Goal: Transaction & Acquisition: Book appointment/travel/reservation

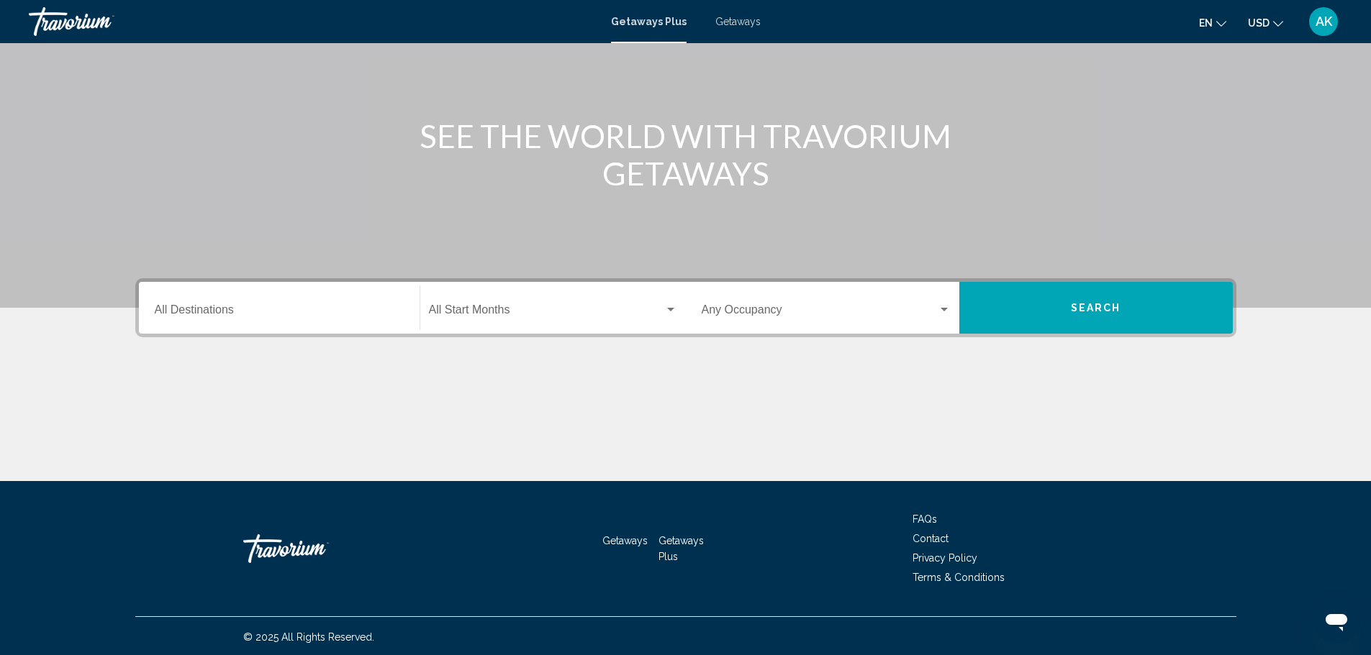
scroll to position [126, 0]
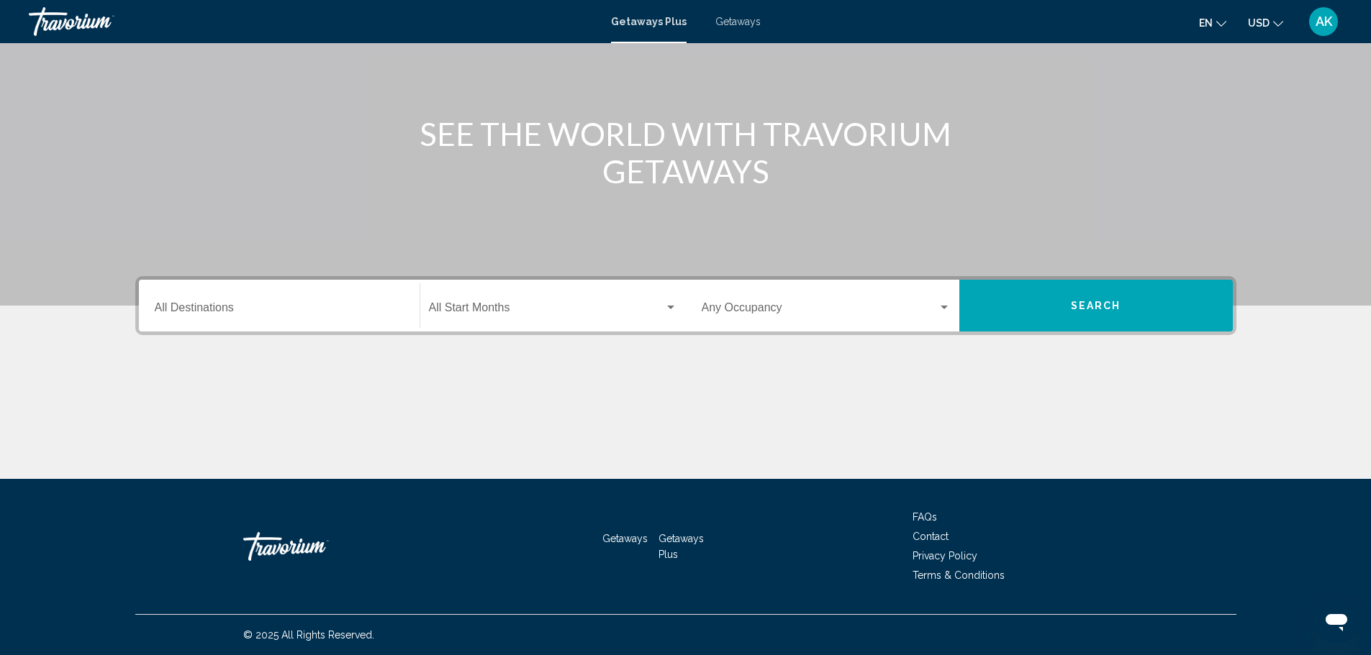
click at [357, 299] on div "Destination All Destinations" at bounding box center [279, 305] width 249 height 45
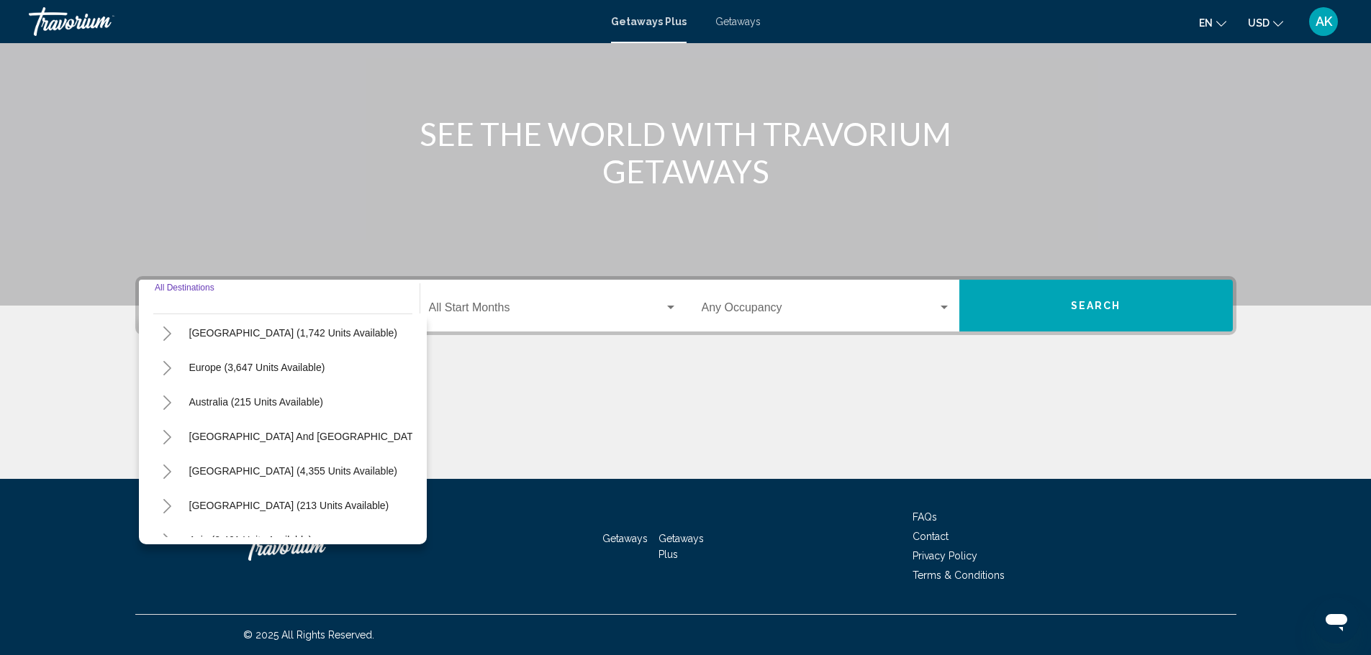
scroll to position [216, 0]
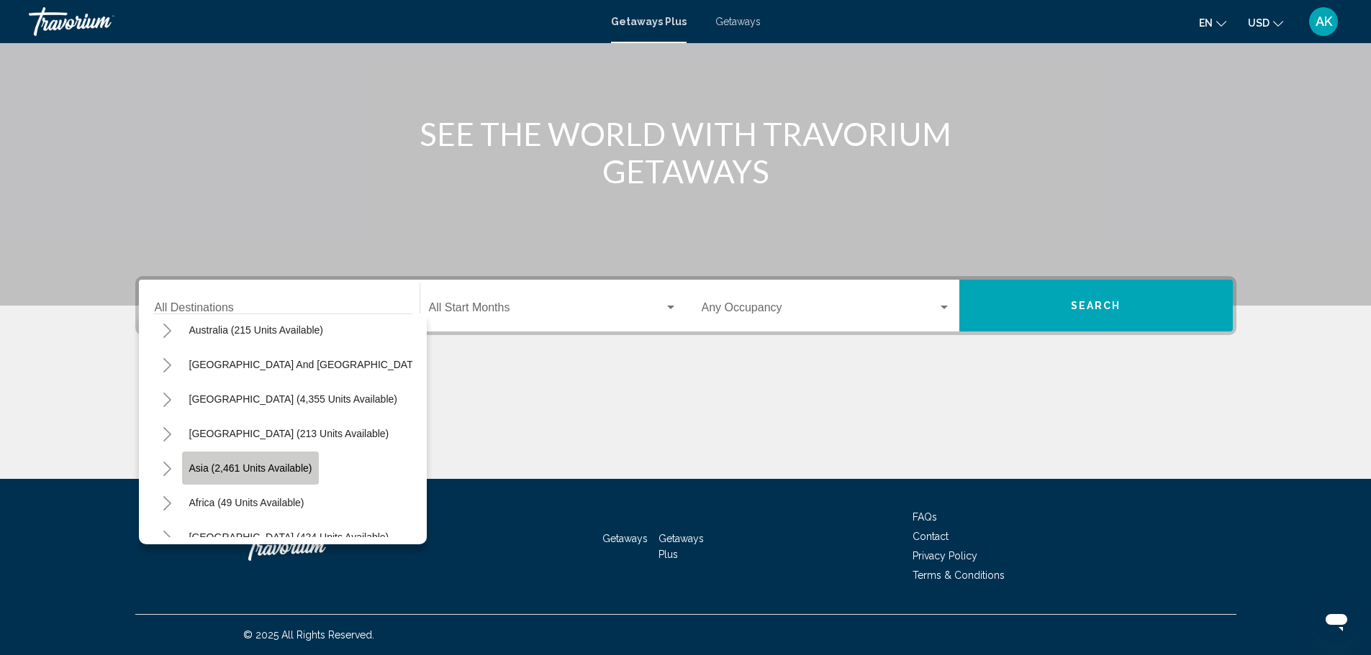
click at [297, 478] on button "Asia (2,461 units available)" at bounding box center [250, 468] width 137 height 33
type input "**********"
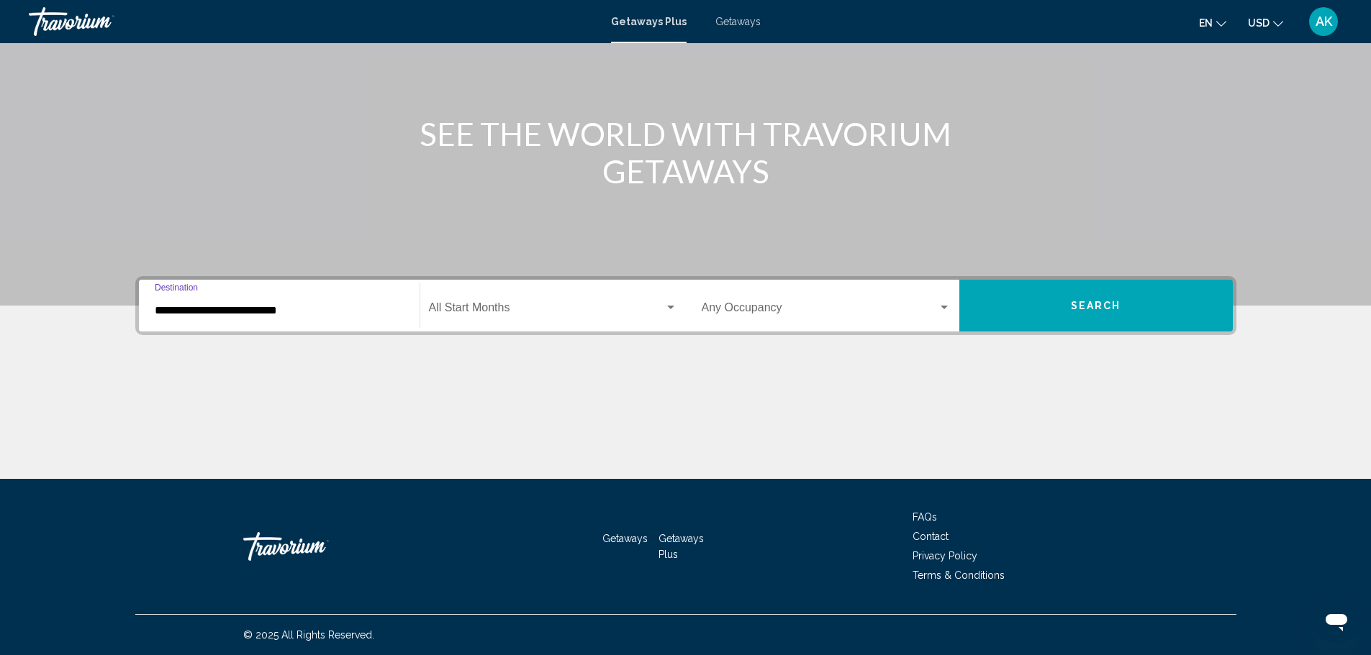
click at [555, 305] on span "Search widget" at bounding box center [546, 310] width 235 height 13
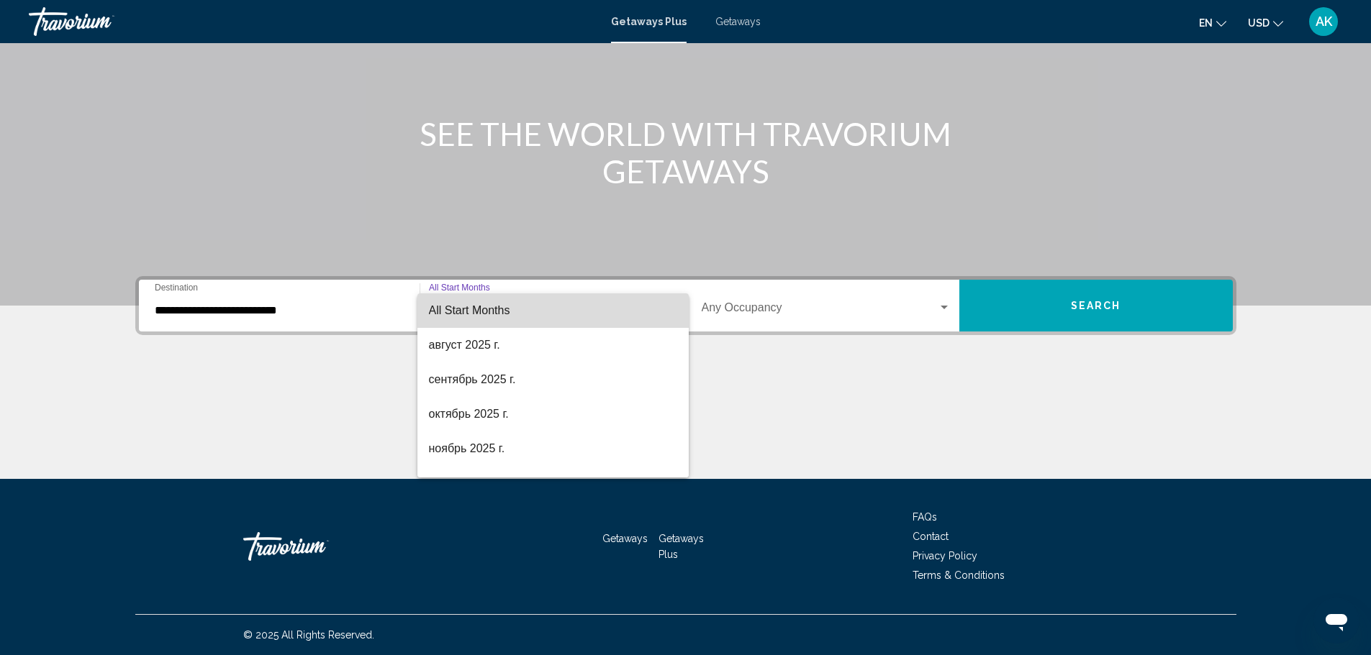
click at [555, 305] on span "All Start Months" at bounding box center [553, 311] width 248 height 35
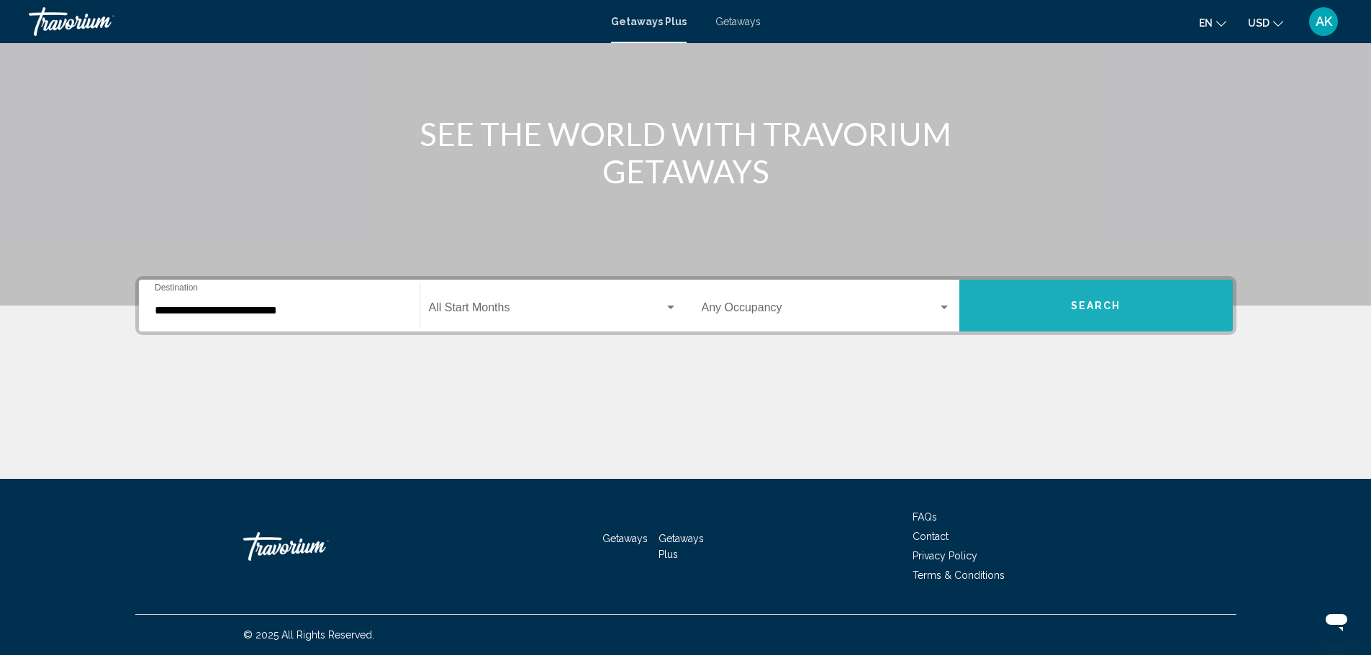
click at [1104, 297] on button "Search" at bounding box center [1095, 306] width 273 height 52
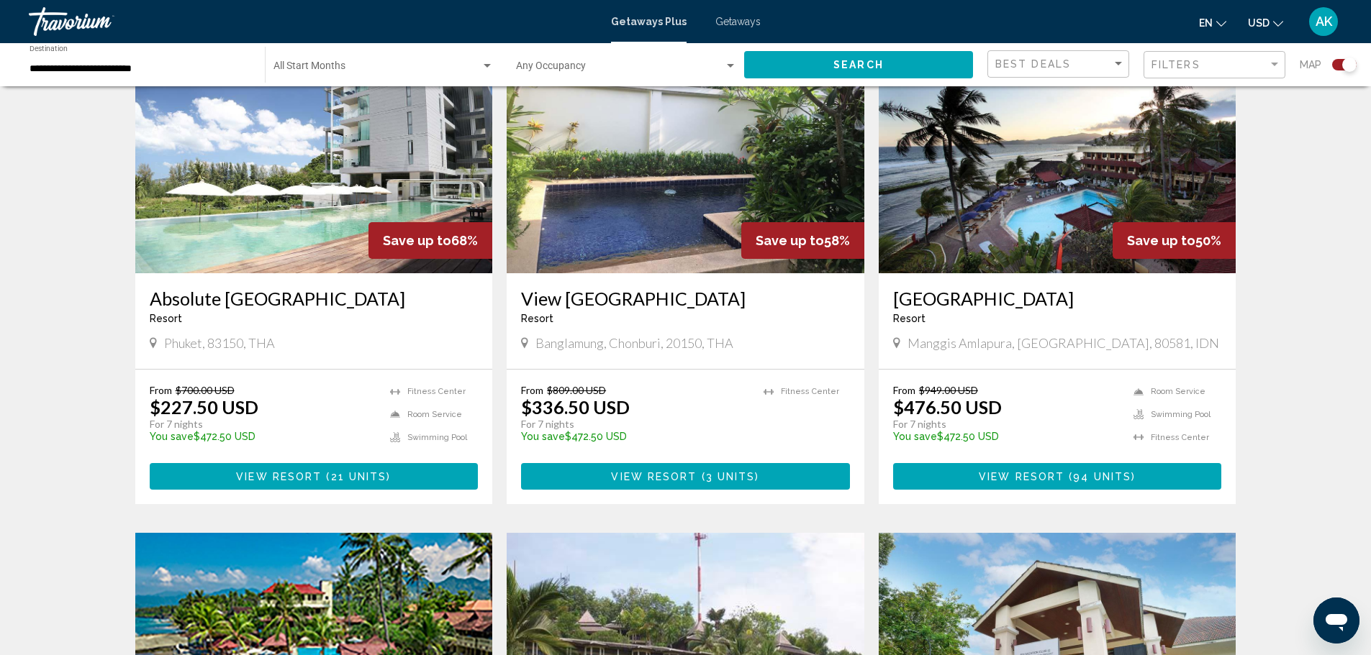
scroll to position [576, 0]
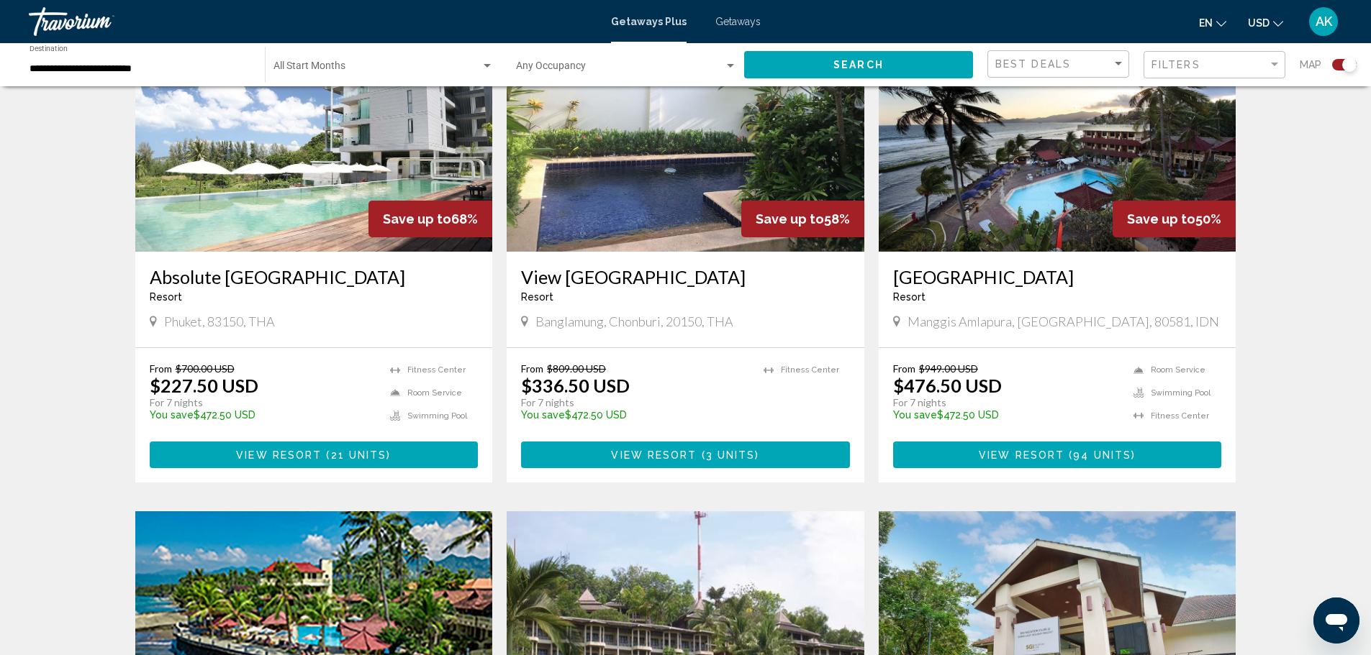
click at [329, 211] on img "Main content" at bounding box center [314, 137] width 358 height 230
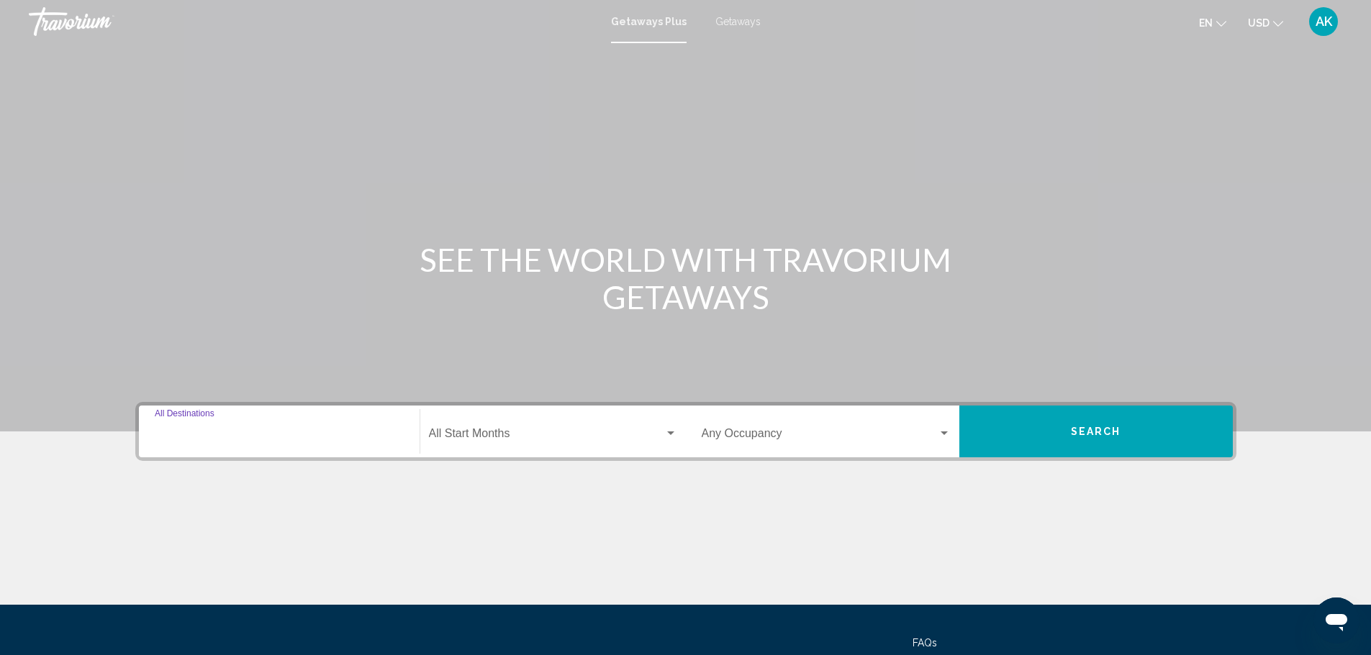
click at [376, 441] on input "Destination All Destinations" at bounding box center [279, 436] width 249 height 13
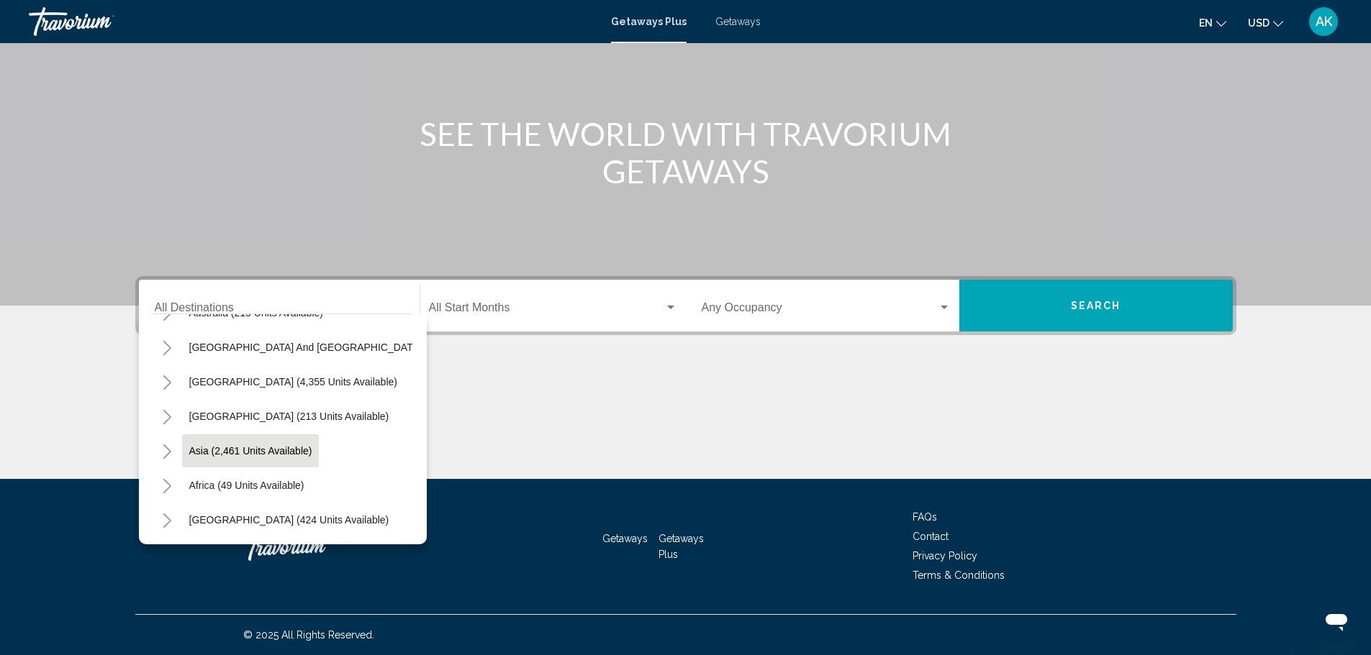
scroll to position [237, 0]
click at [171, 445] on icon "Toggle Asia (2,461 units available)" at bounding box center [167, 452] width 11 height 14
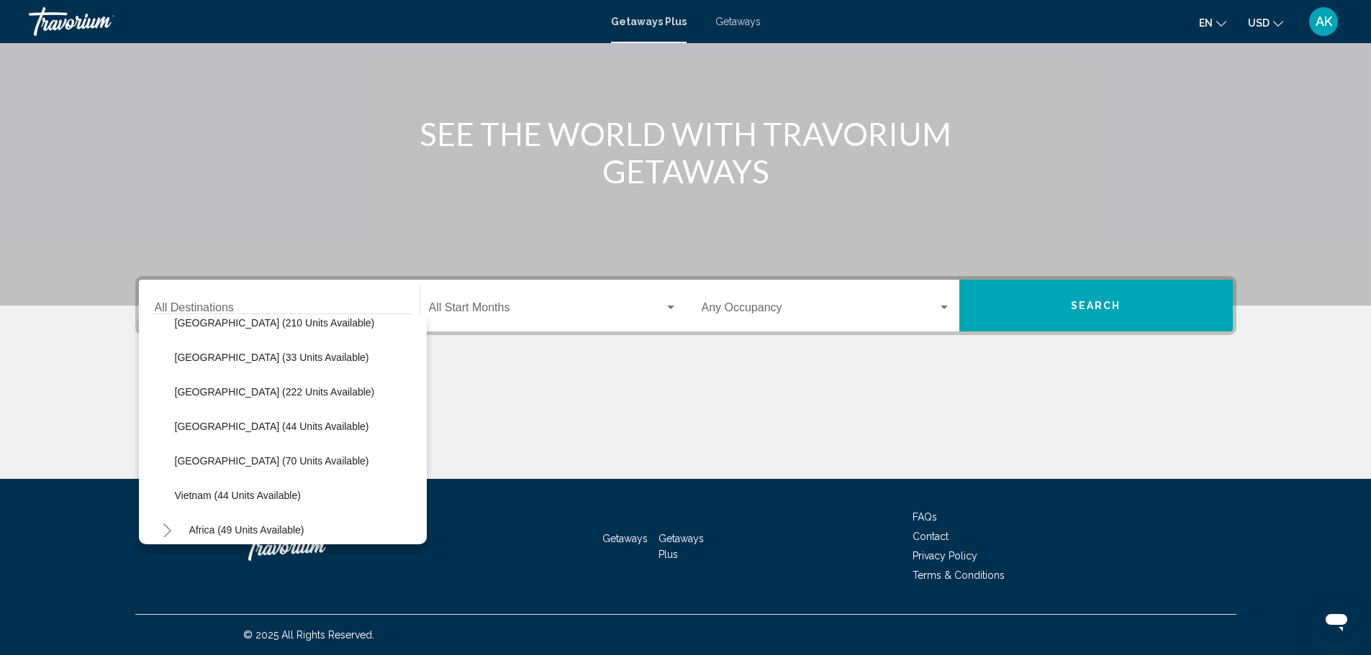
scroll to position [596, 0]
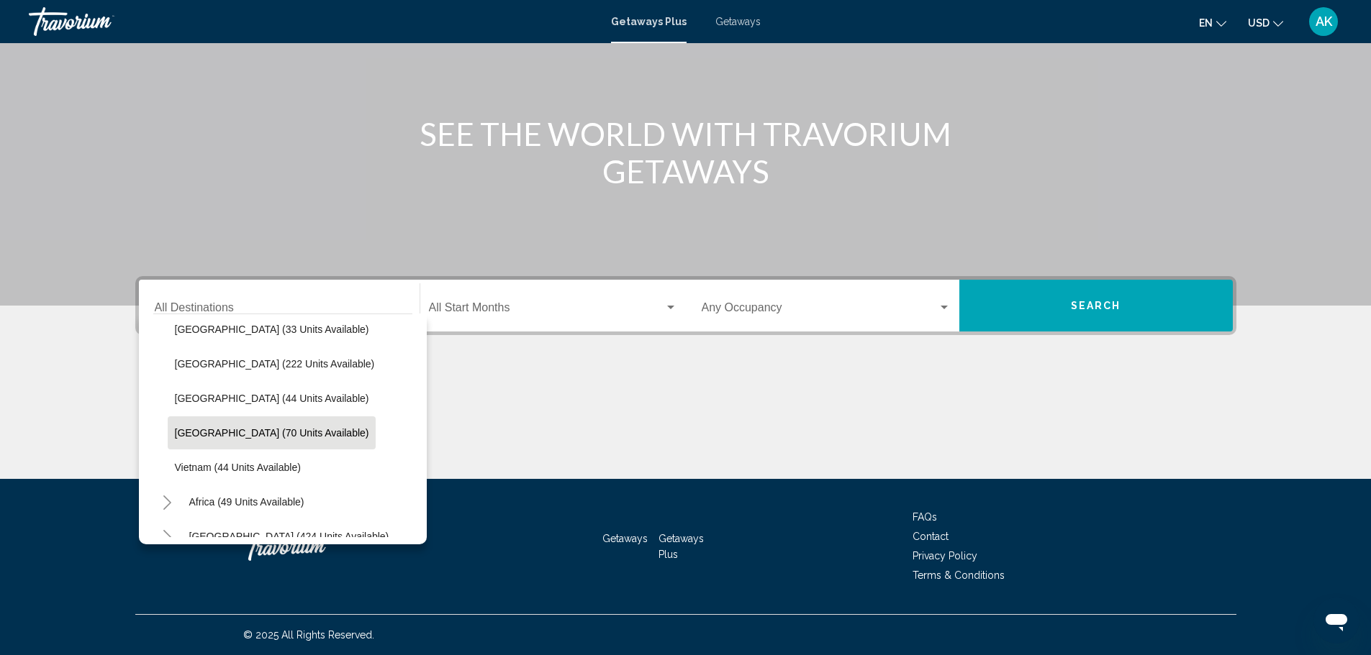
click at [243, 436] on span "Thailand (70 units available)" at bounding box center [272, 433] width 194 height 12
type input "**********"
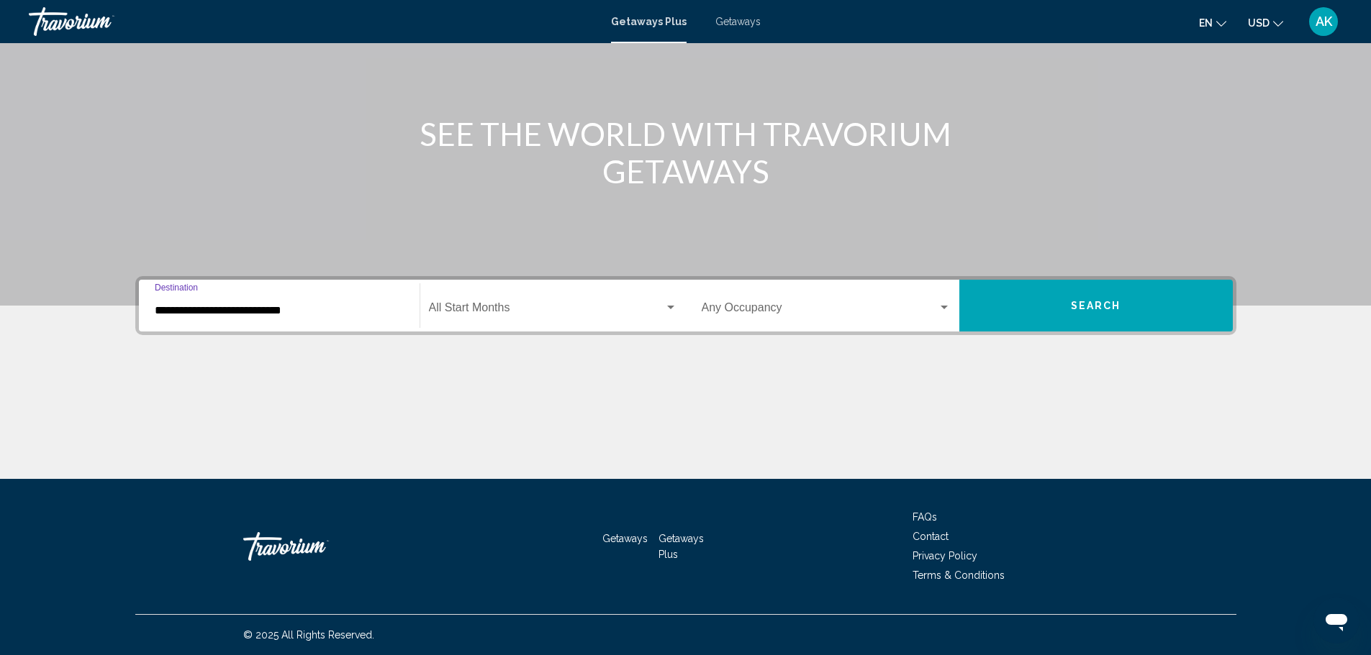
click at [1123, 314] on button "Search" at bounding box center [1095, 306] width 273 height 52
click at [274, 308] on input "Destination All Destinations" at bounding box center [279, 310] width 249 height 13
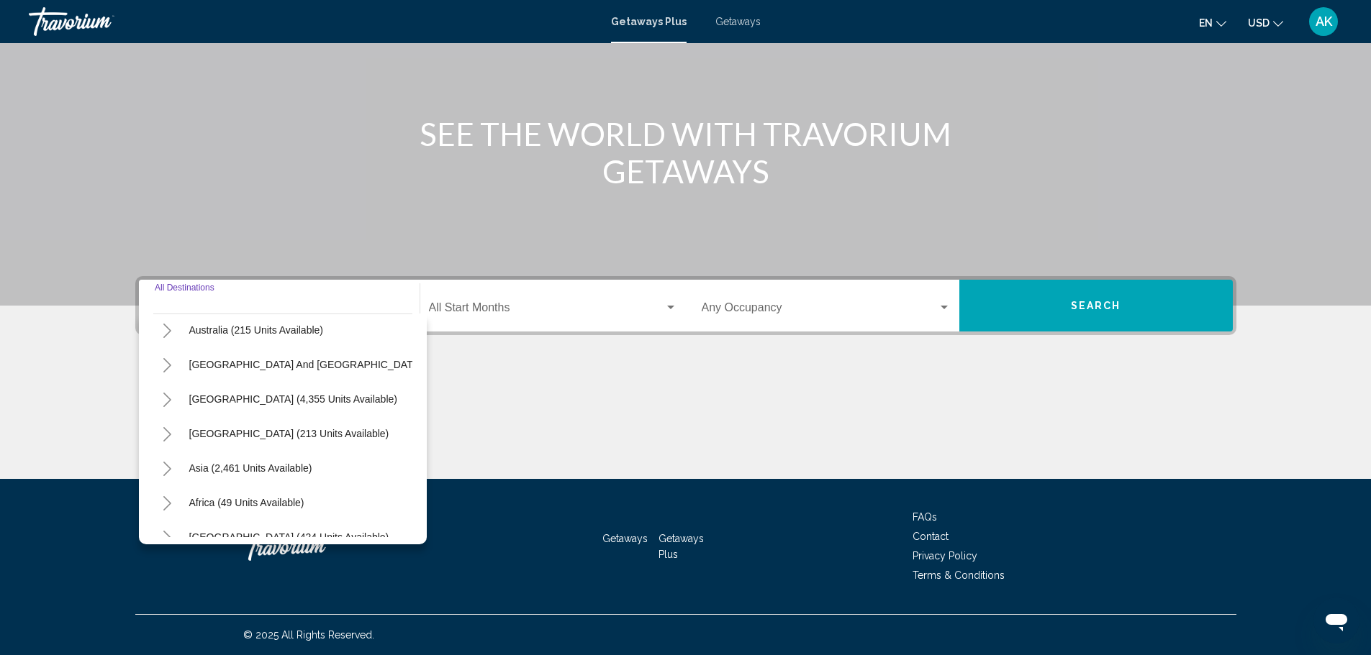
scroll to position [244, 0]
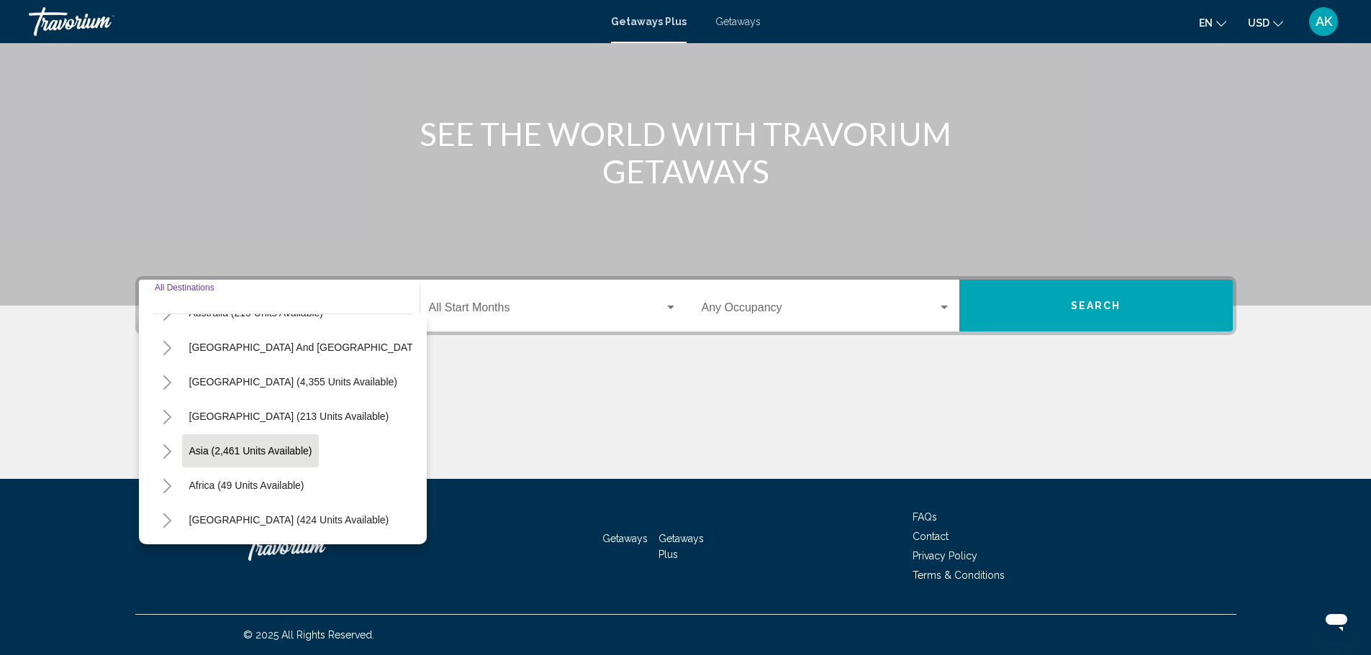
click at [263, 445] on span "Asia (2,461 units available)" at bounding box center [250, 451] width 123 height 12
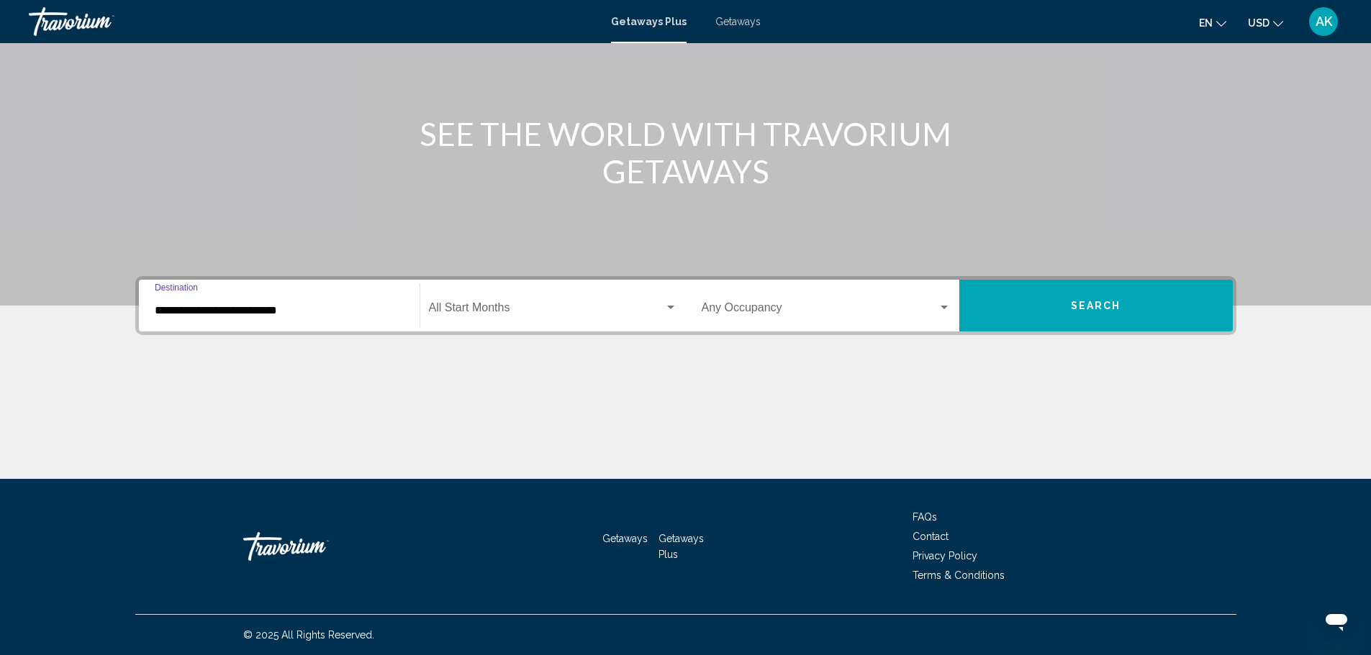
click at [307, 309] on input "**********" at bounding box center [279, 310] width 249 height 13
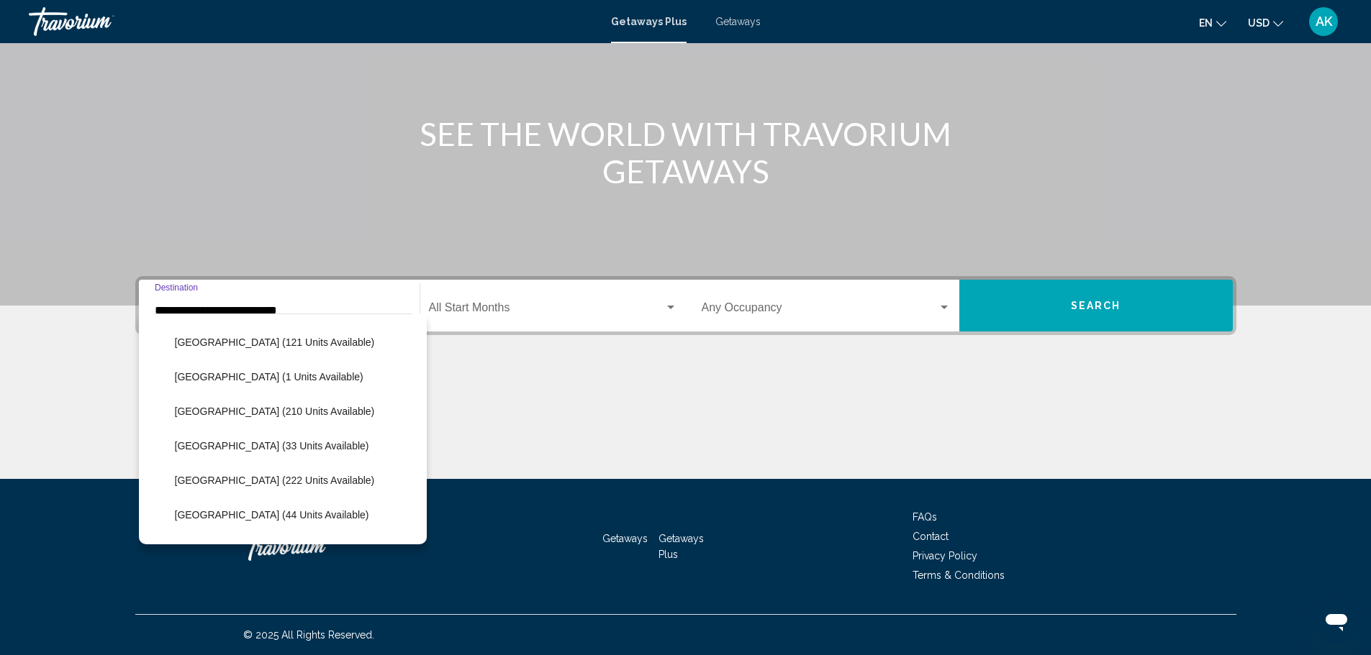
scroll to position [552, 0]
click at [227, 482] on span "Thailand (70 units available)" at bounding box center [272, 478] width 194 height 12
type input "**********"
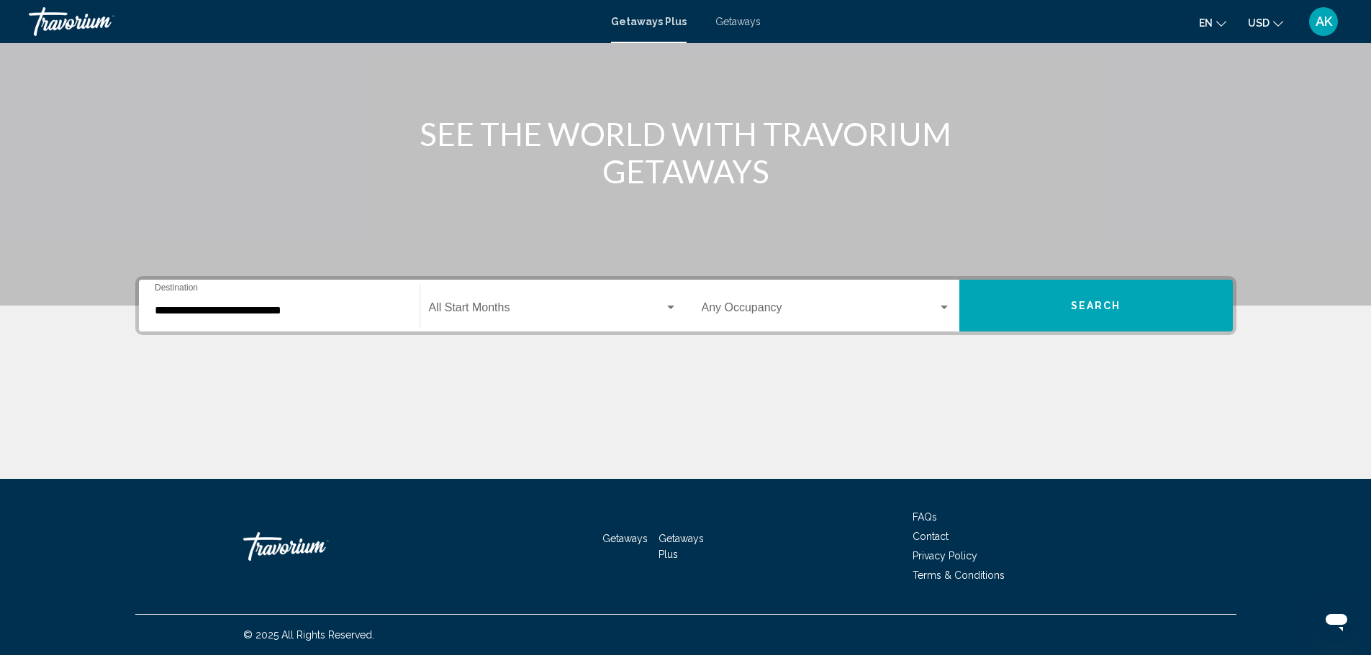
click at [490, 301] on div "Start Month All Start Months" at bounding box center [553, 305] width 248 height 45
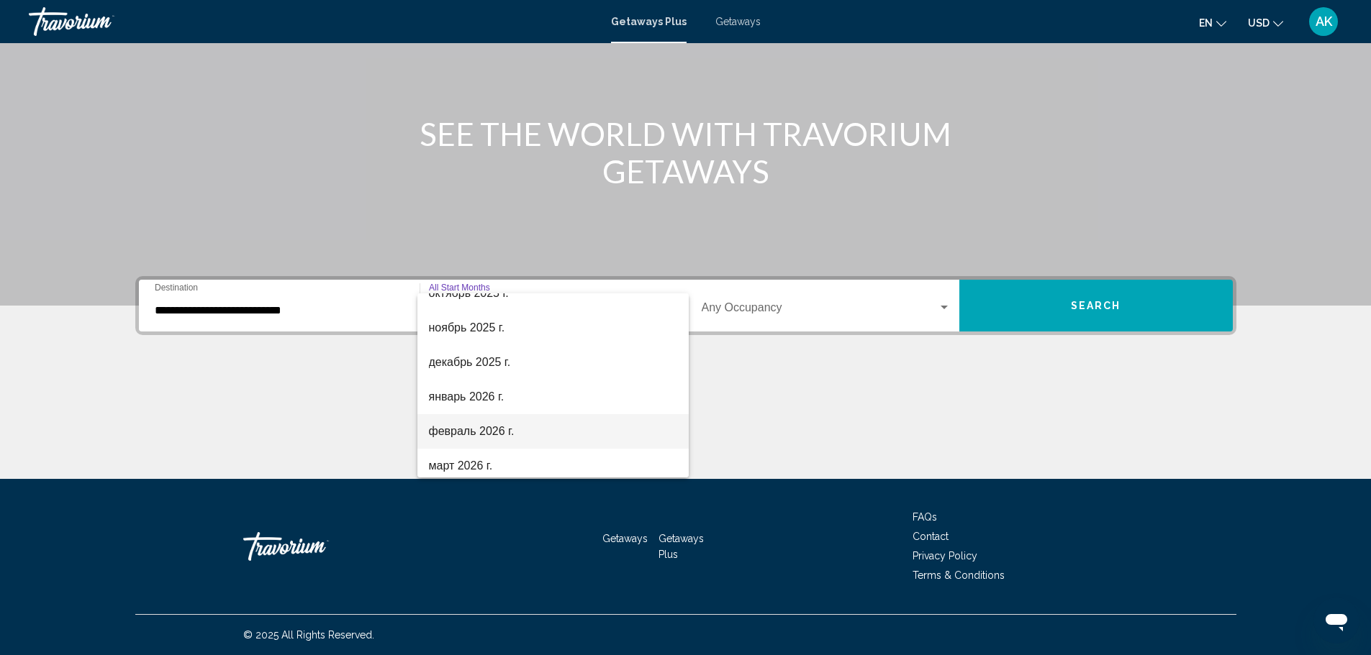
scroll to position [144, 0]
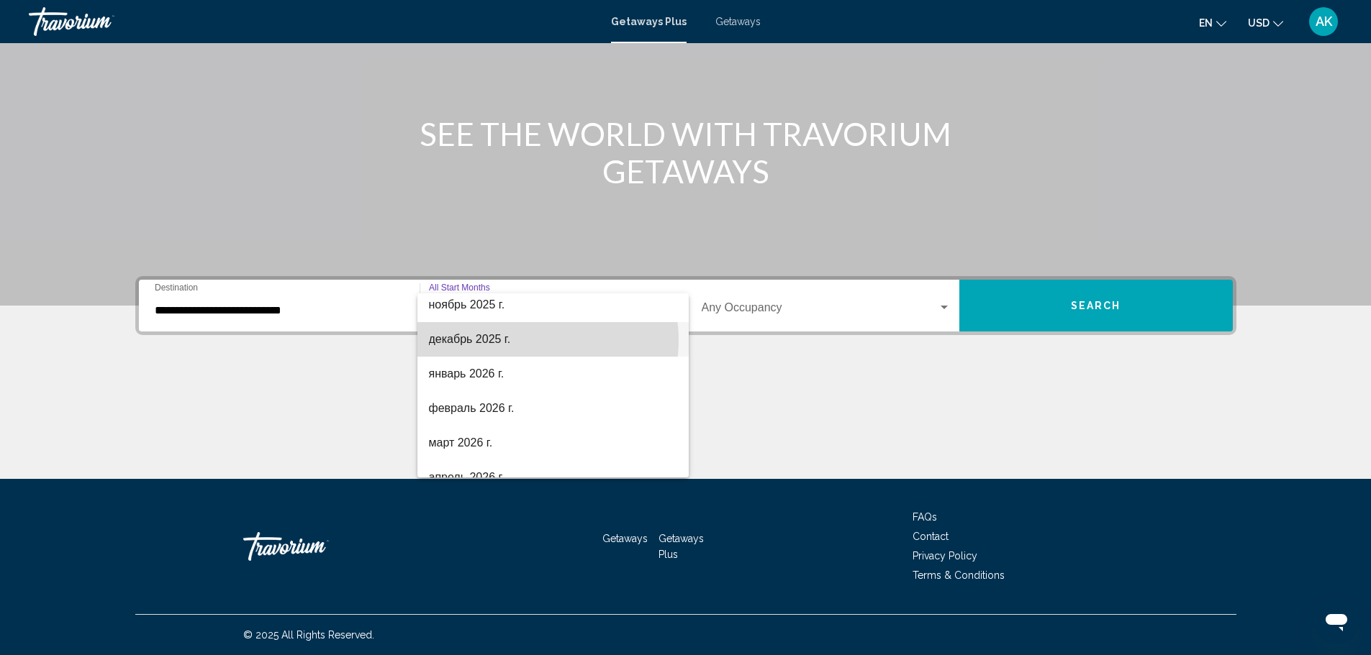
click at [530, 340] on span "декабрь 2025 г." at bounding box center [553, 339] width 248 height 35
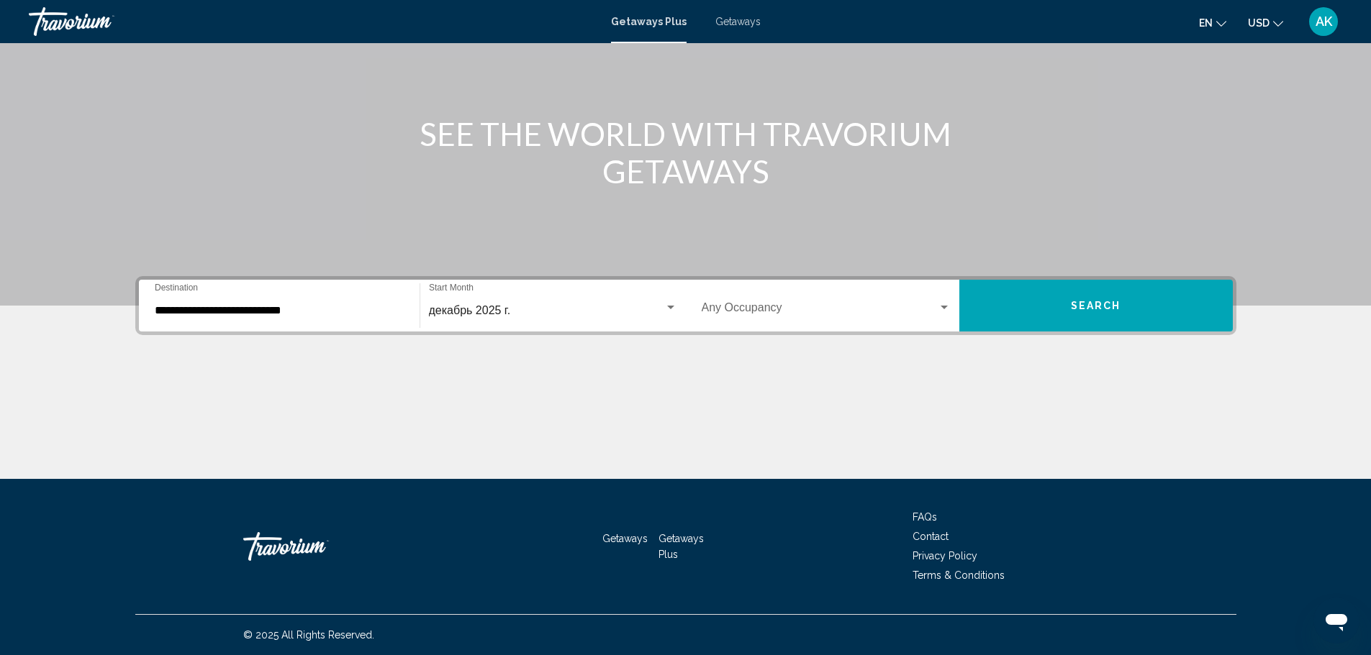
click at [773, 300] on div "Occupancy Any Occupancy" at bounding box center [826, 305] width 249 height 45
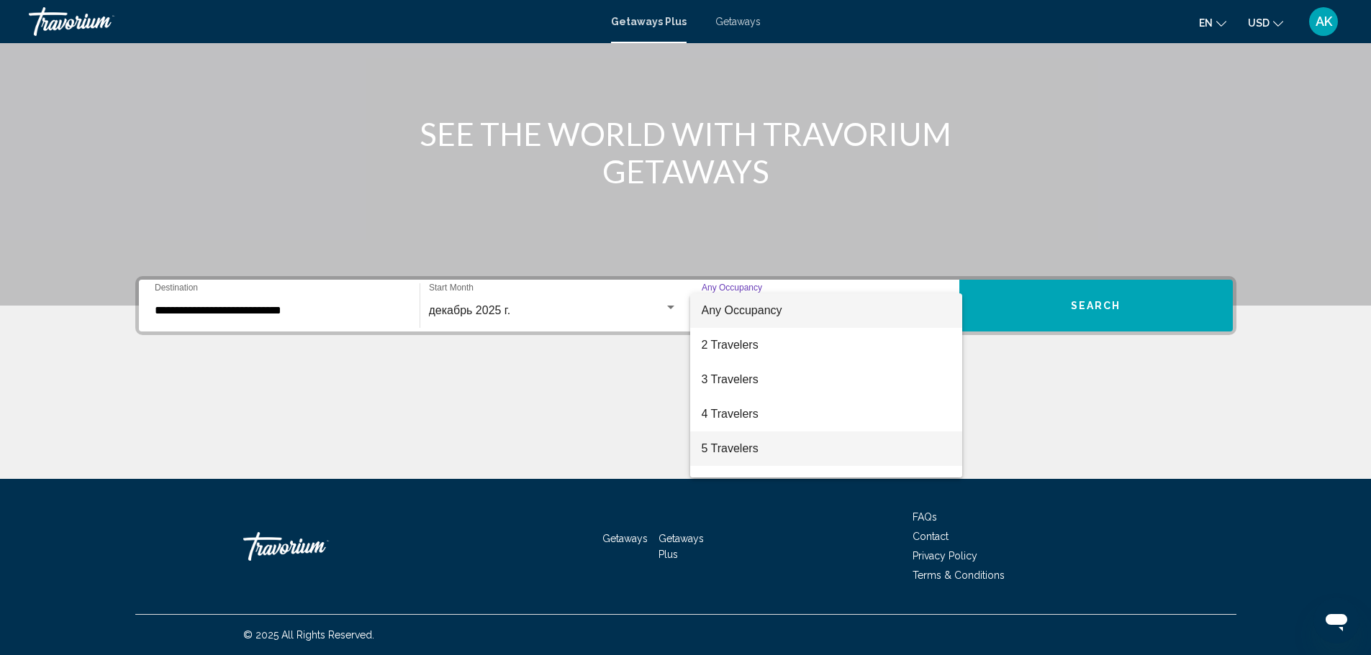
click at [763, 445] on span "5 Travelers" at bounding box center [826, 449] width 249 height 35
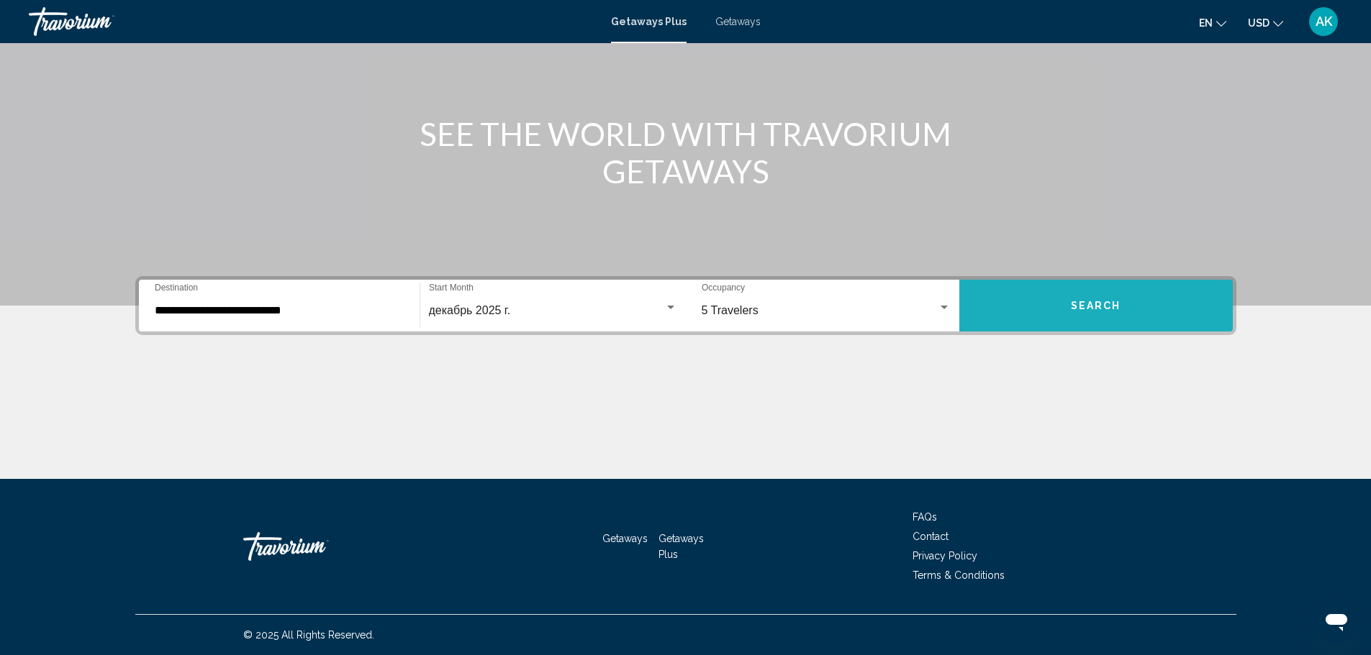
click at [1144, 301] on button "Search" at bounding box center [1095, 306] width 273 height 52
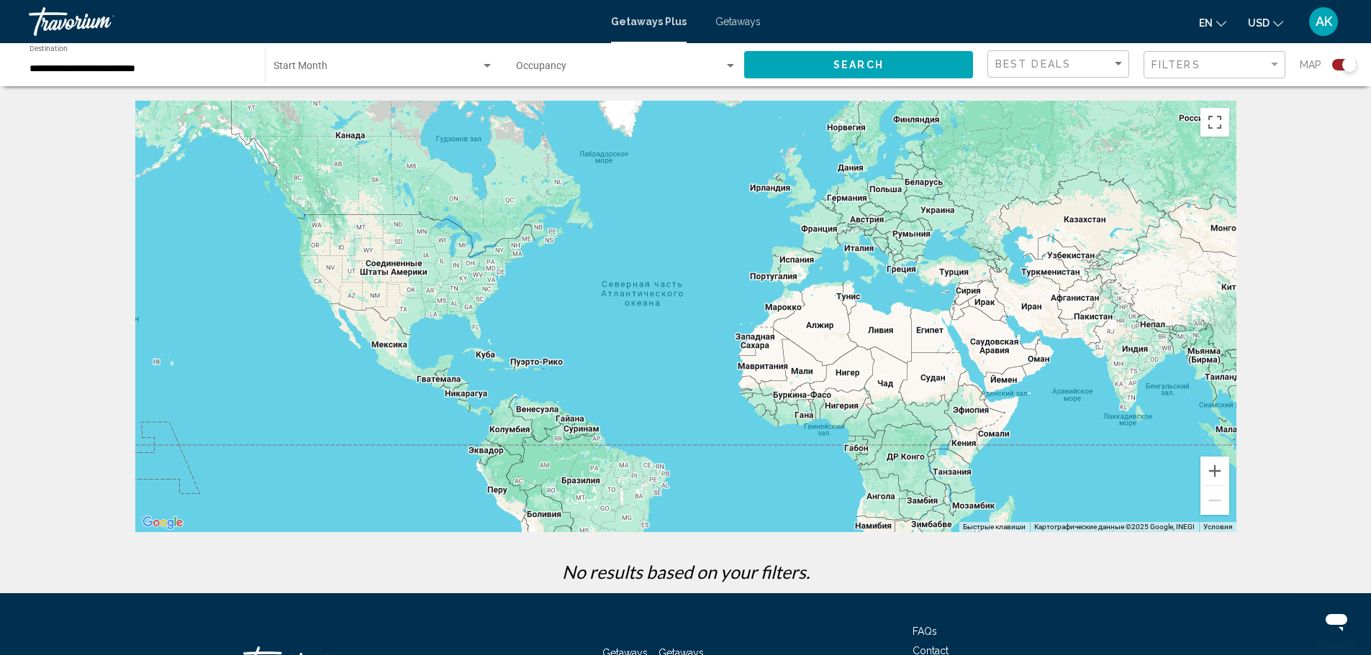
click at [727, 60] on div "Search widget" at bounding box center [730, 66] width 13 height 12
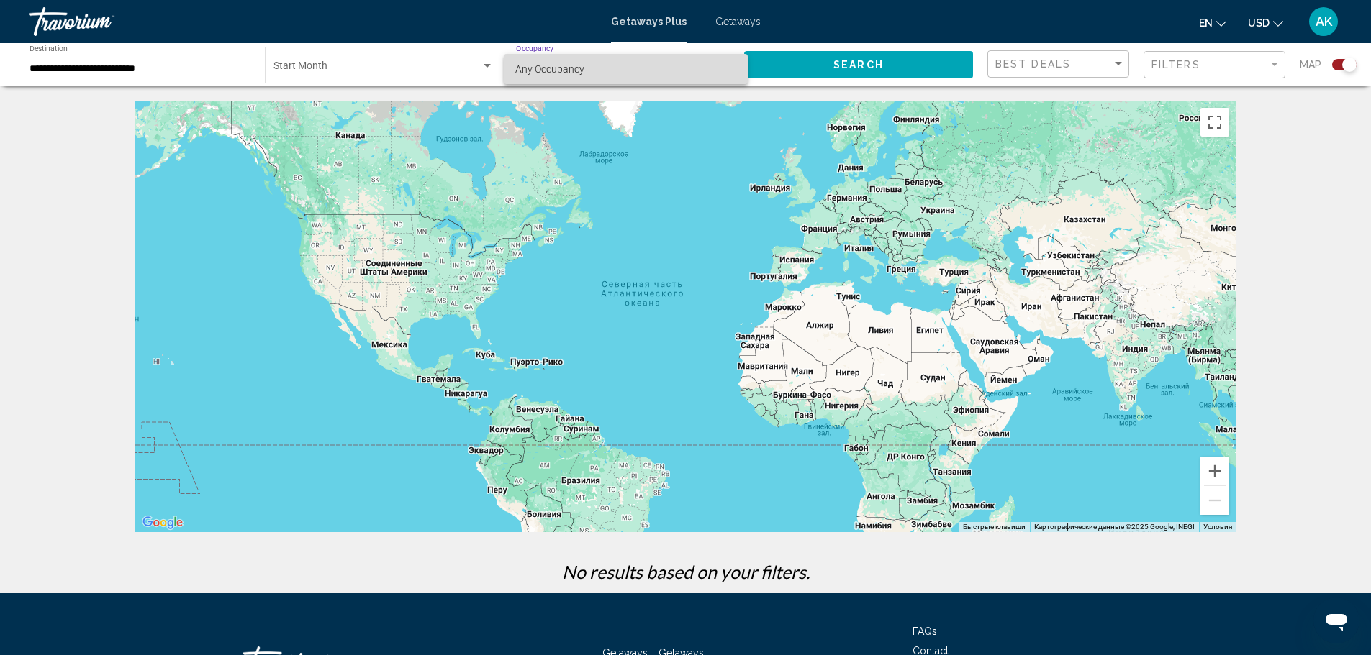
click at [723, 63] on span "Any Occupancy" at bounding box center [625, 69] width 221 height 30
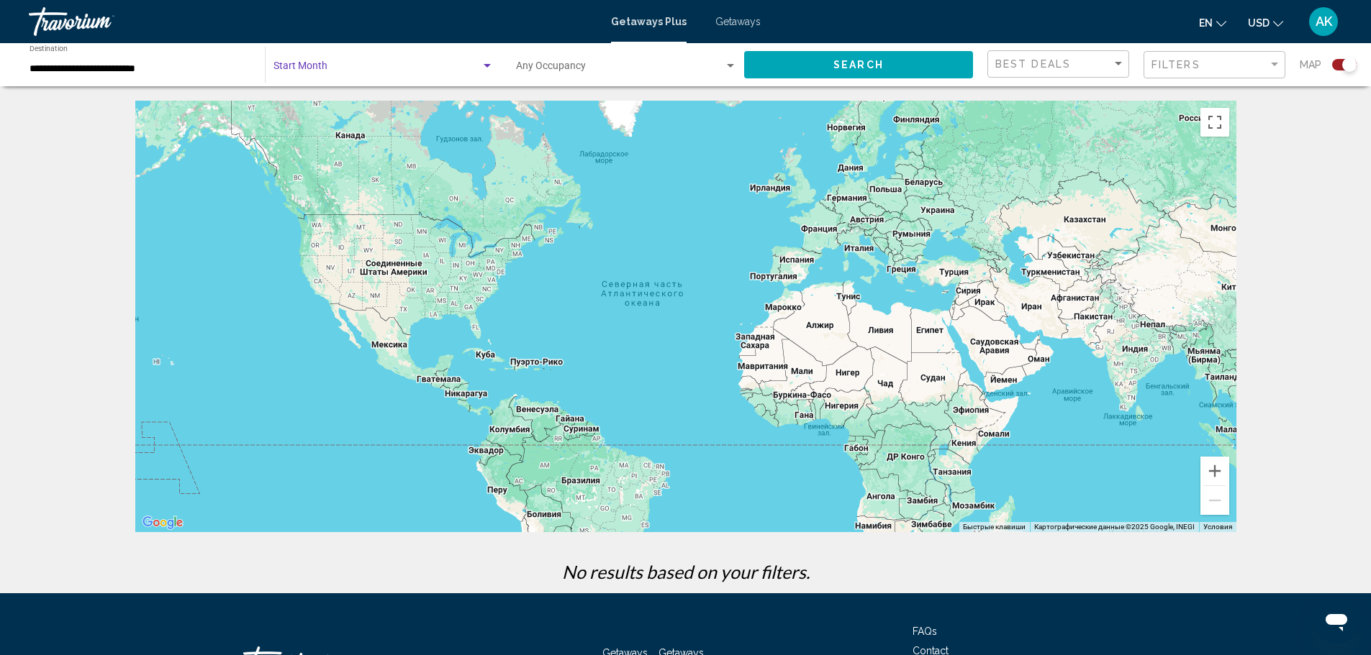
click at [404, 67] on span "Search widget" at bounding box center [376, 69] width 207 height 12
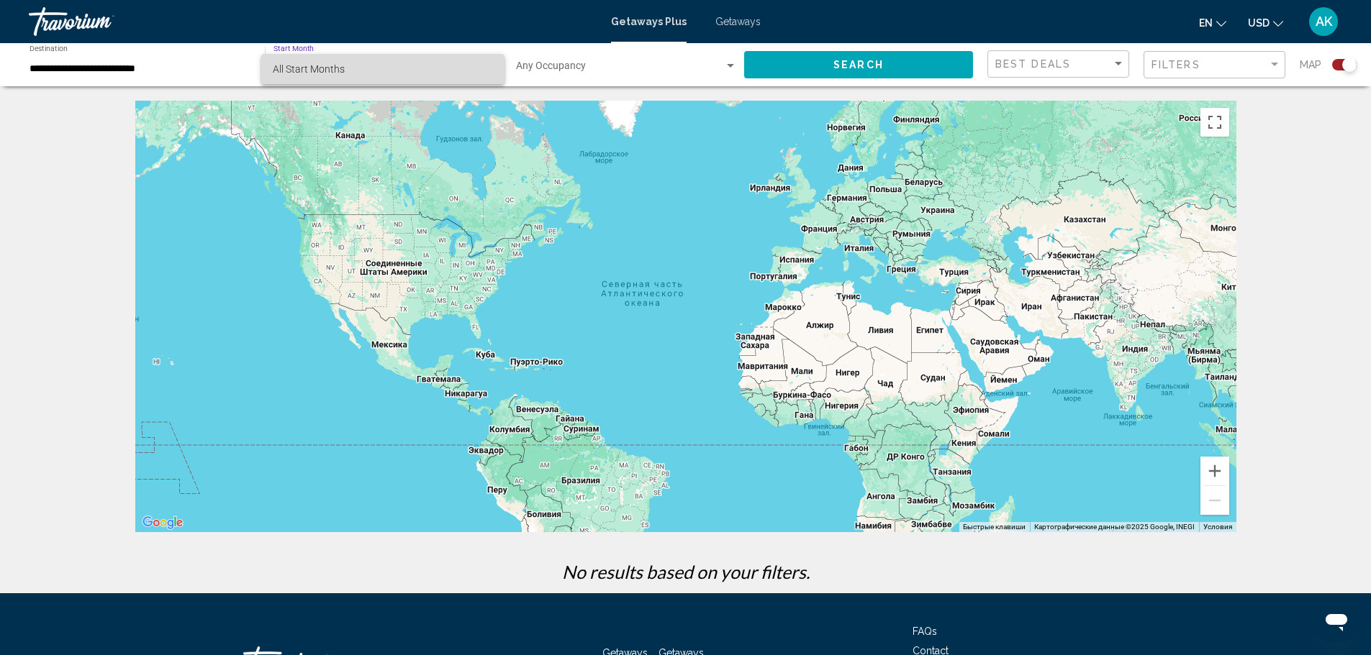
click at [367, 68] on span "All Start Months" at bounding box center [383, 69] width 220 height 30
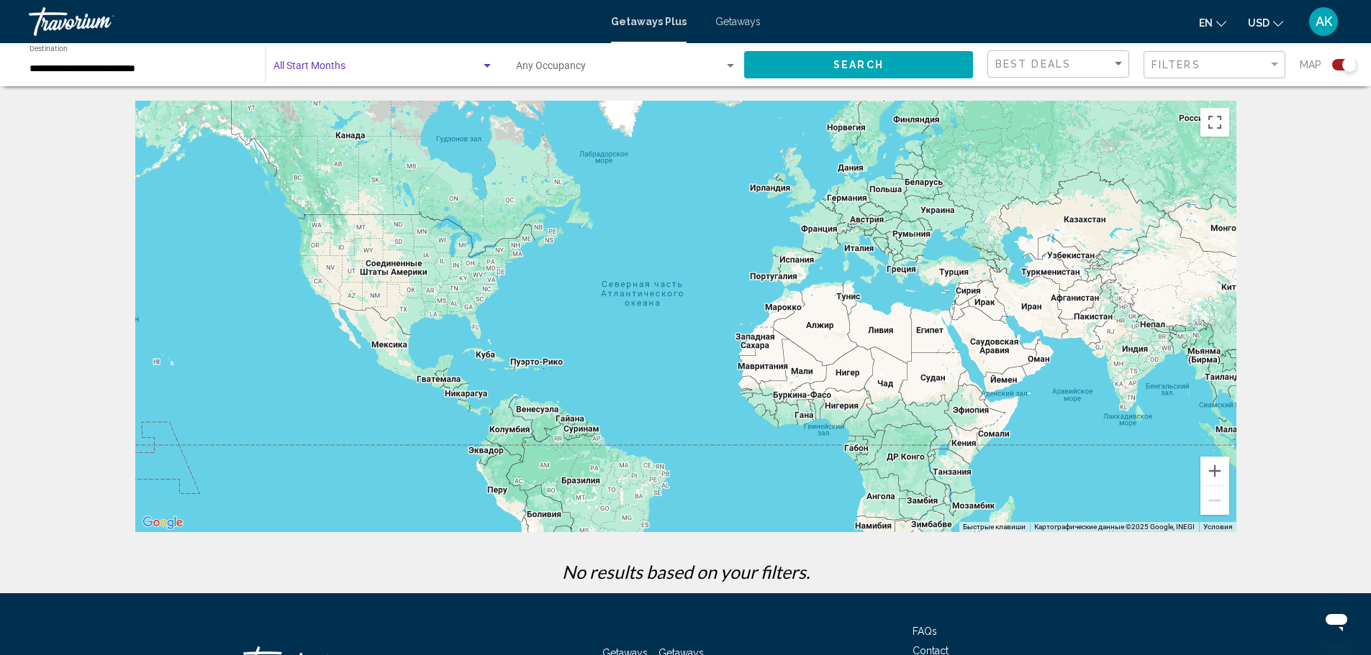
click at [802, 63] on button "Search" at bounding box center [858, 64] width 229 height 27
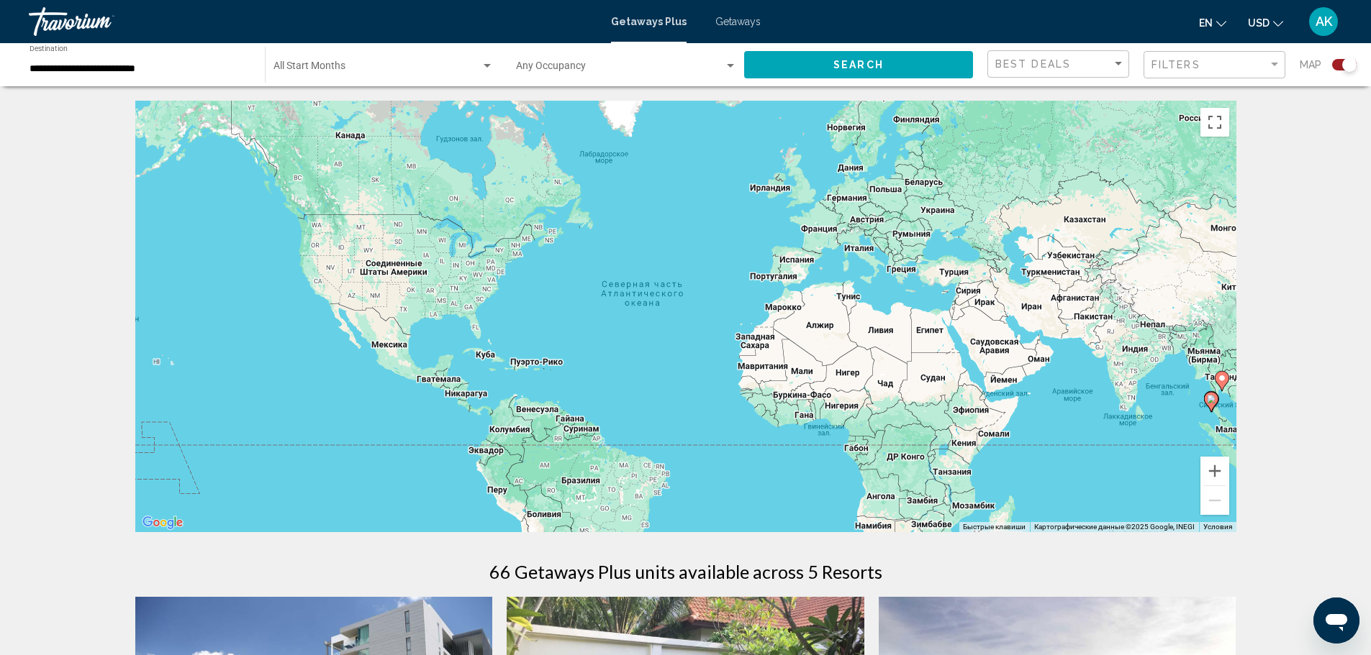
click at [52, 17] on div "Travorium" at bounding box center [101, 21] width 144 height 29
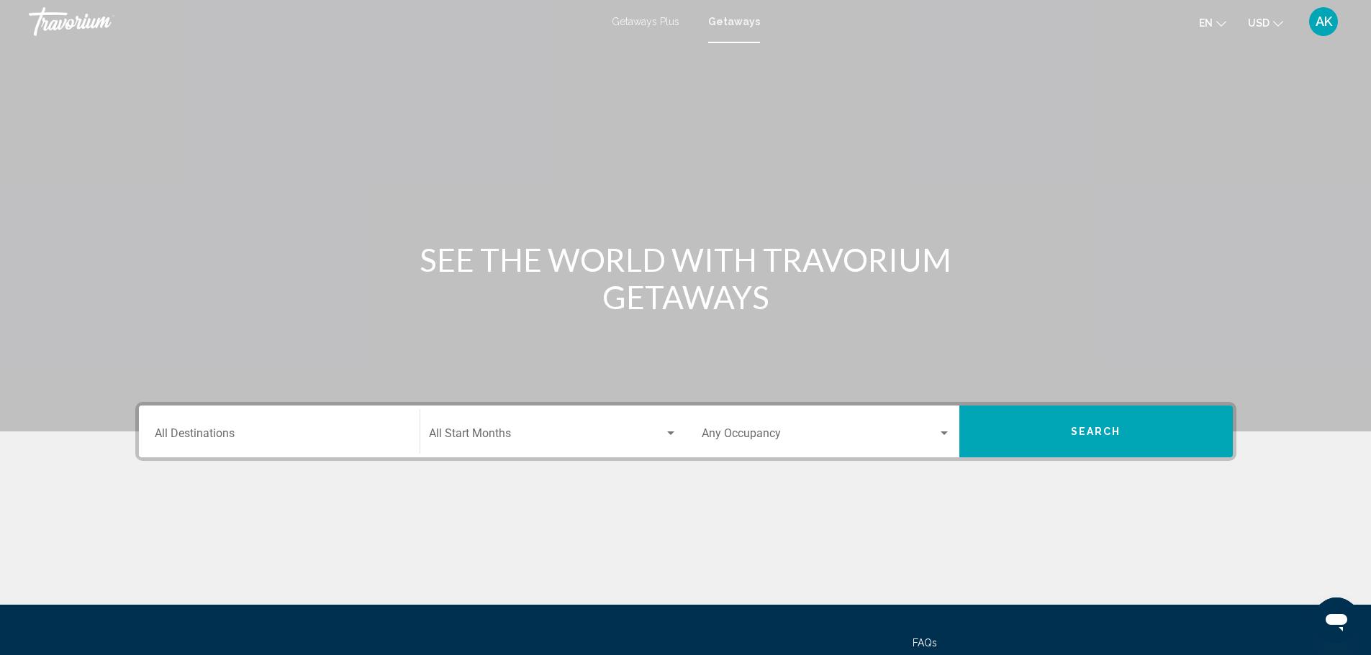
click at [627, 19] on span "Getaways Plus" at bounding box center [646, 22] width 68 height 12
click at [744, 28] on div "Getaways Plus Getaways en English Español Français Italiano Português русский U…" at bounding box center [685, 21] width 1371 height 30
click at [737, 18] on span "Getaways" at bounding box center [737, 22] width 45 height 12
click at [617, 21] on span "Getaways Plus" at bounding box center [646, 22] width 68 height 12
click at [210, 427] on div "Destination All Destinations" at bounding box center [279, 431] width 249 height 45
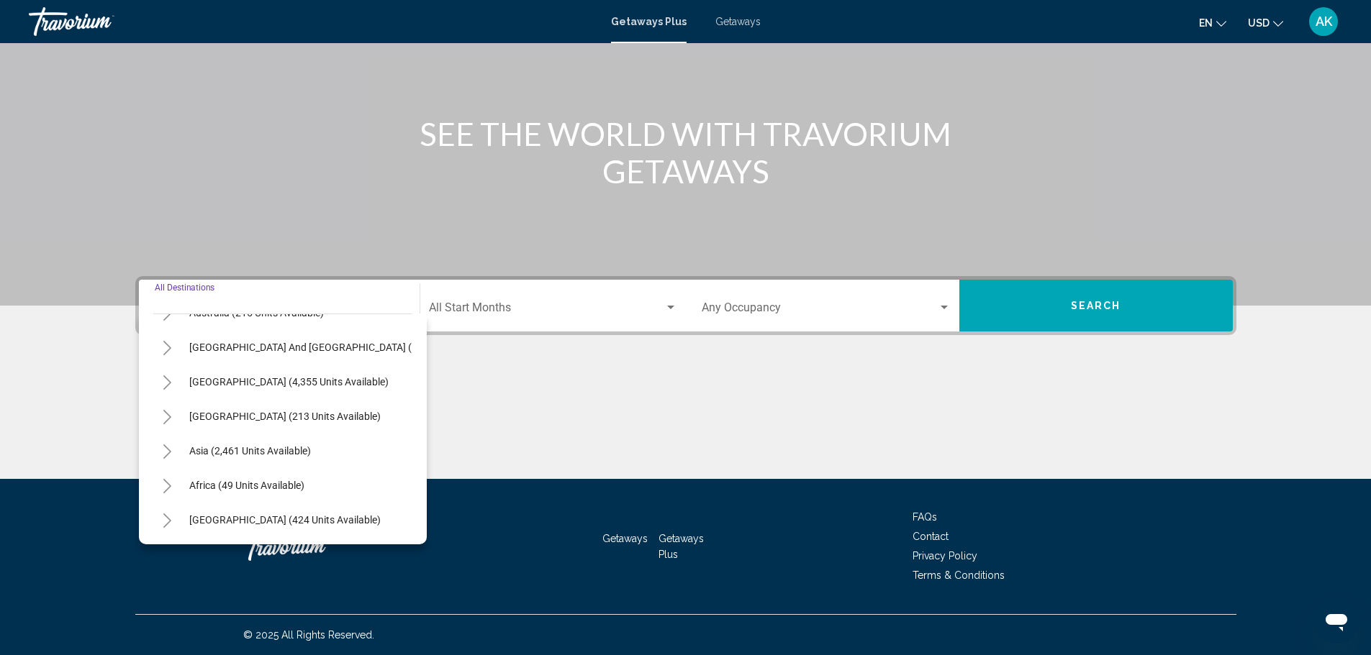
scroll to position [244, 0]
click at [170, 445] on icon "Toggle Asia (2,461 units available)" at bounding box center [167, 452] width 8 height 14
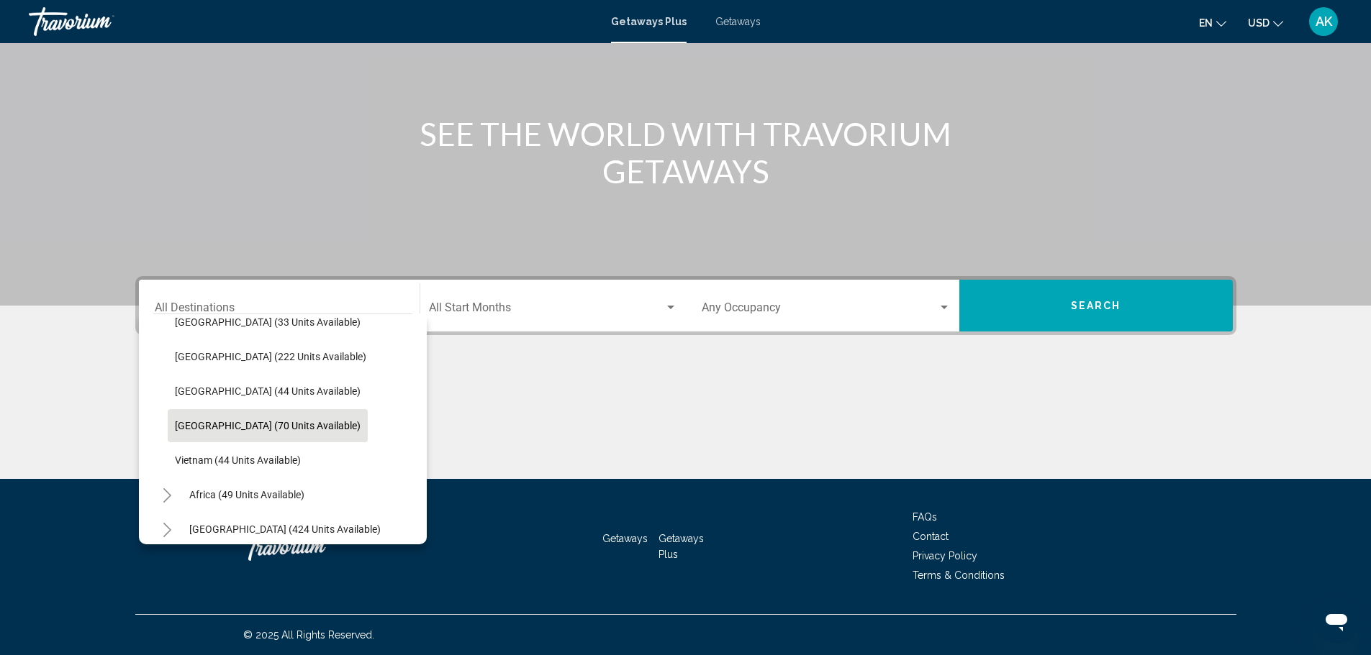
click at [231, 427] on span "Thailand (70 units available)" at bounding box center [268, 426] width 186 height 12
type input "**********"
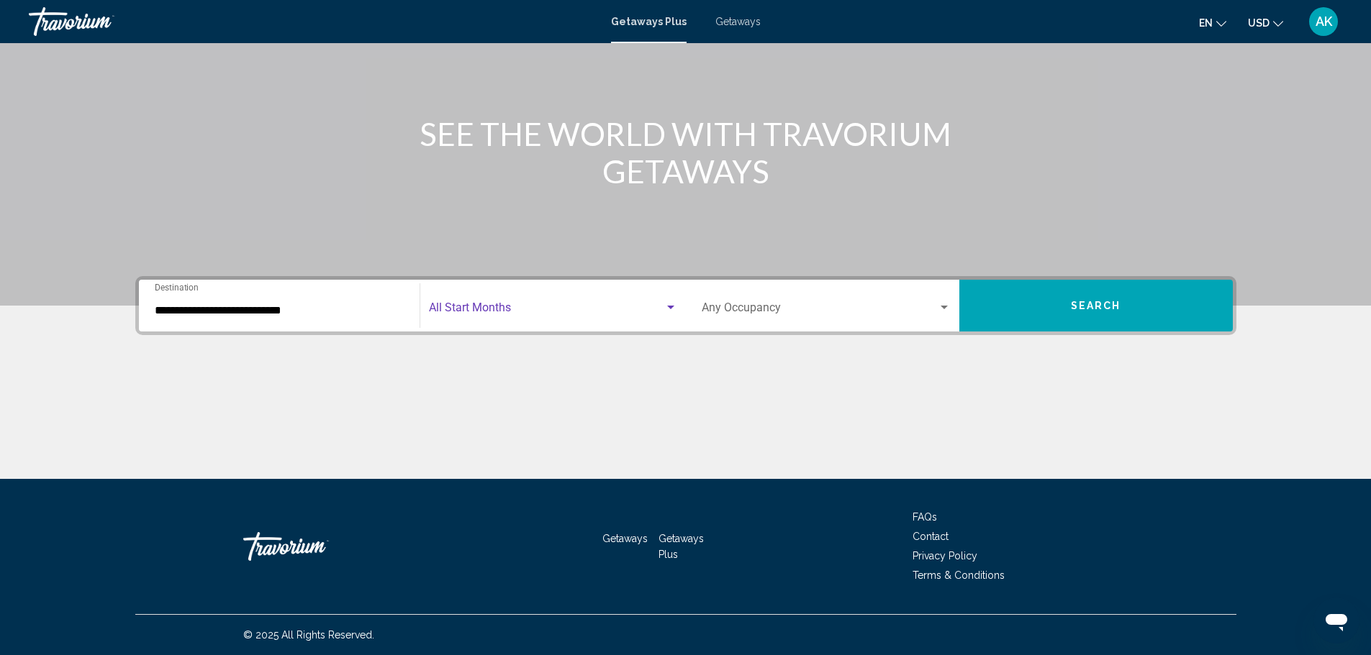
click at [614, 312] on span "Search widget" at bounding box center [546, 310] width 235 height 13
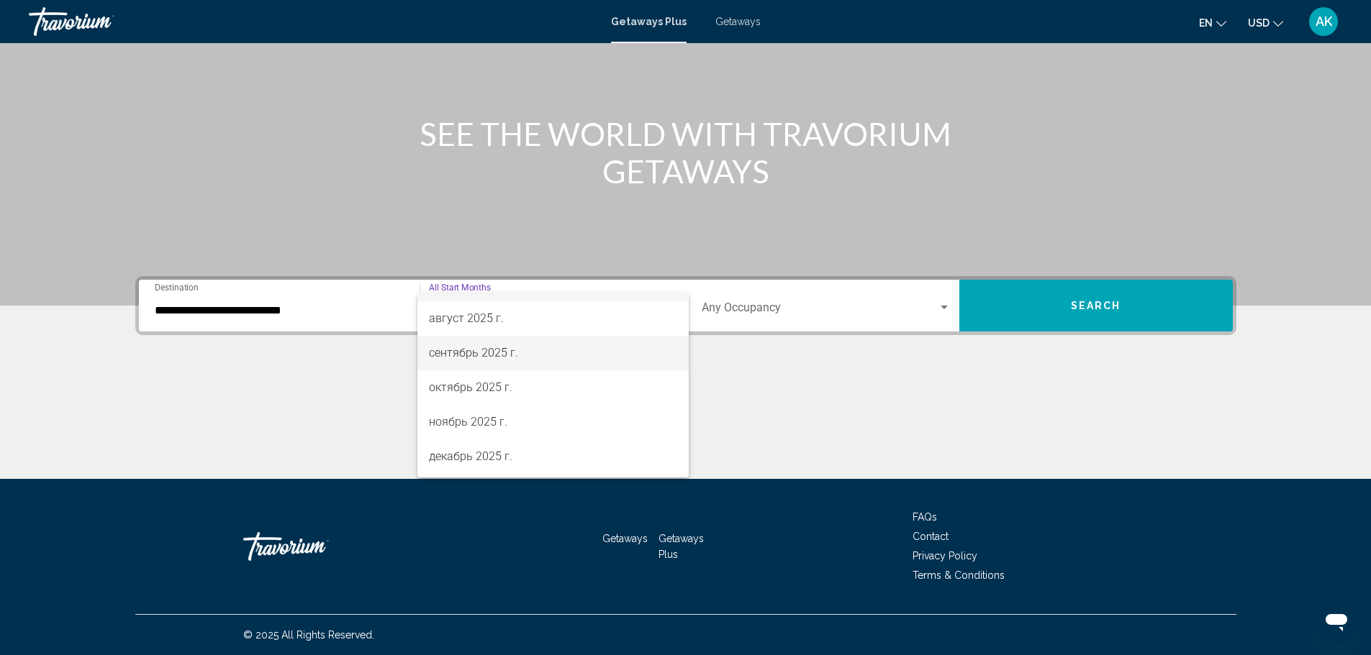
scroll to position [72, 0]
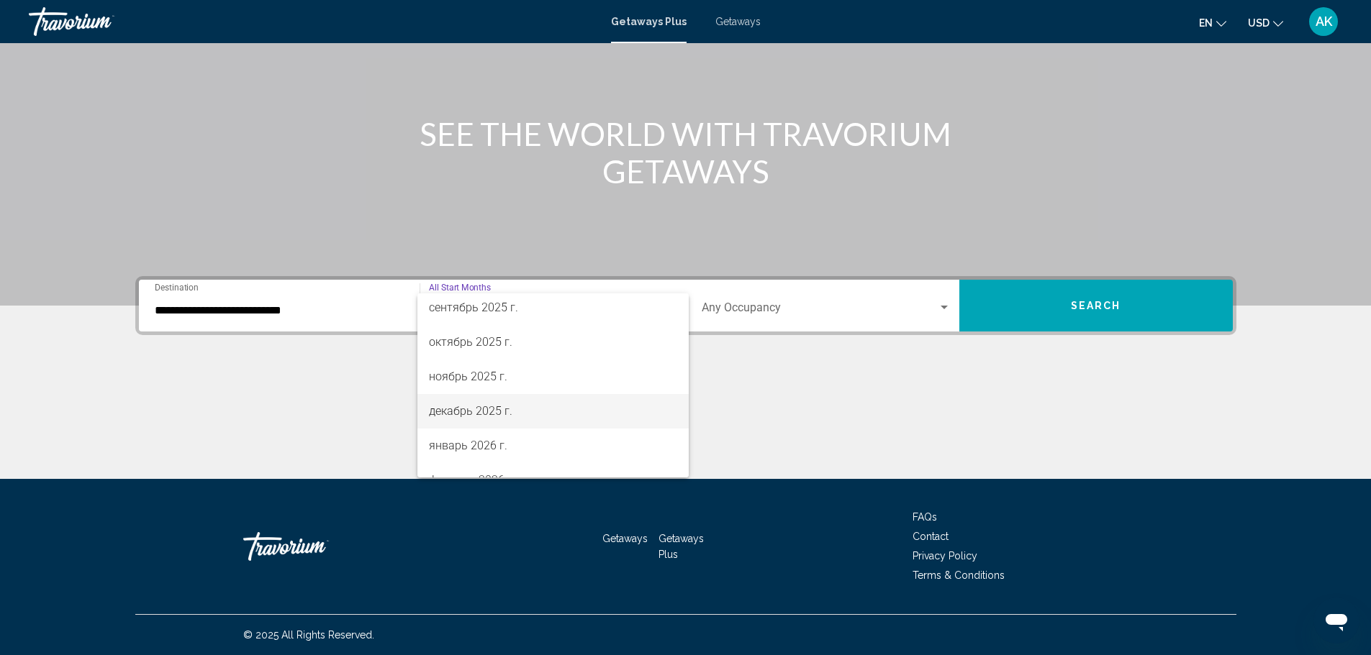
click at [496, 417] on span "декабрь 2025 г." at bounding box center [553, 411] width 248 height 35
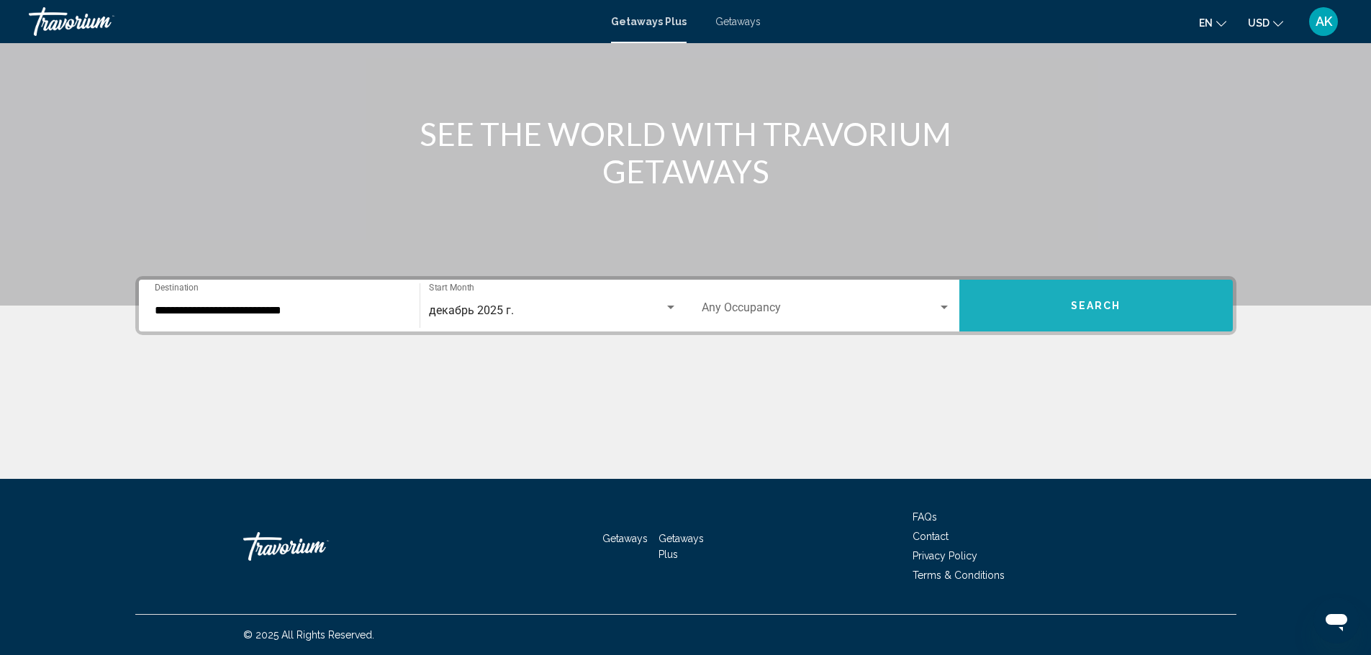
click at [1080, 304] on span "Search" at bounding box center [1096, 307] width 50 height 12
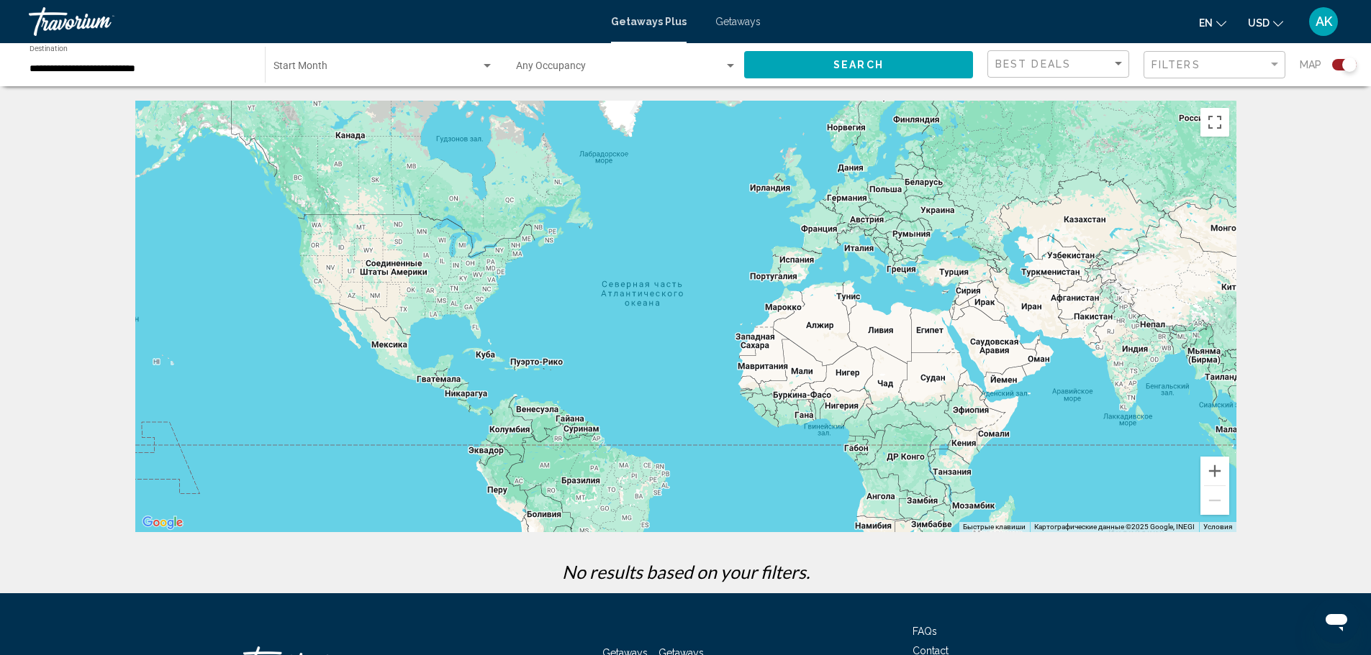
click at [371, 57] on div "Start Month All Start Months" at bounding box center [383, 65] width 220 height 40
click at [845, 60] on div at bounding box center [685, 327] width 1371 height 655
click at [1345, 63] on div "Search widget" at bounding box center [1349, 65] width 14 height 14
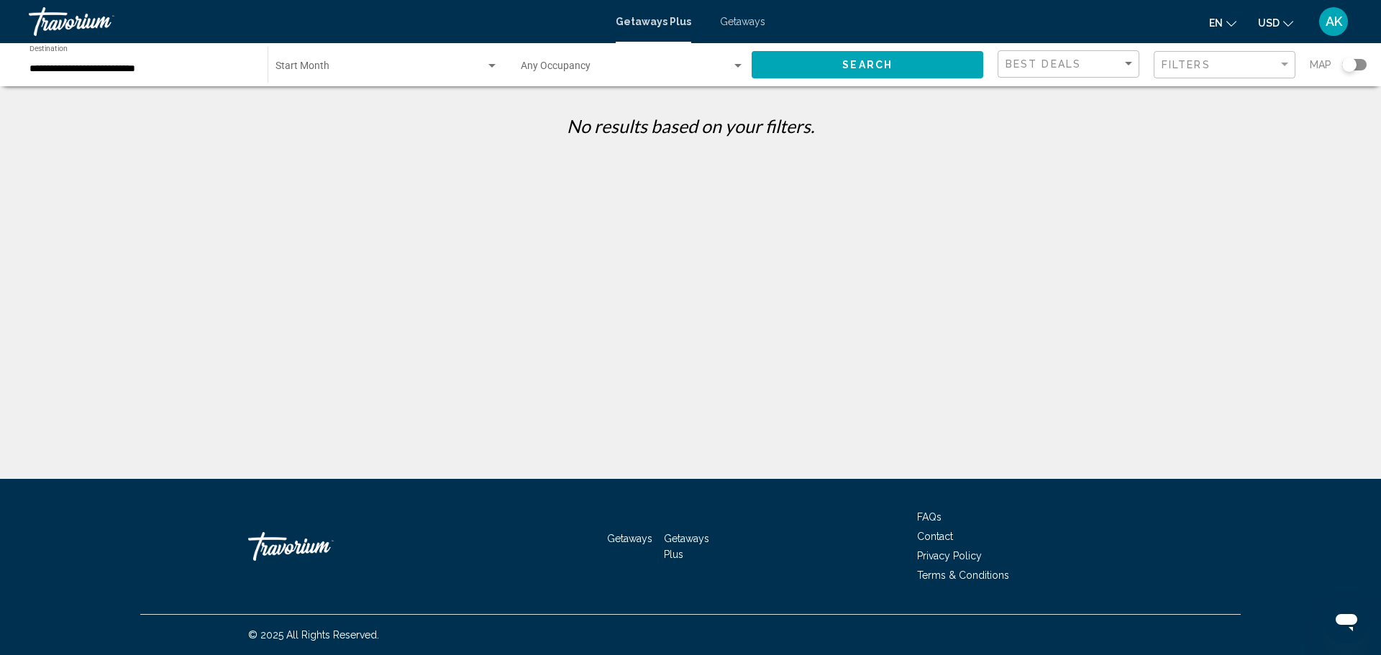
click at [900, 56] on button "Search" at bounding box center [868, 64] width 232 height 27
click at [355, 73] on span "Search widget" at bounding box center [381, 69] width 210 height 12
click at [201, 73] on div at bounding box center [690, 327] width 1381 height 655
click at [99, 4] on mat-toolbar "Getaways Plus Getaways en English Español Français Italiano Português русский U…" at bounding box center [690, 21] width 1381 height 43
click at [86, 18] on div "Travorium" at bounding box center [101, 21] width 144 height 29
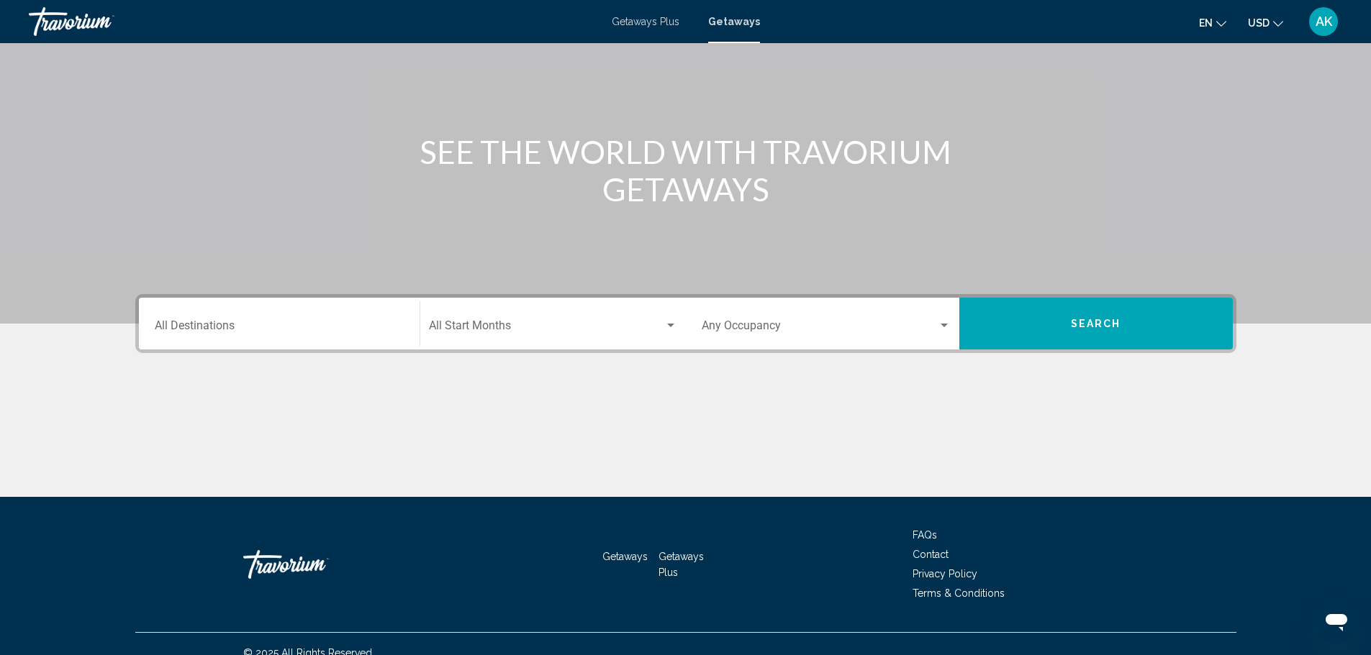
scroll to position [126, 0]
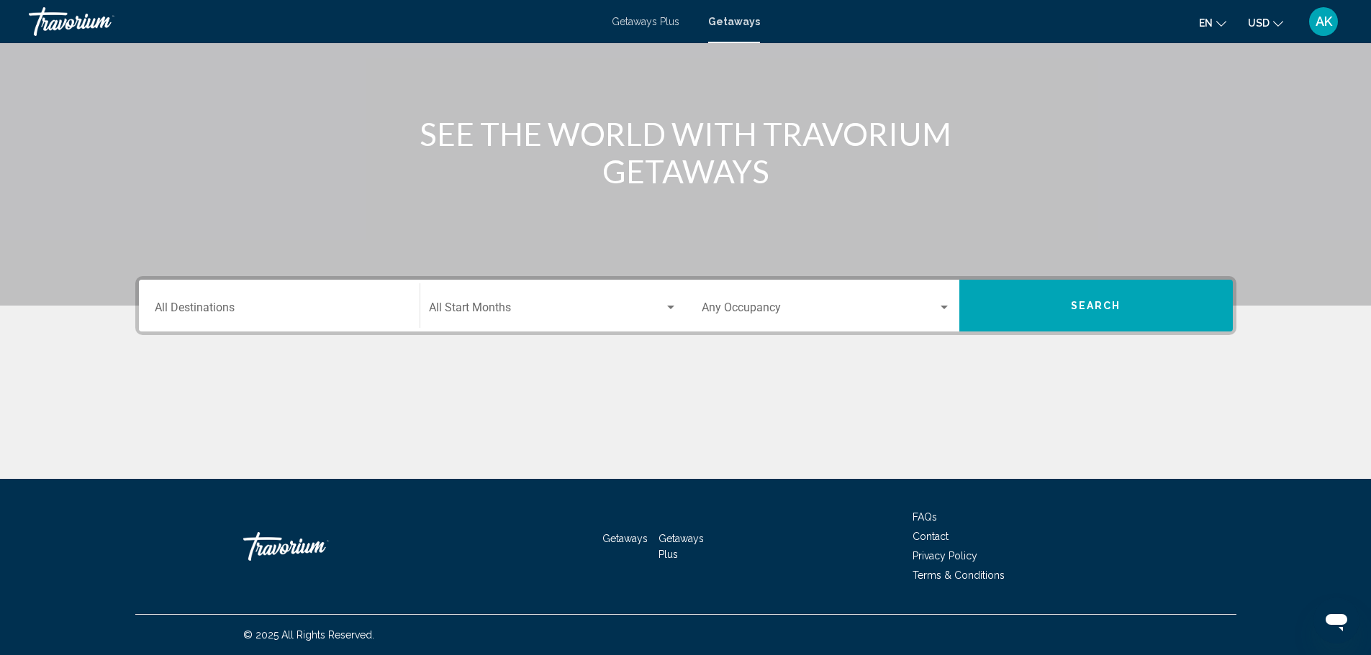
click at [241, 304] on input "Destination All Destinations" at bounding box center [279, 310] width 249 height 13
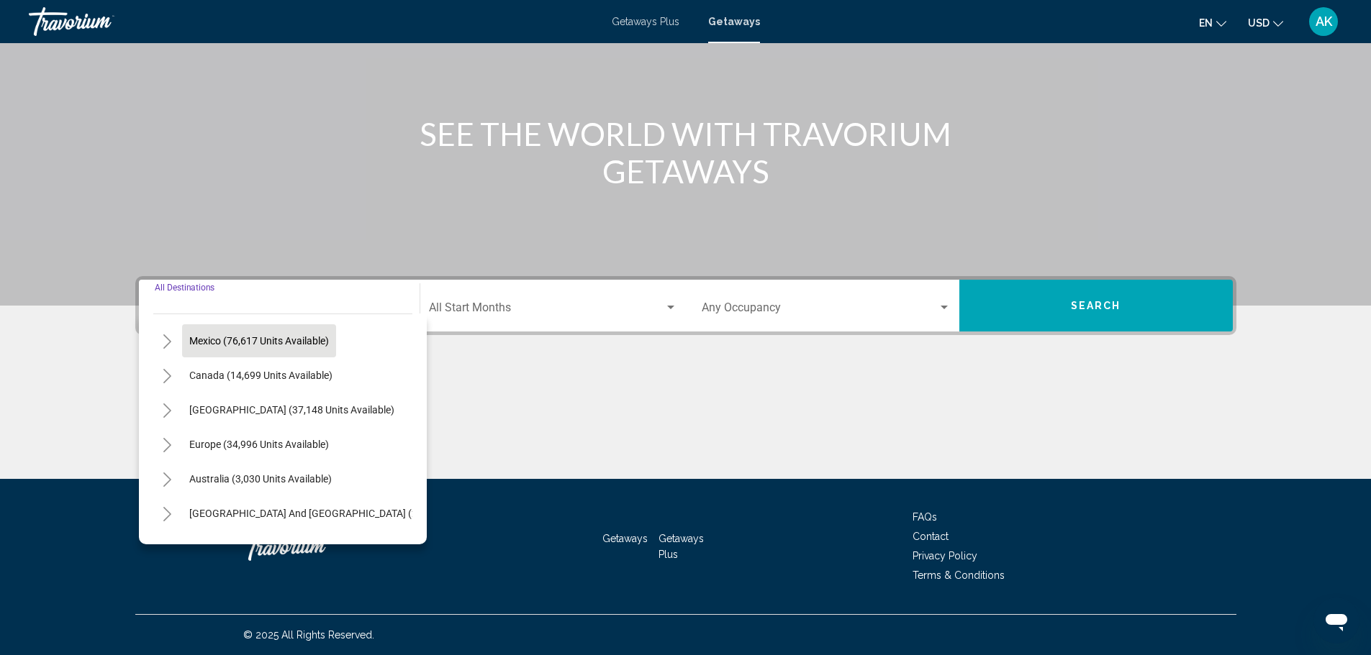
scroll to position [244, 0]
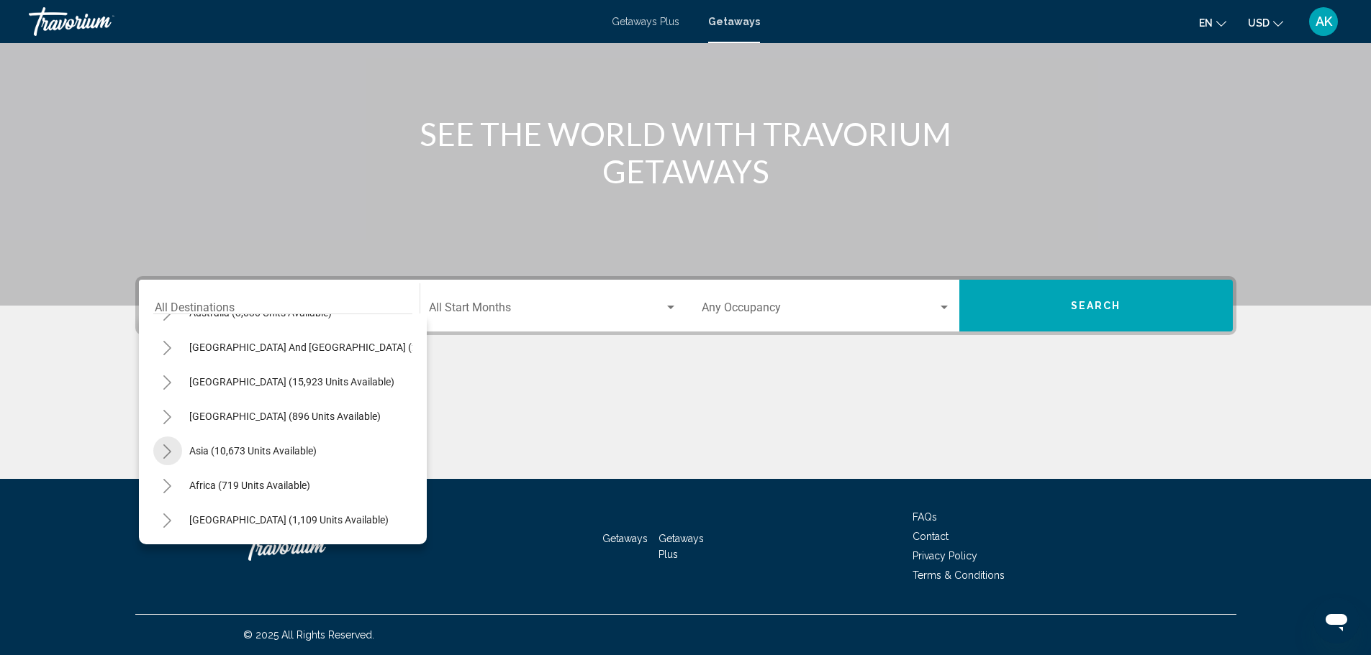
click at [173, 442] on button "Toggle Asia (10,673 units available)" at bounding box center [167, 451] width 29 height 29
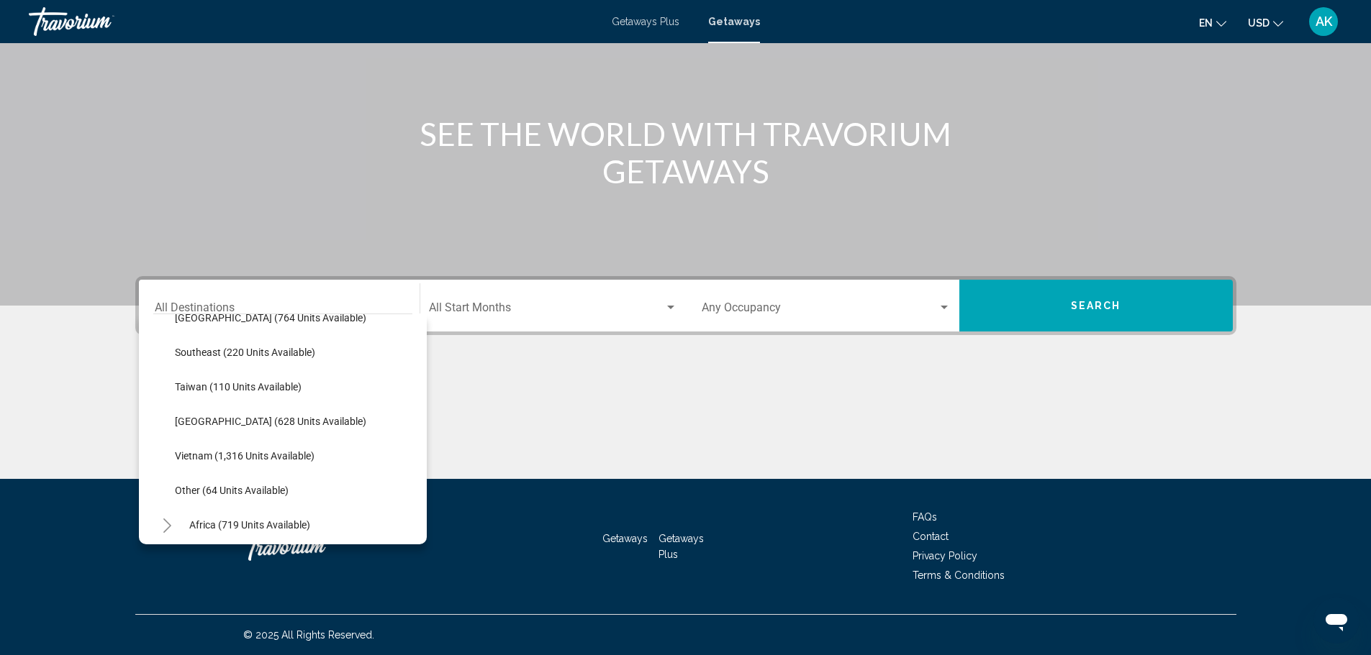
scroll to position [748, 0]
click at [240, 381] on span "Thailand (628 units available)" at bounding box center [270, 386] width 191 height 12
type input "**********"
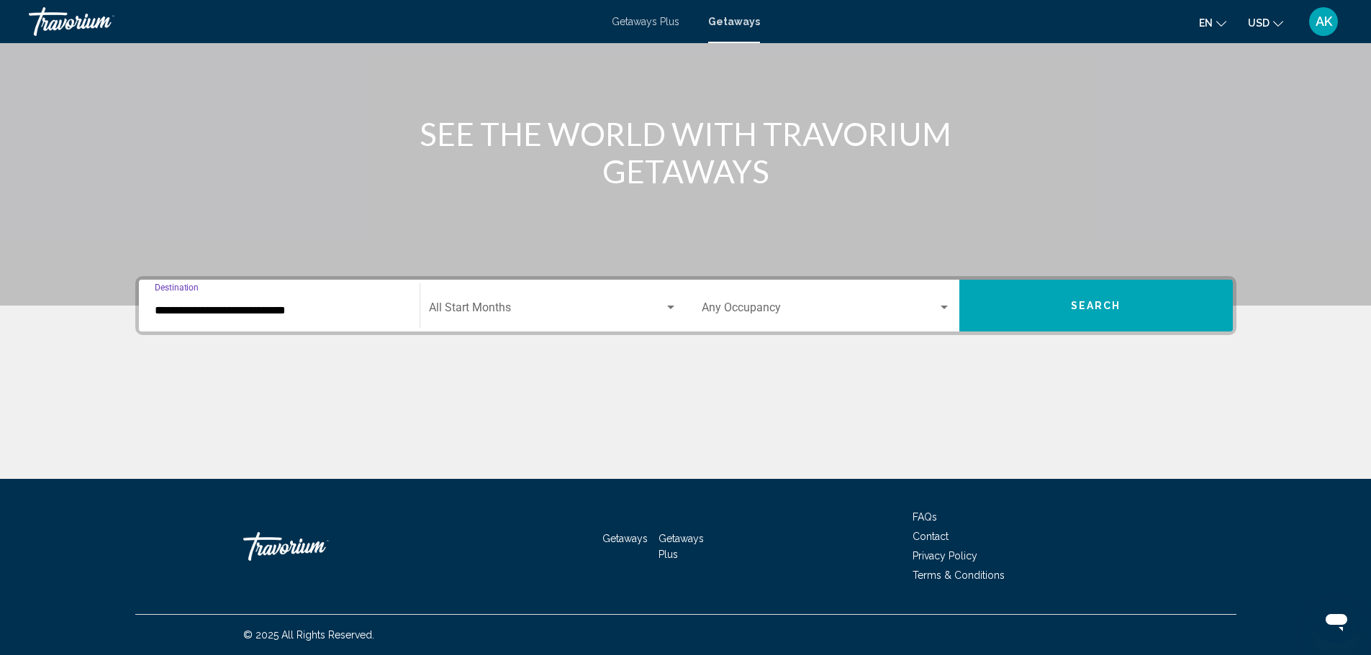
click at [1110, 322] on button "Search" at bounding box center [1095, 306] width 273 height 52
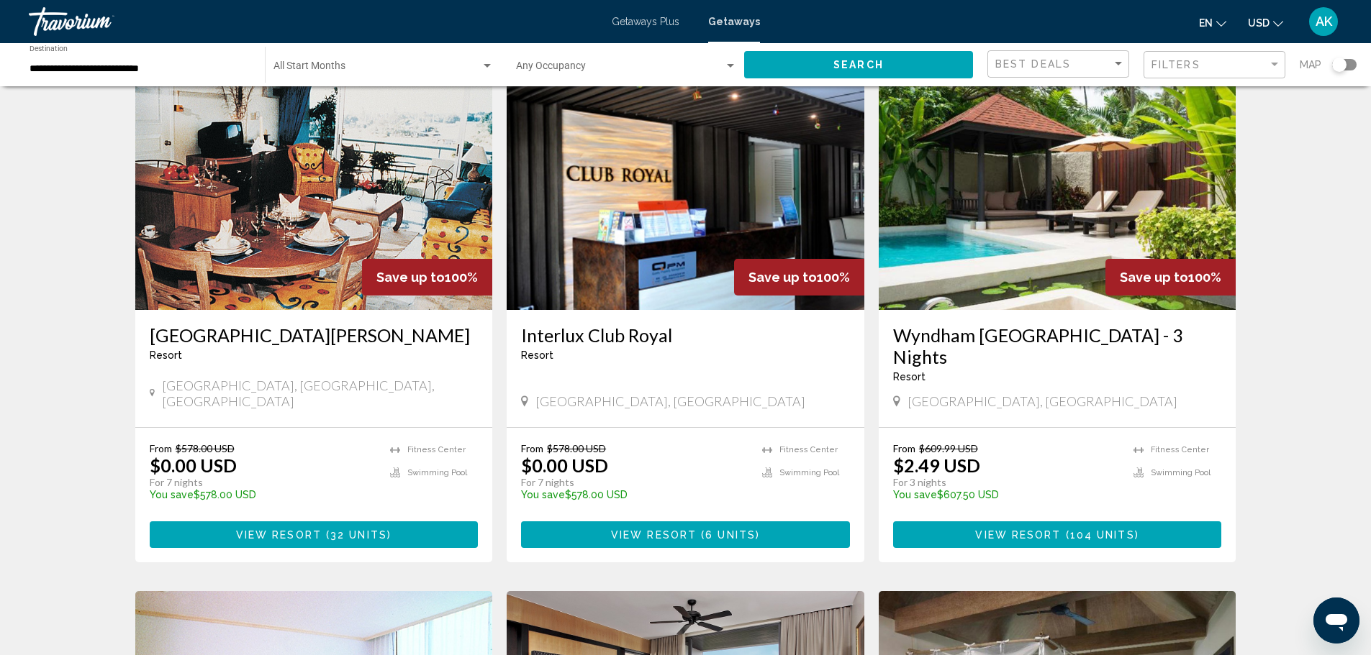
scroll to position [72, 0]
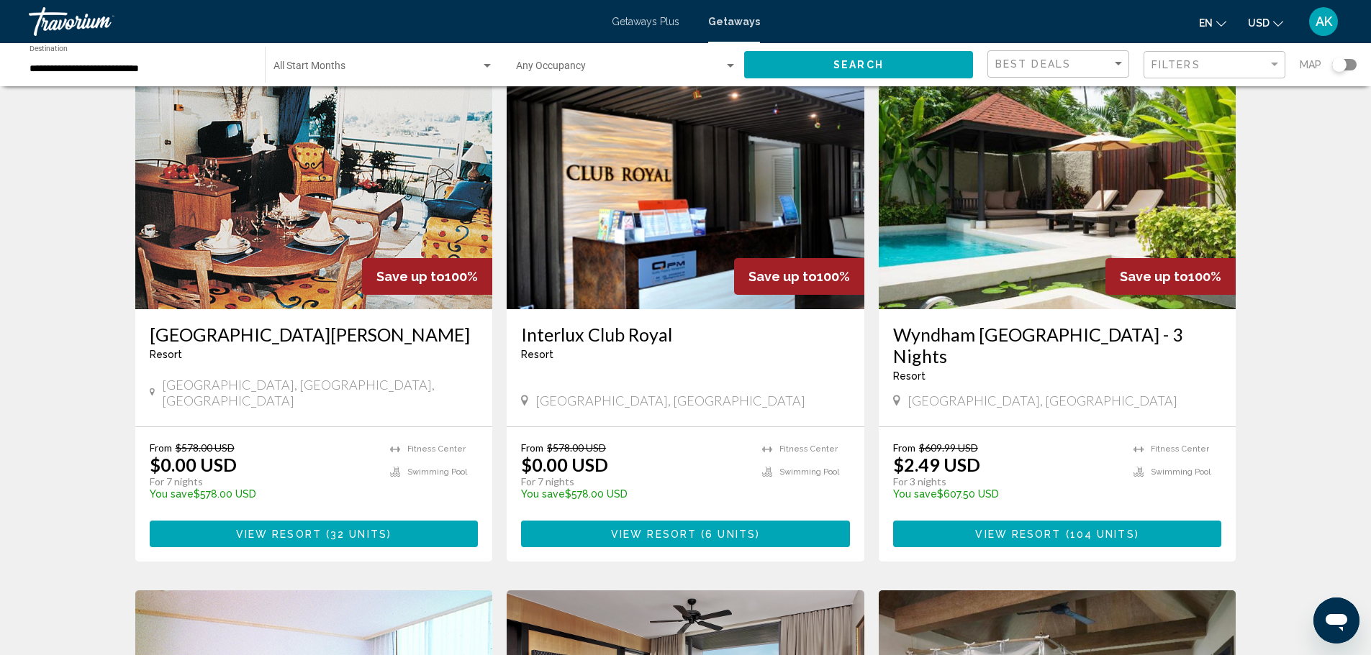
click at [260, 530] on span "View Resort" at bounding box center [279, 535] width 86 height 12
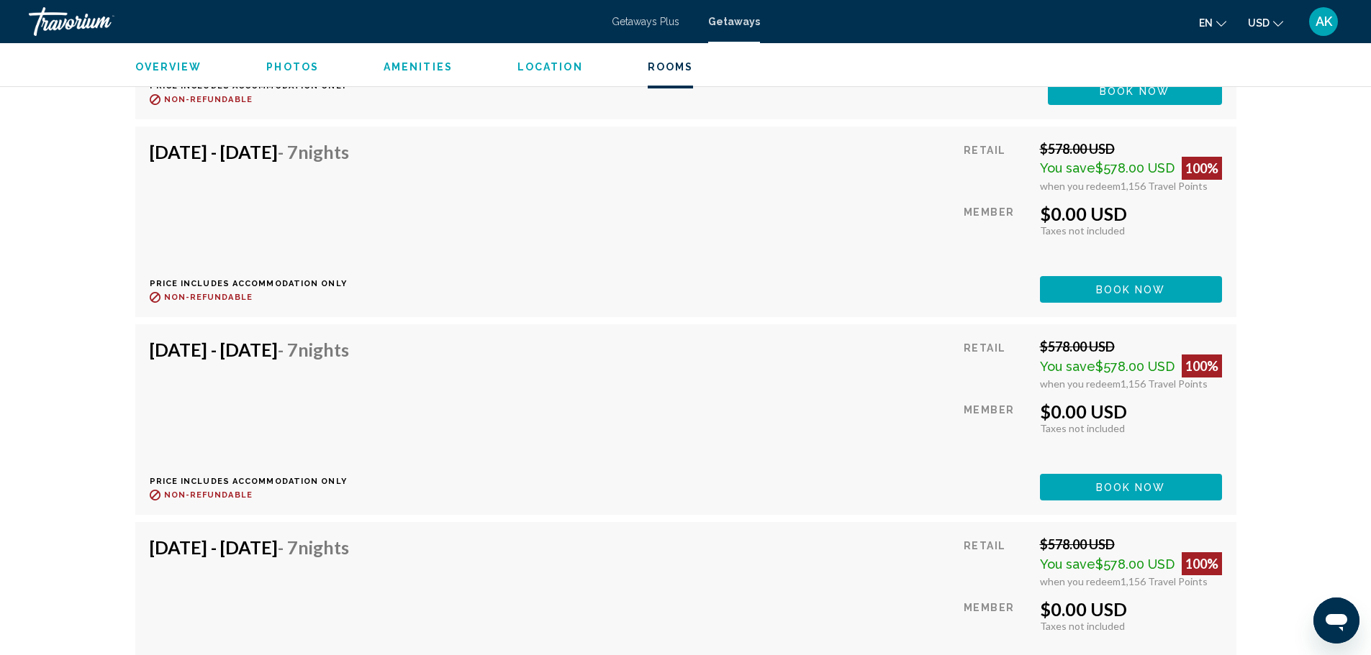
scroll to position [2302, 0]
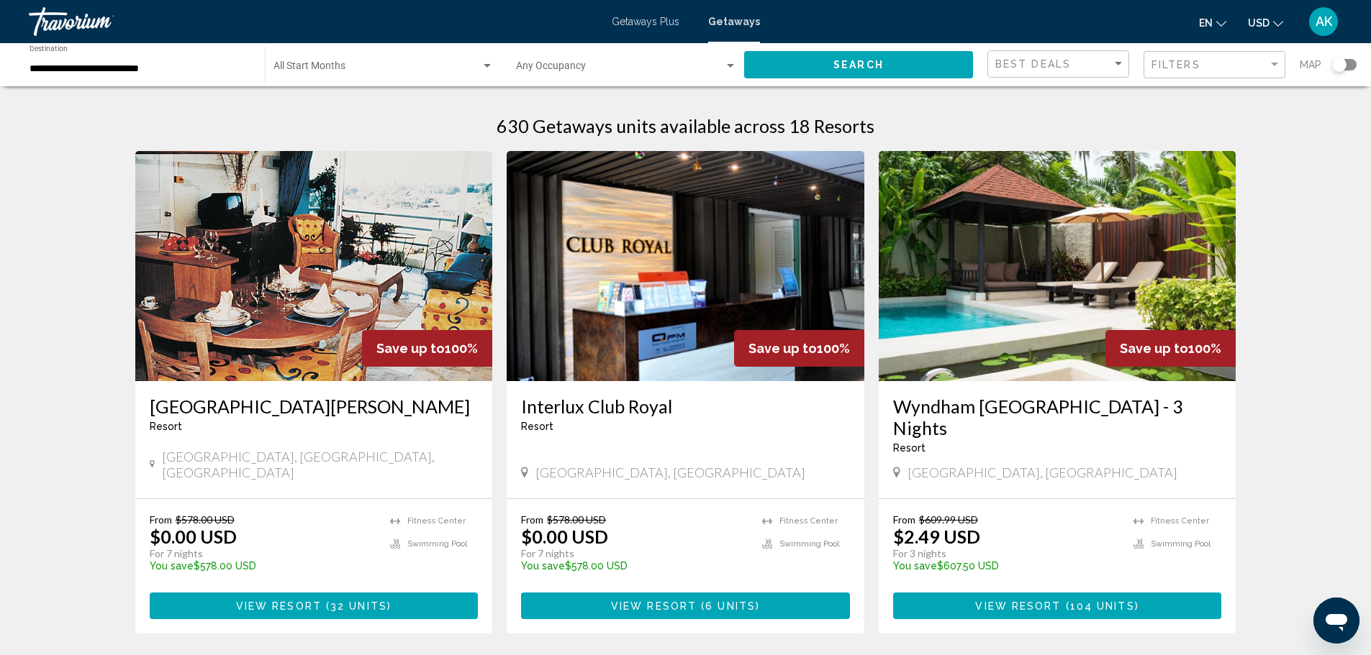
click at [412, 69] on span "Search widget" at bounding box center [376, 69] width 207 height 12
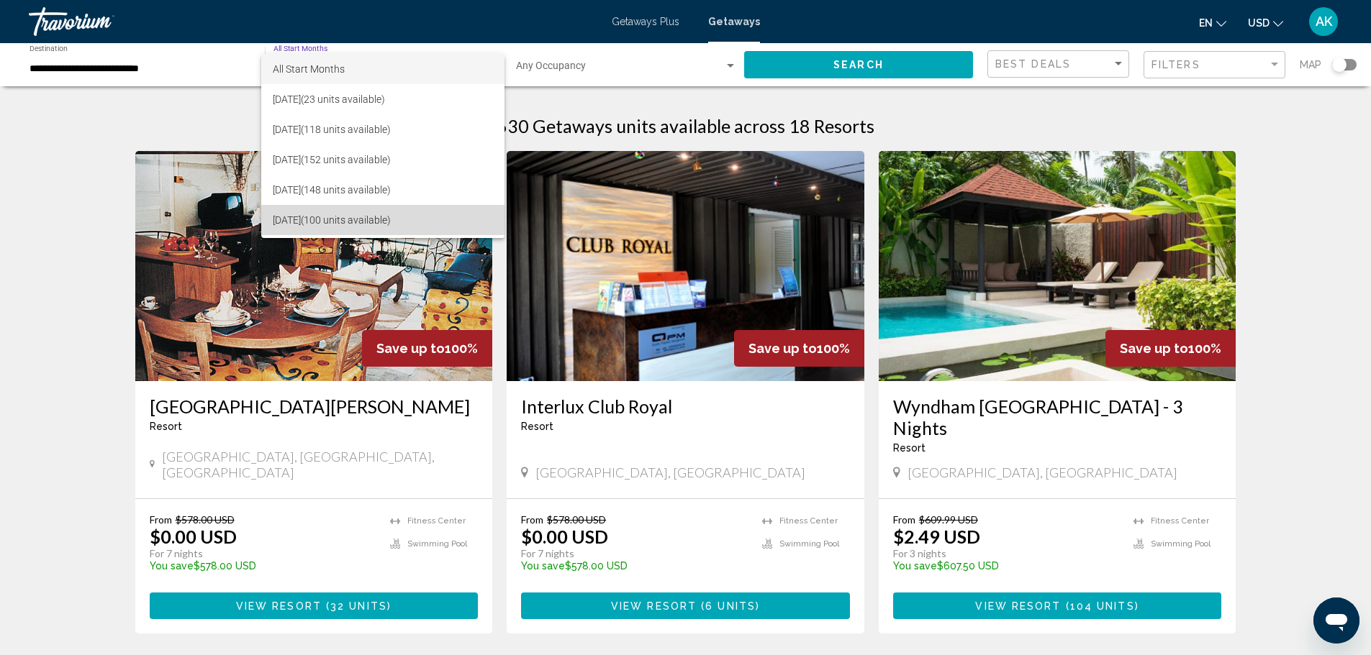
click at [412, 212] on span "December 2025 (100 units available)" at bounding box center [383, 220] width 220 height 30
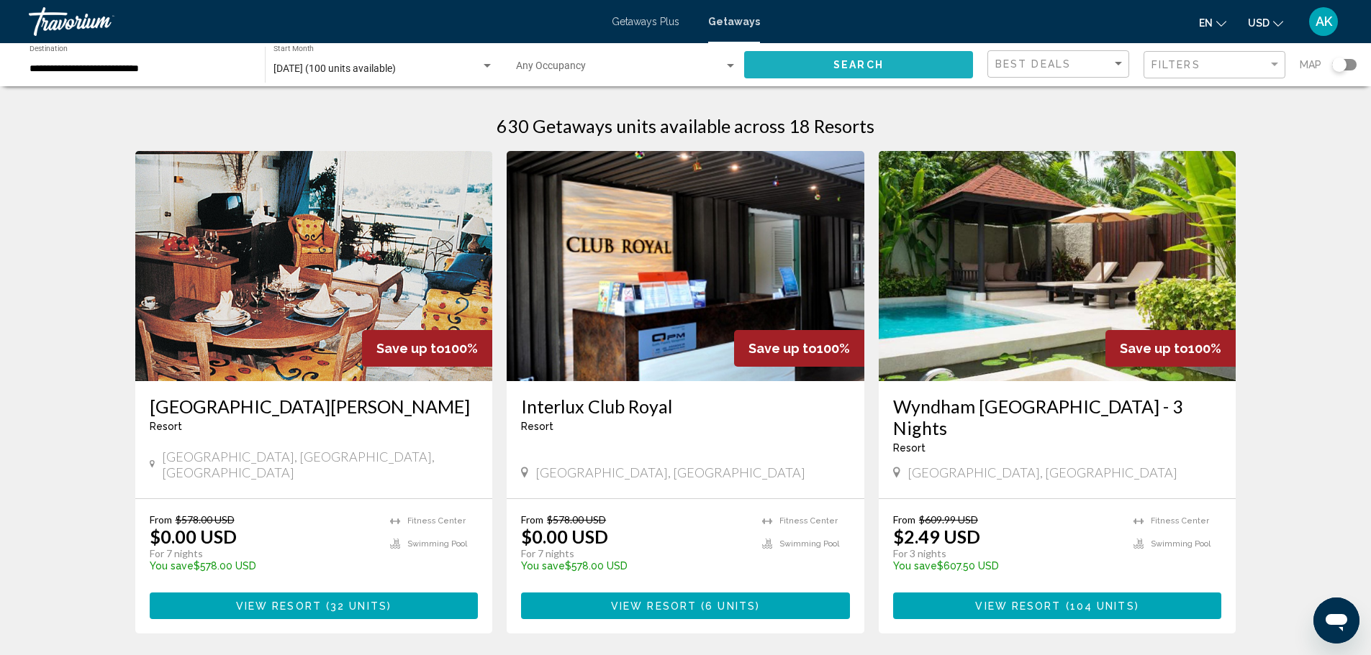
click at [804, 58] on button "Search" at bounding box center [858, 64] width 229 height 27
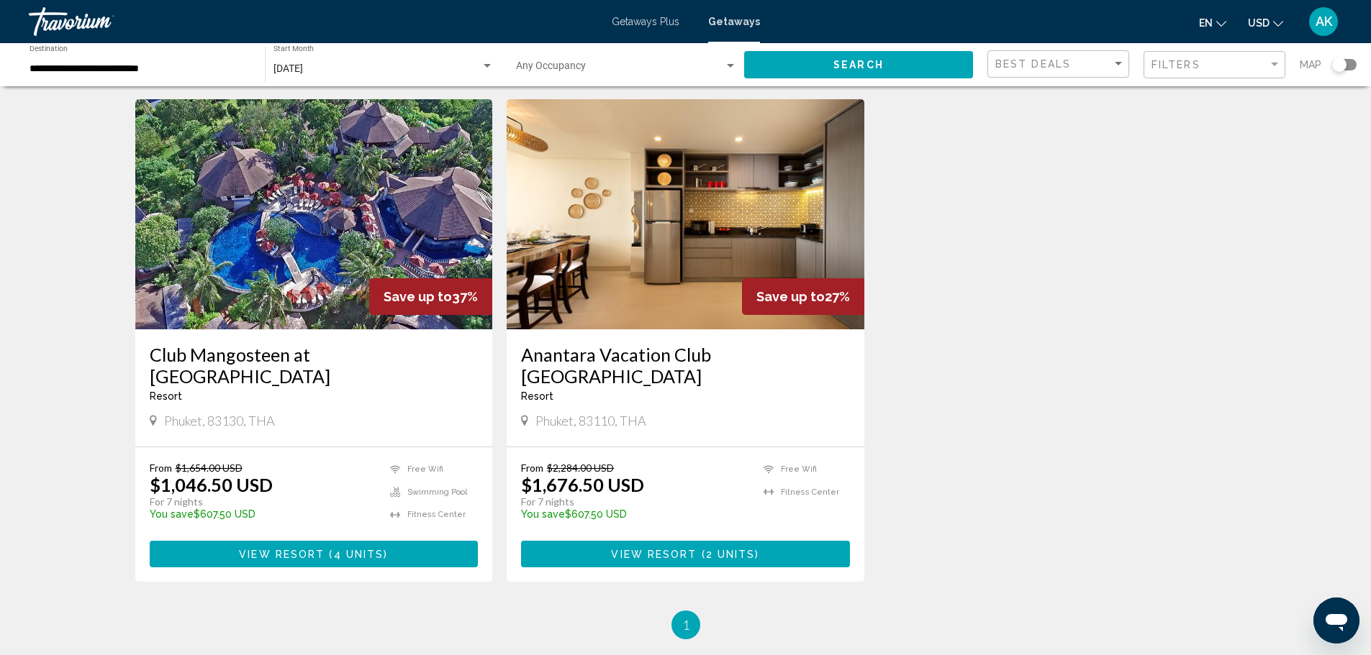
scroll to position [1079, 0]
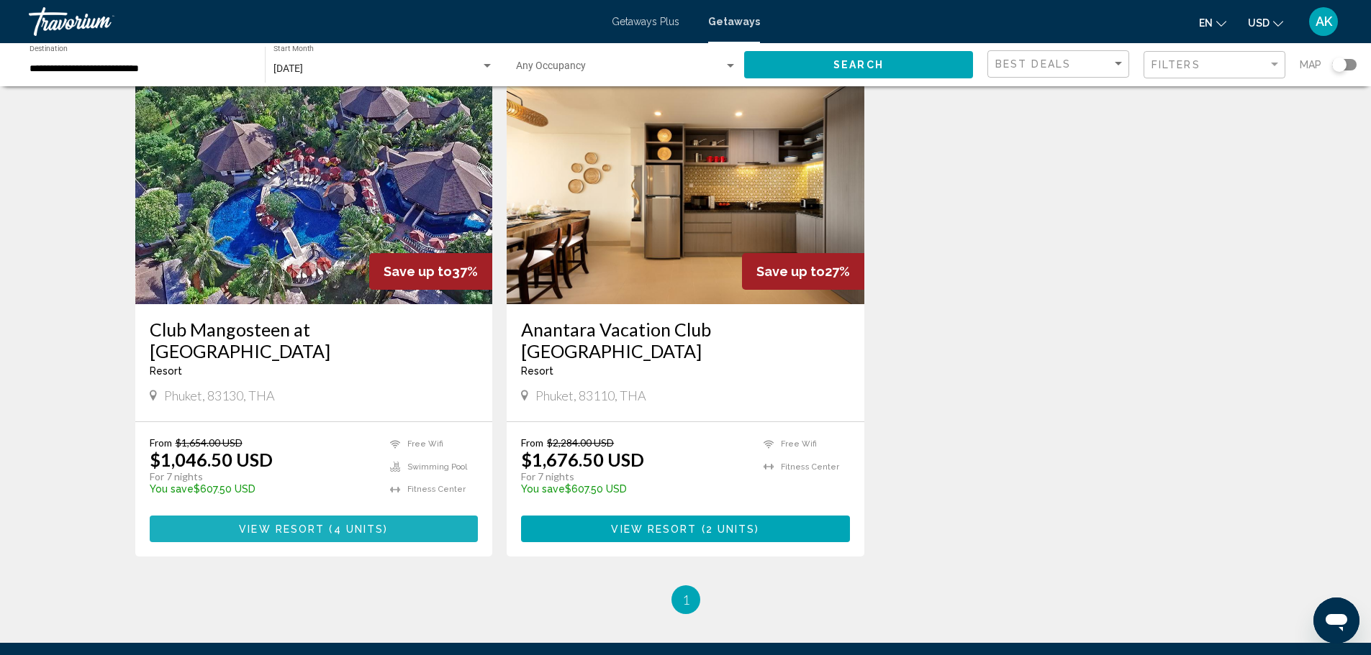
click at [353, 519] on button "View Resort ( 4 units )" at bounding box center [314, 529] width 329 height 27
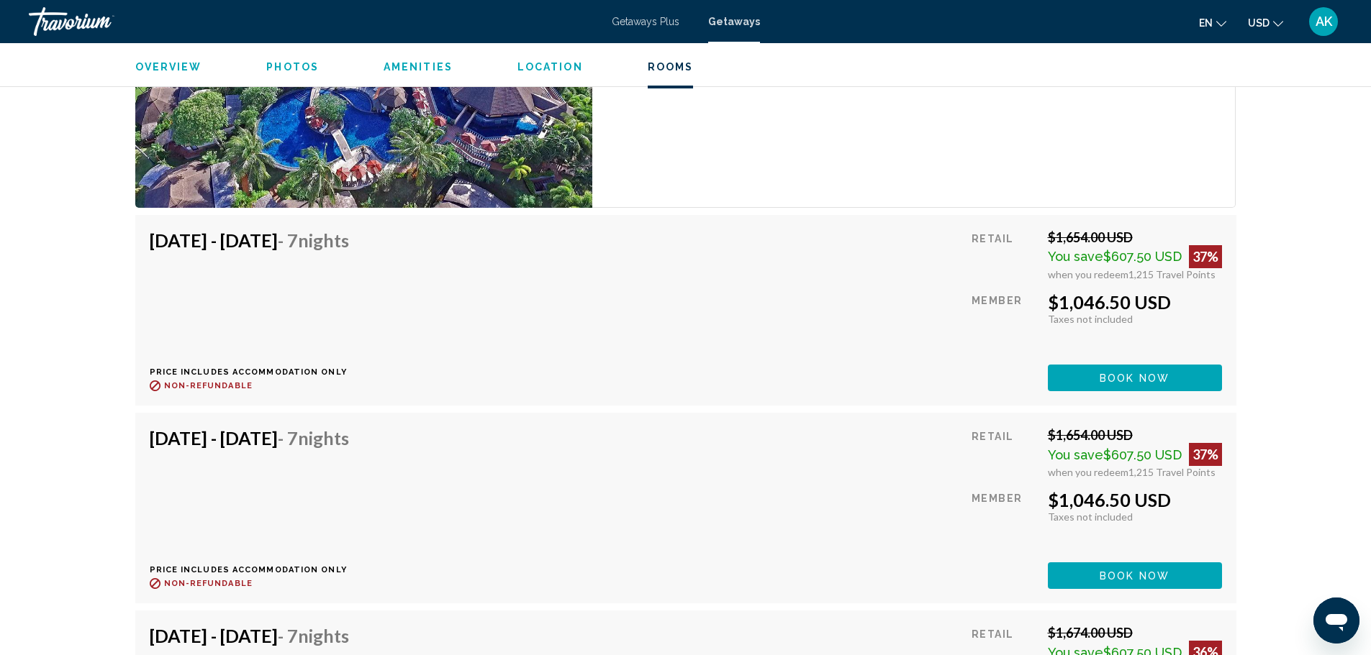
scroll to position [2374, 0]
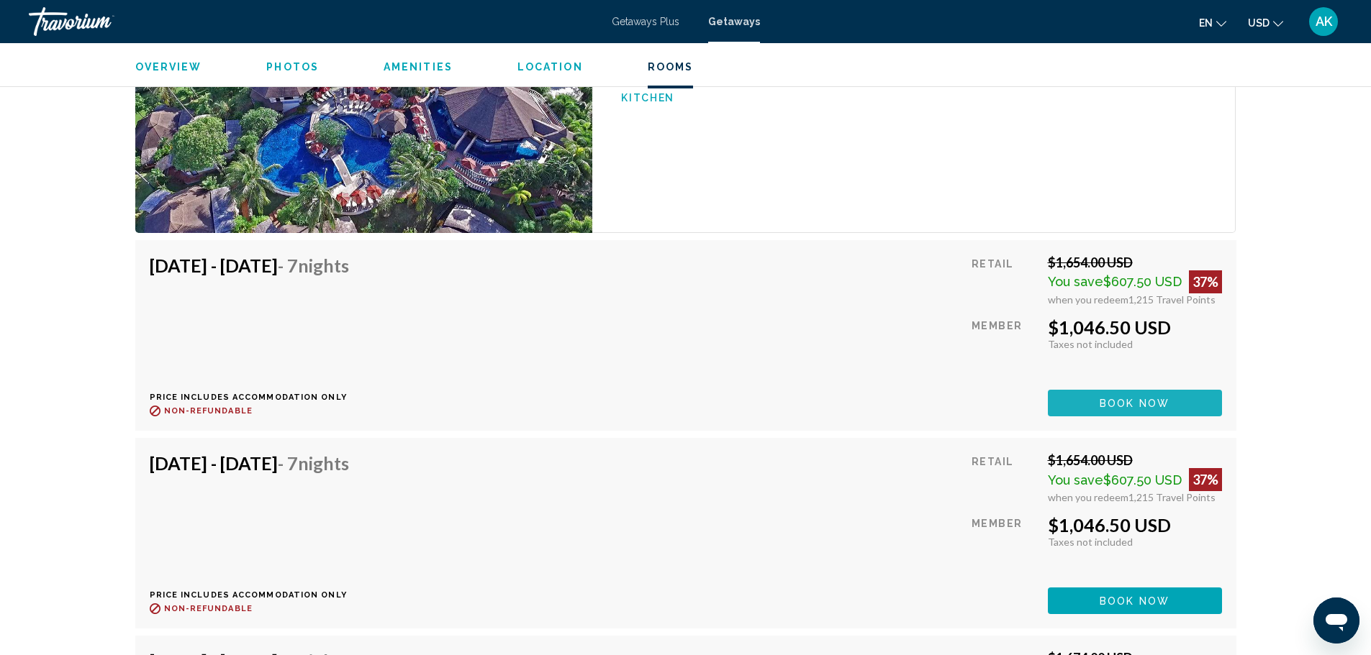
click at [1150, 398] on span "Book now" at bounding box center [1134, 404] width 70 height 12
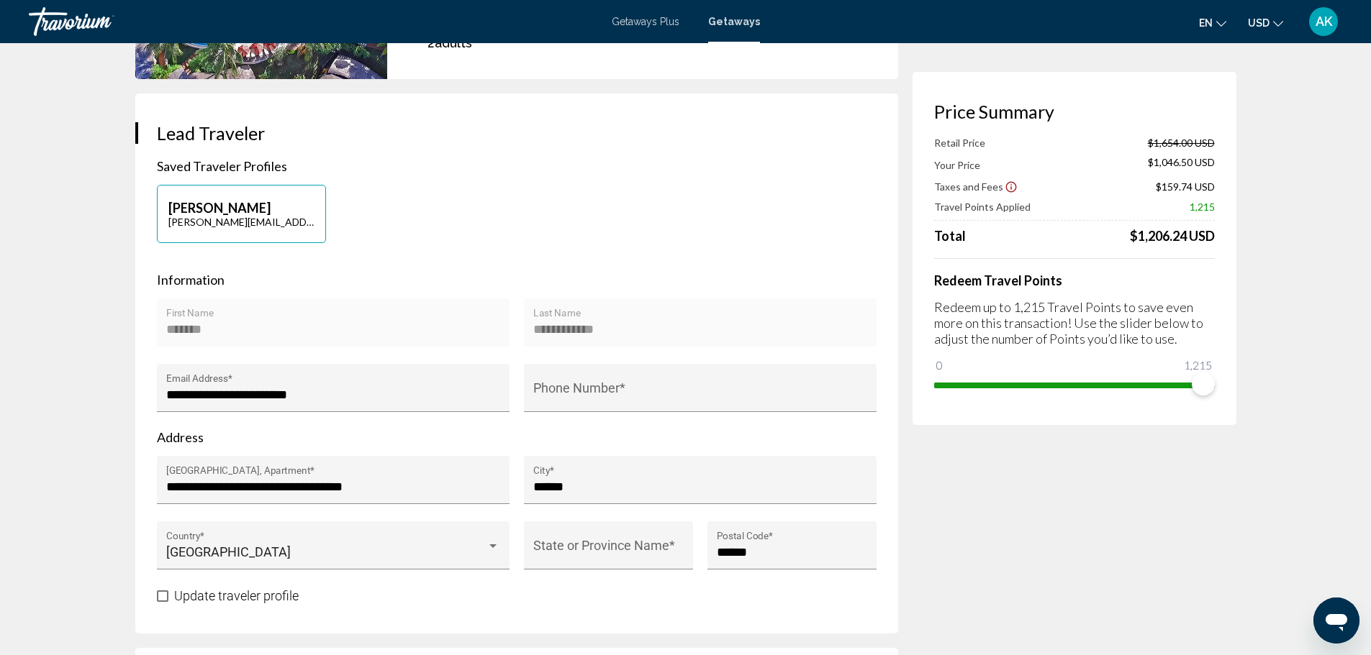
scroll to position [288, 0]
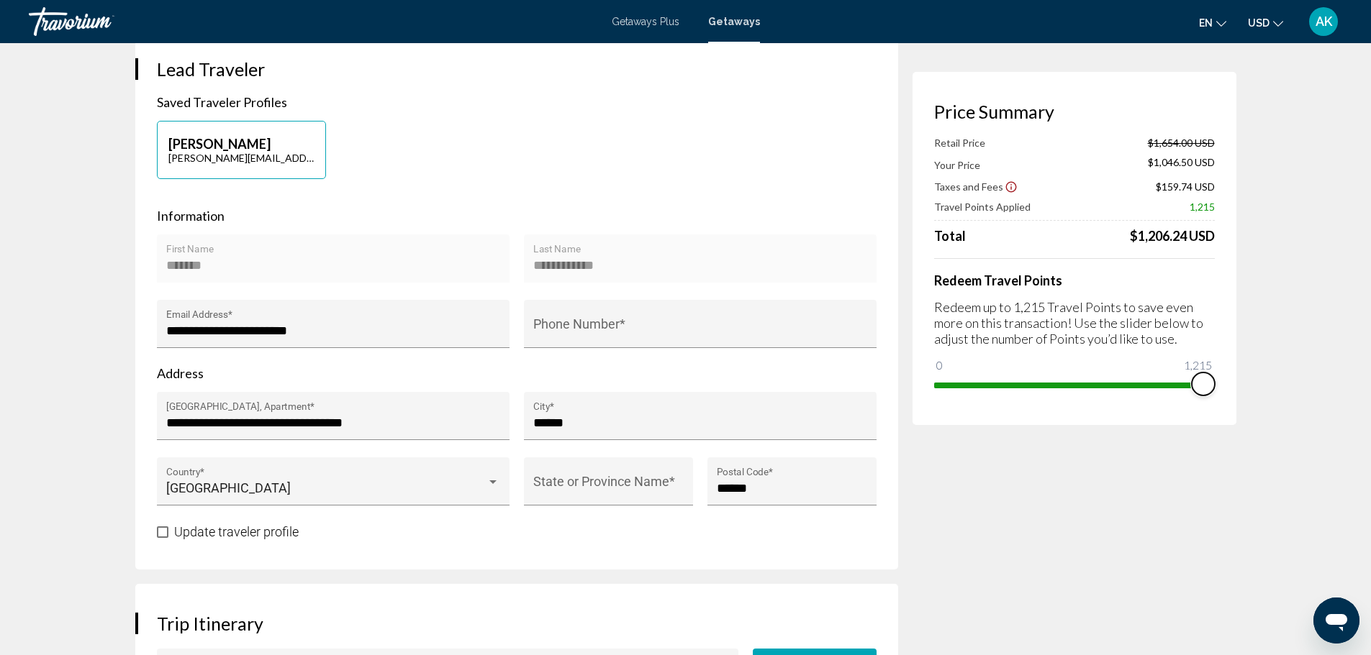
click at [1204, 386] on span "Main content" at bounding box center [1203, 384] width 23 height 23
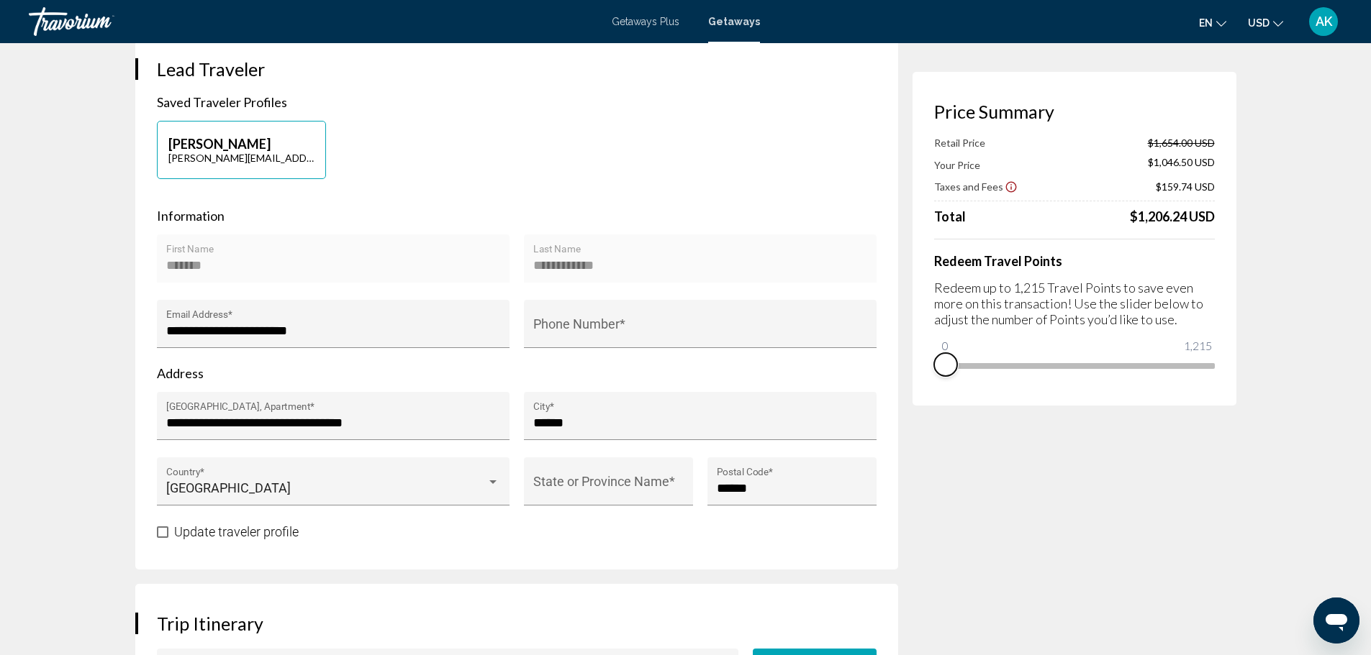
drag, startPoint x: 1197, startPoint y: 378, endPoint x: 839, endPoint y: 397, distance: 358.8
drag, startPoint x: 945, startPoint y: 346, endPoint x: 1252, endPoint y: 338, distance: 306.6
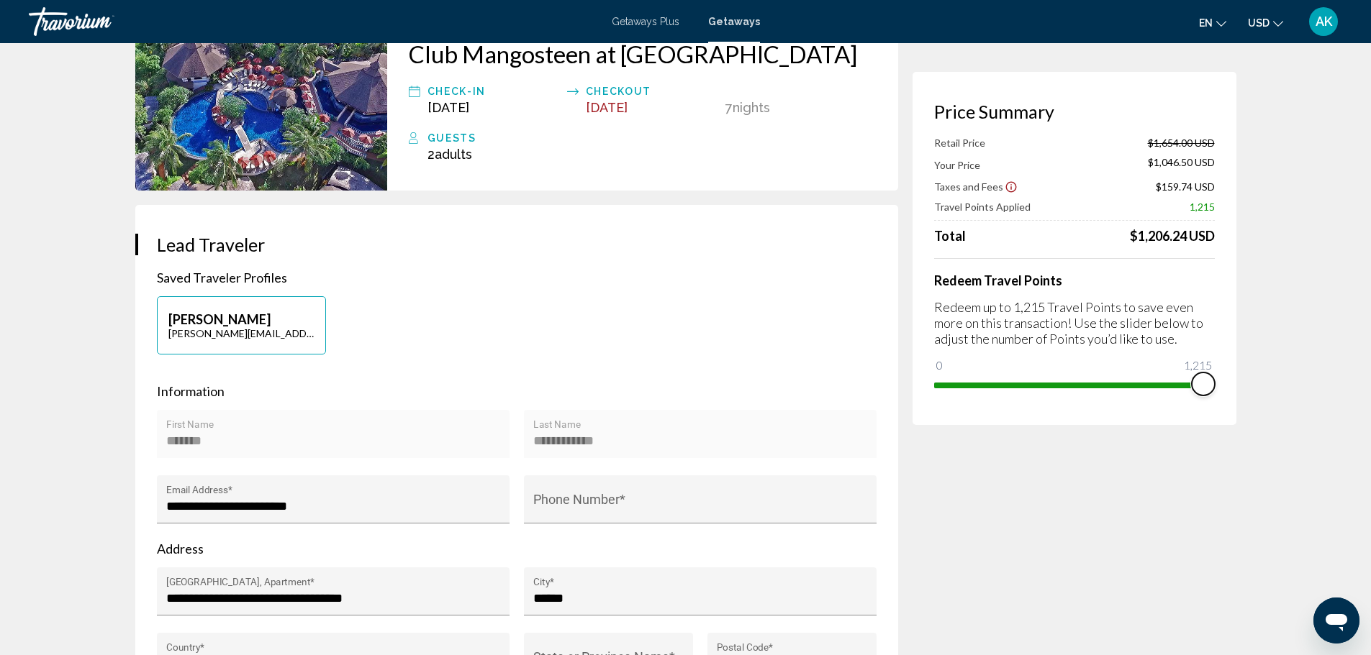
scroll to position [144, 0]
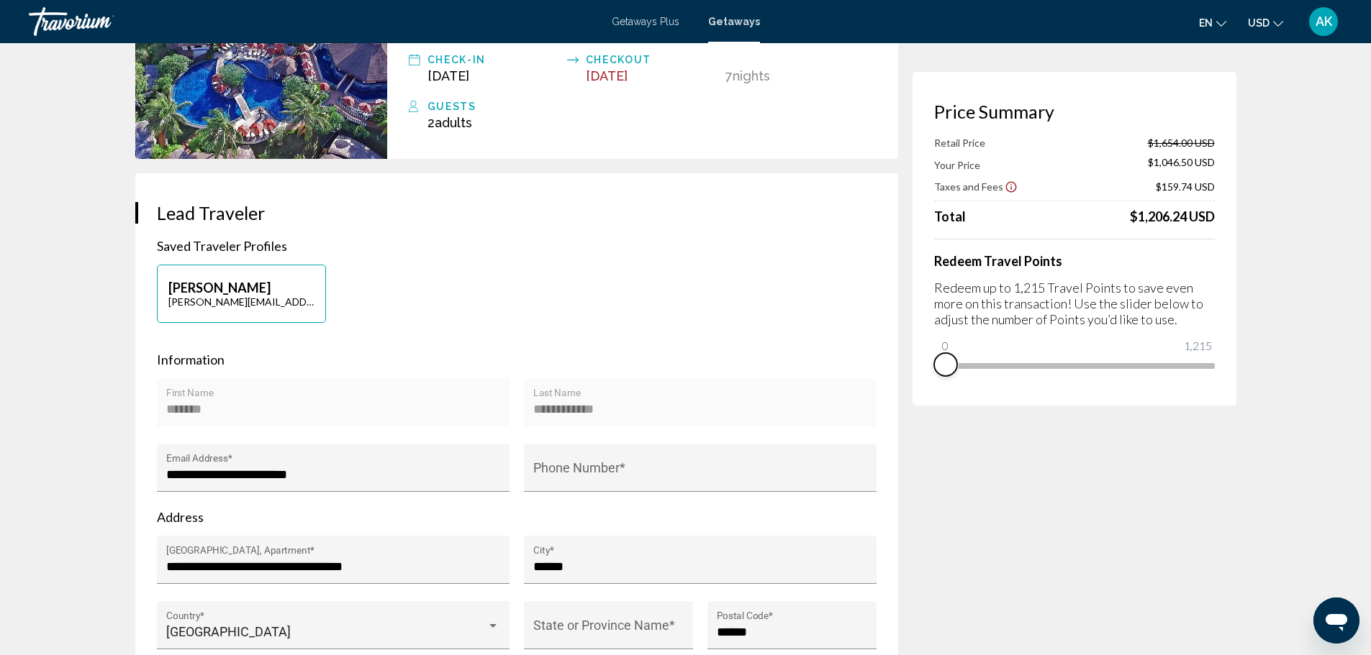
drag, startPoint x: 1209, startPoint y: 383, endPoint x: 881, endPoint y: 389, distance: 328.2
click at [951, 363] on ngx-slider "0 1,215 29" at bounding box center [1074, 364] width 281 height 3
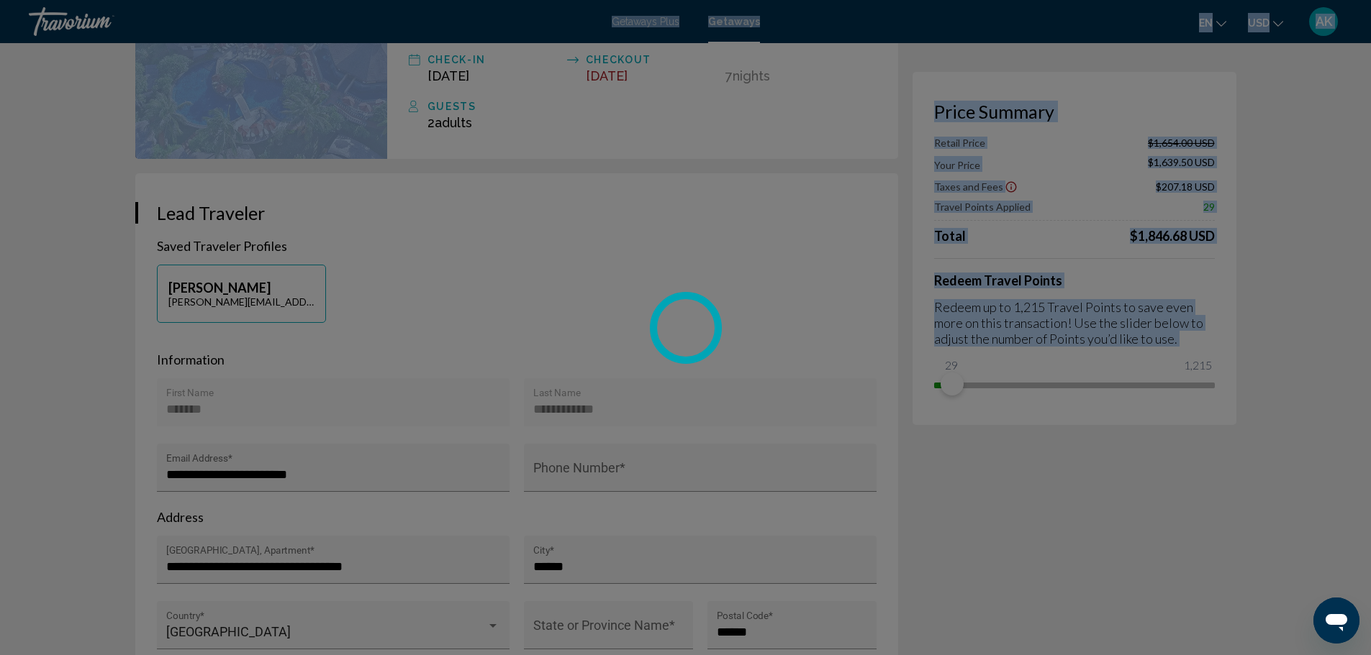
drag, startPoint x: 951, startPoint y: 349, endPoint x: 964, endPoint y: 350, distance: 13.0
click at [964, 350] on div "Skip to main content Getaways Plus Getaways en English Español Français Italian…" at bounding box center [685, 183] width 1371 height 655
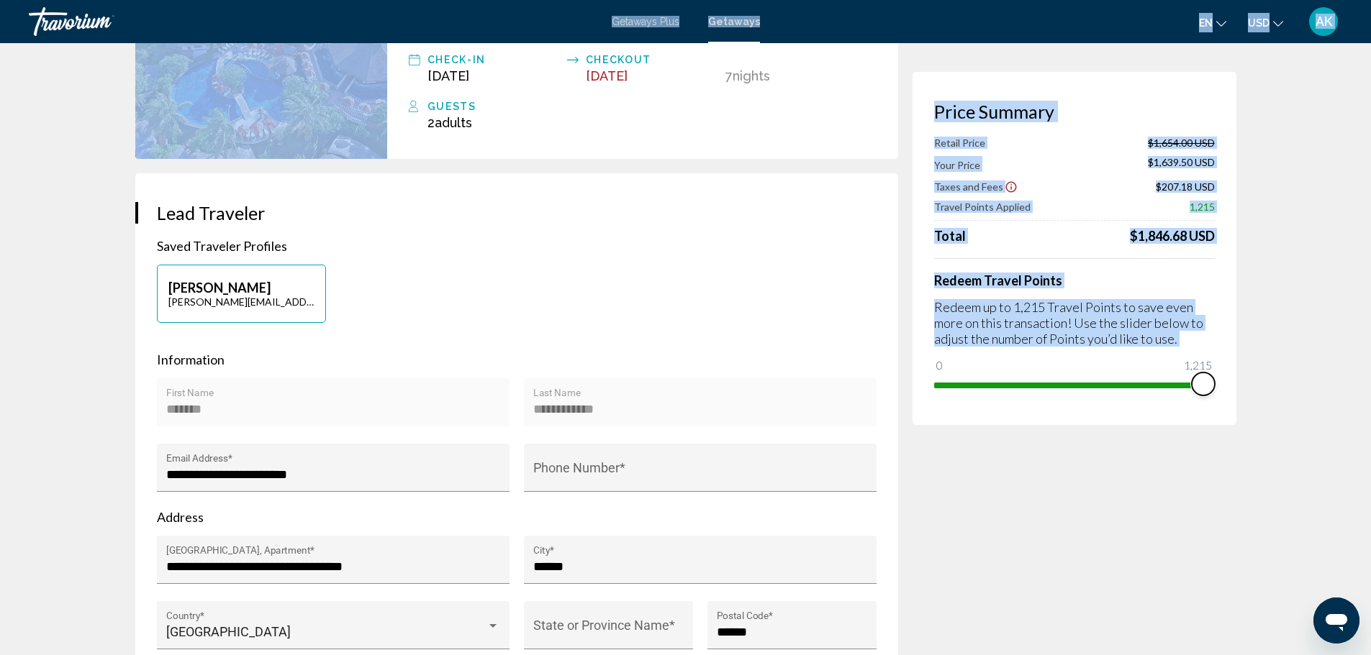
drag, startPoint x: 948, startPoint y: 380, endPoint x: 1269, endPoint y: 369, distance: 321.8
click at [1133, 396] on div "Redeem Travel Points Redeem up to 1,215 Travel Points to save even more on this…" at bounding box center [1074, 327] width 281 height 138
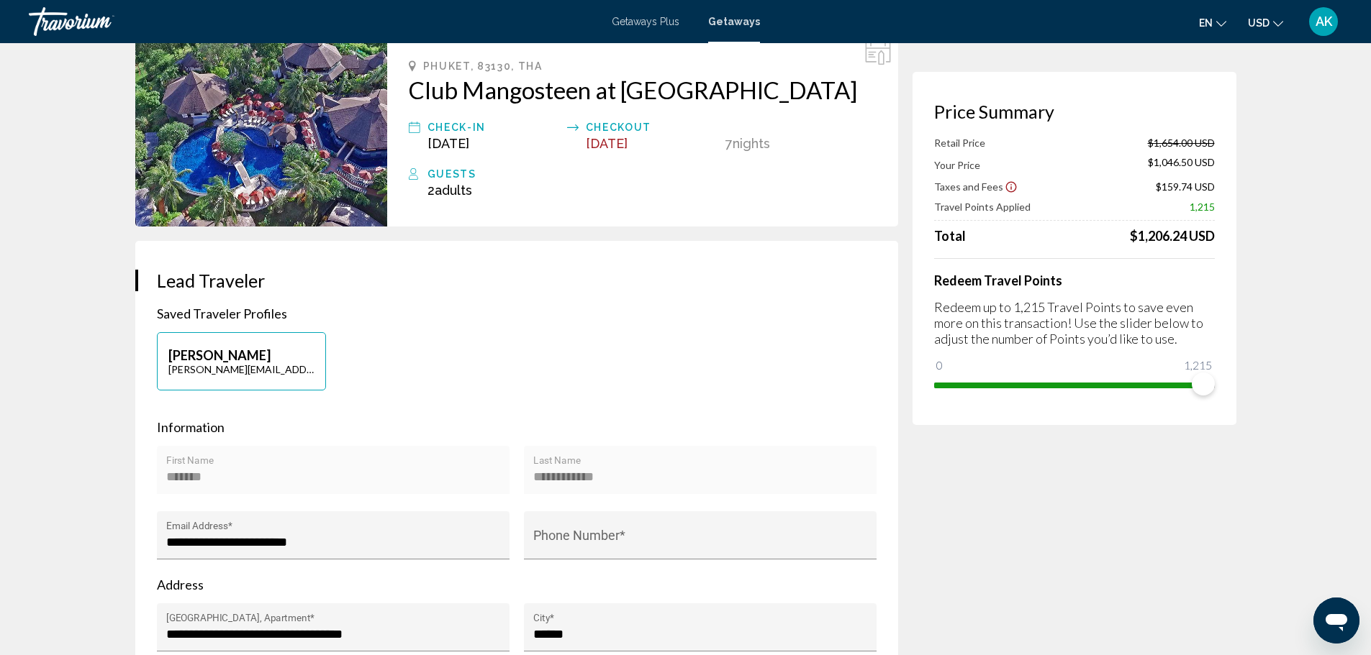
scroll to position [0, 0]
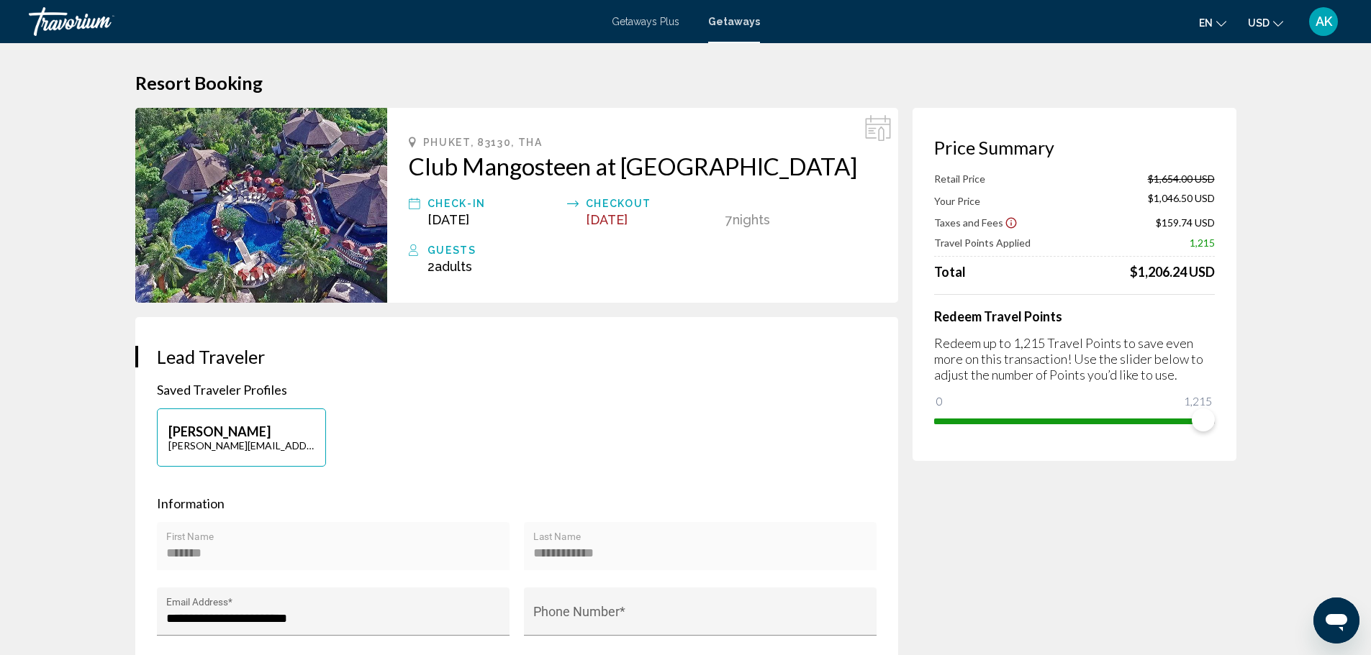
click at [624, 19] on span "Getaways Plus" at bounding box center [646, 22] width 68 height 12
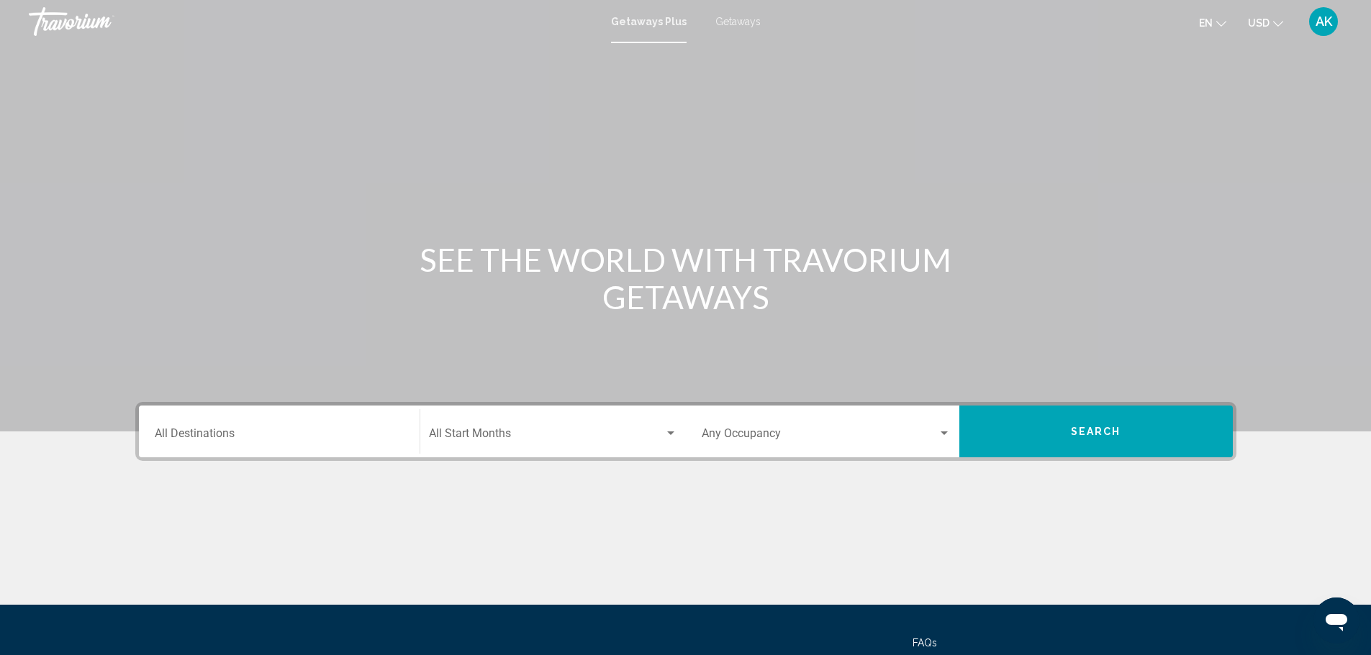
click at [1279, 24] on icon "Change currency" at bounding box center [1278, 24] width 10 height 6
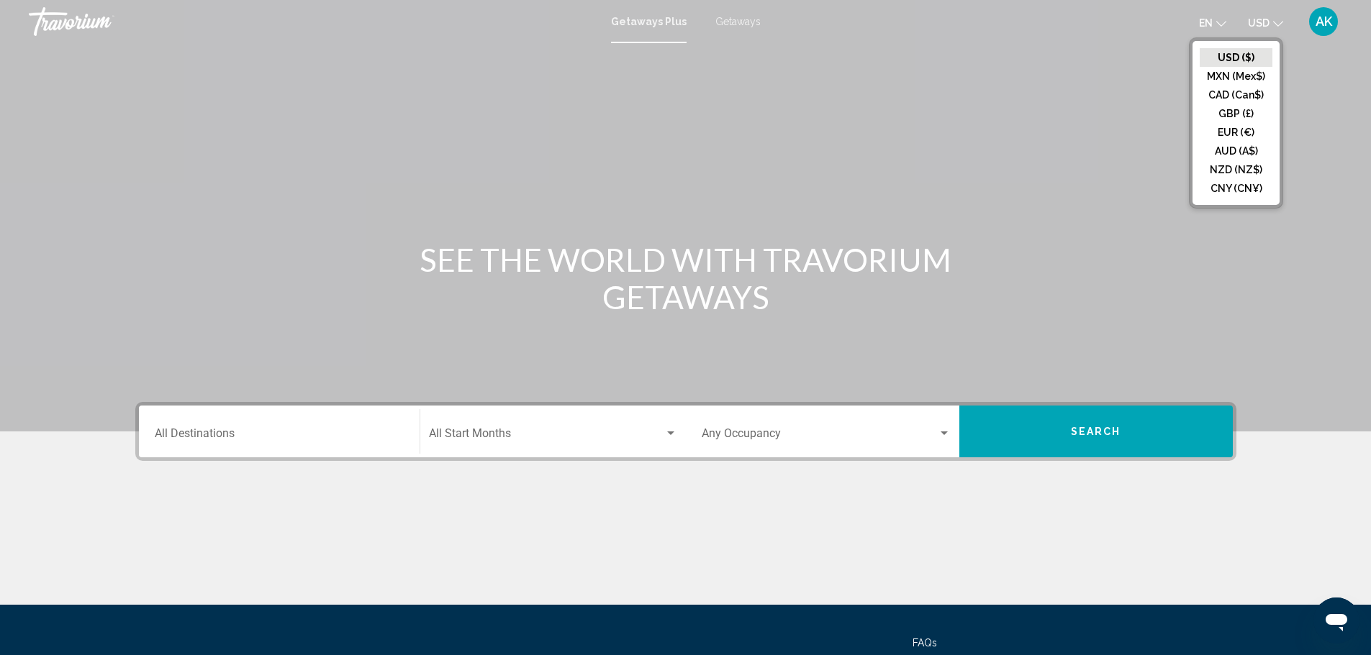
click at [1276, 24] on icon "Change currency" at bounding box center [1278, 24] width 10 height 6
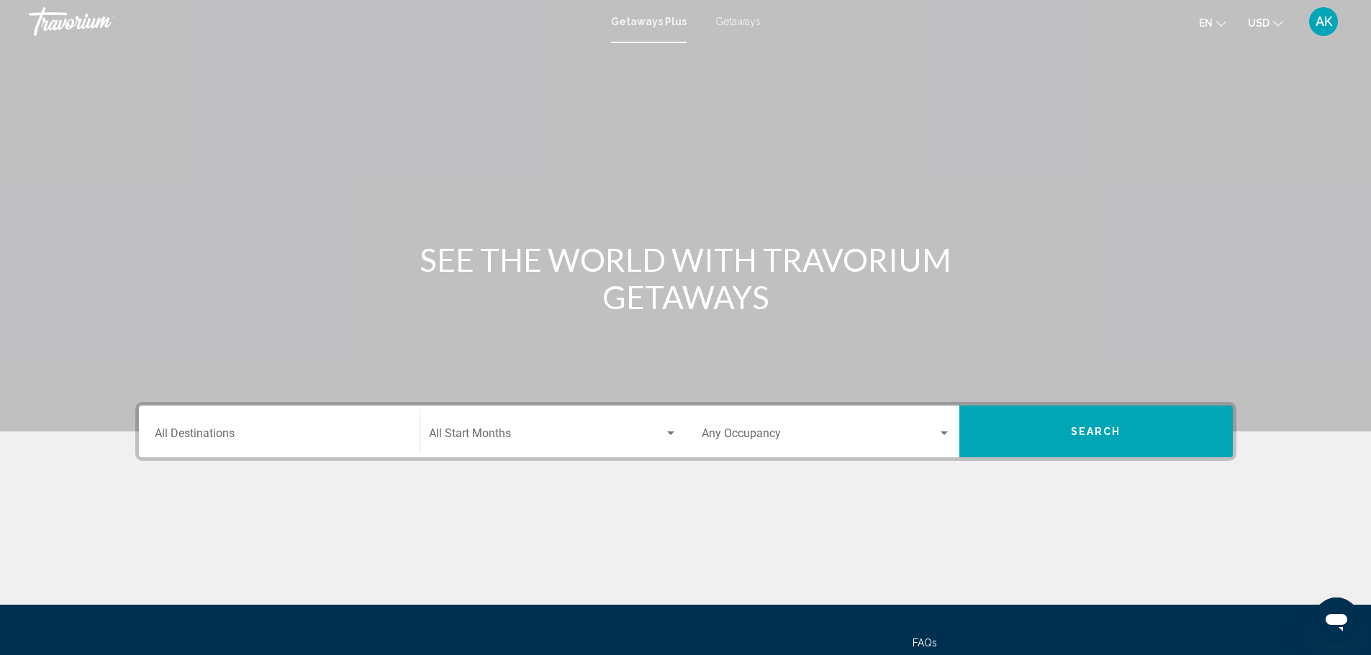
click at [1215, 29] on button "en English Español Français Italiano Português русский" at bounding box center [1212, 22] width 27 height 21
click at [1170, 152] on button "русский" at bounding box center [1181, 151] width 67 height 19
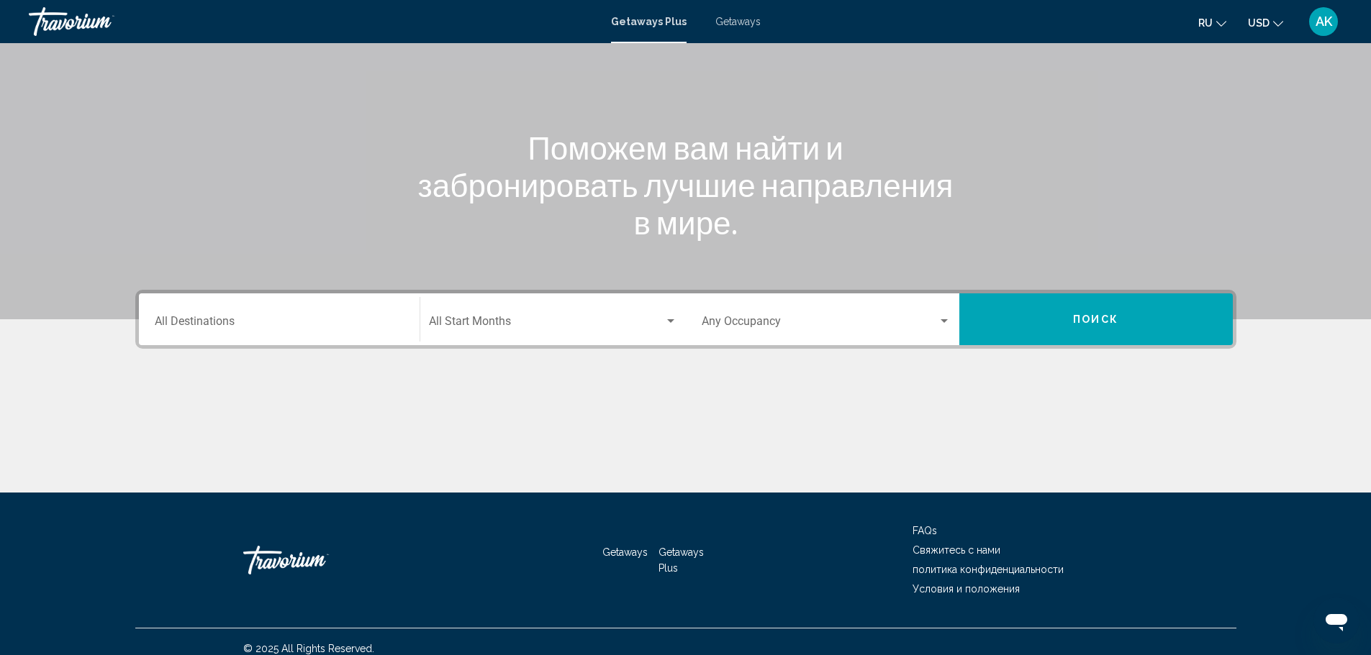
scroll to position [126, 0]
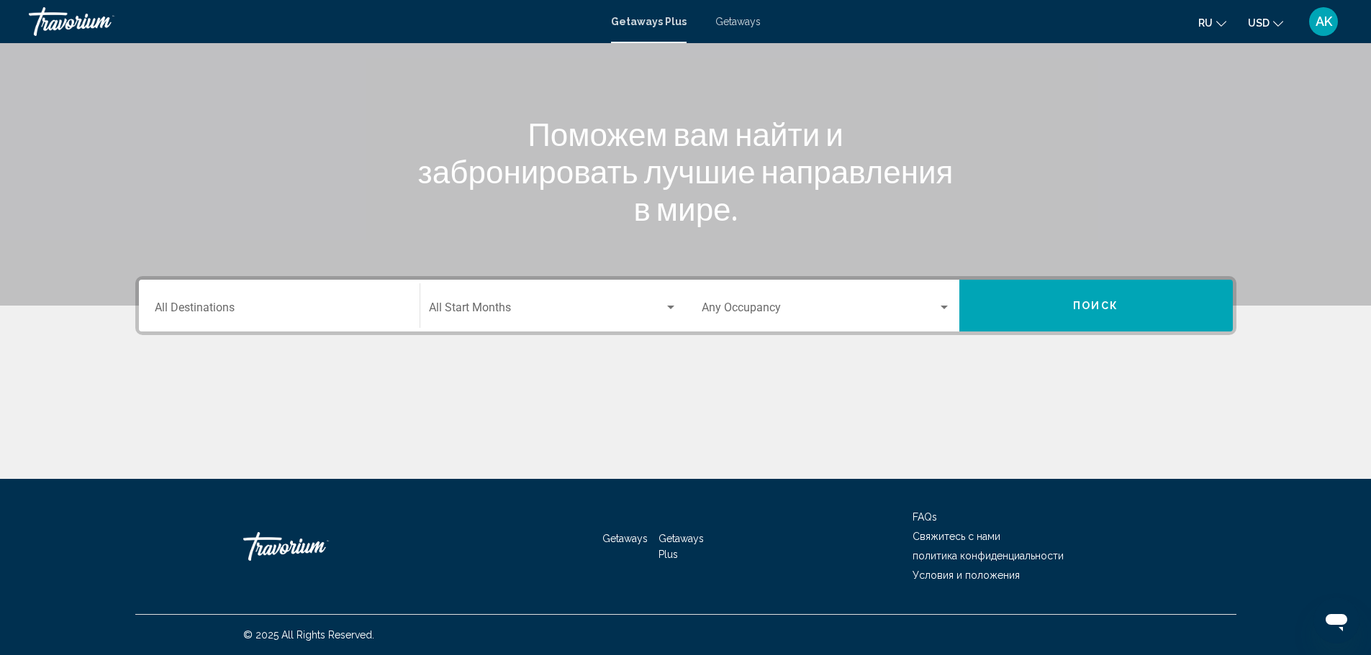
click at [260, 301] on div "Destination All Destinations" at bounding box center [279, 305] width 249 height 45
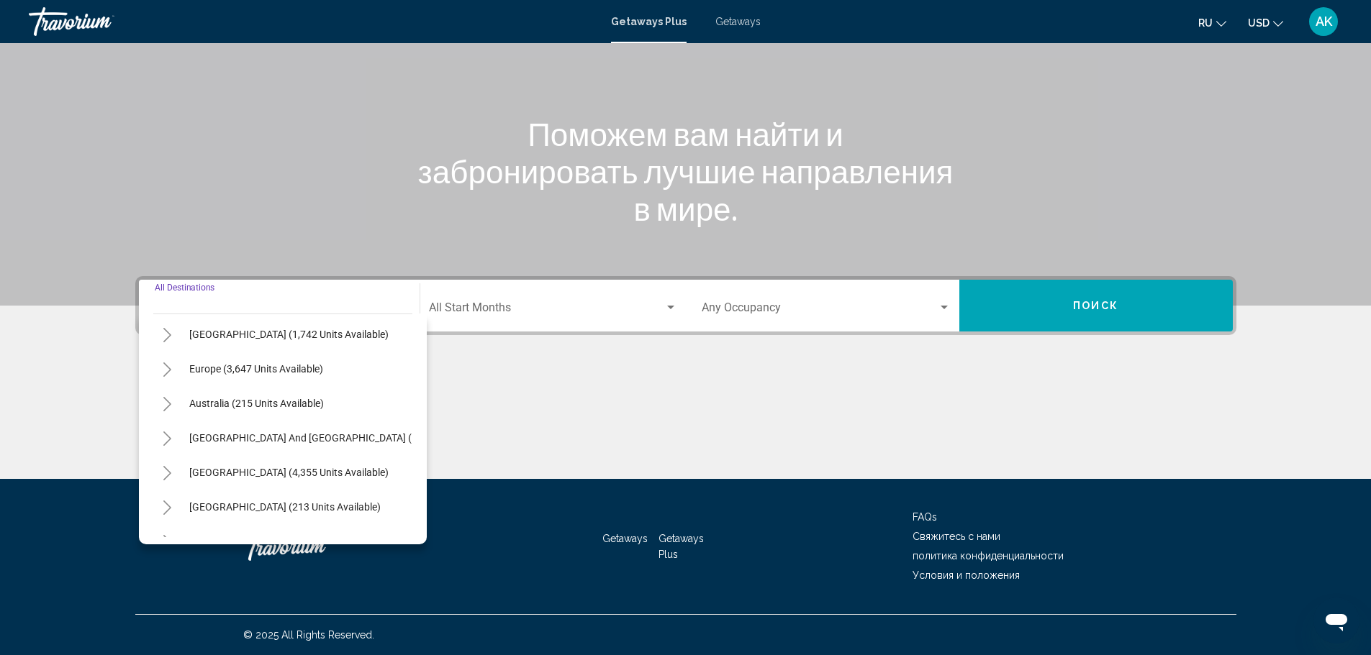
scroll to position [244, 0]
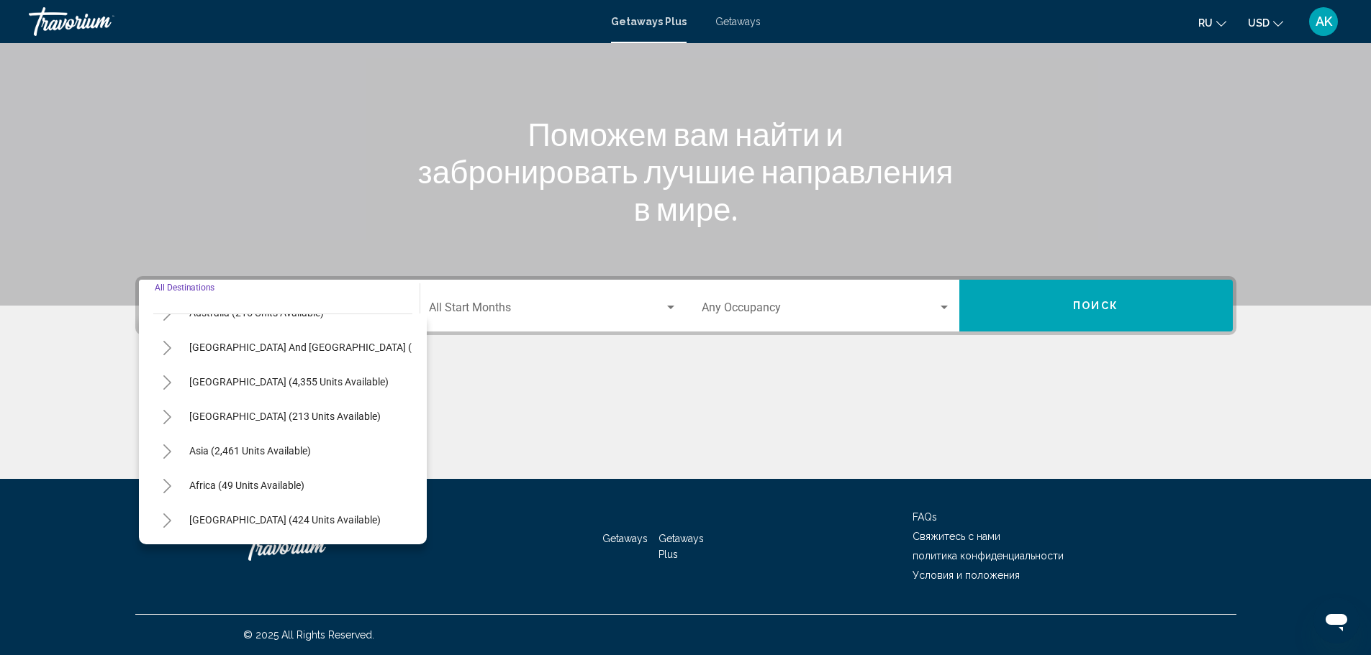
click at [165, 445] on icon "Toggle Asia (2,461 units available)" at bounding box center [167, 452] width 11 height 14
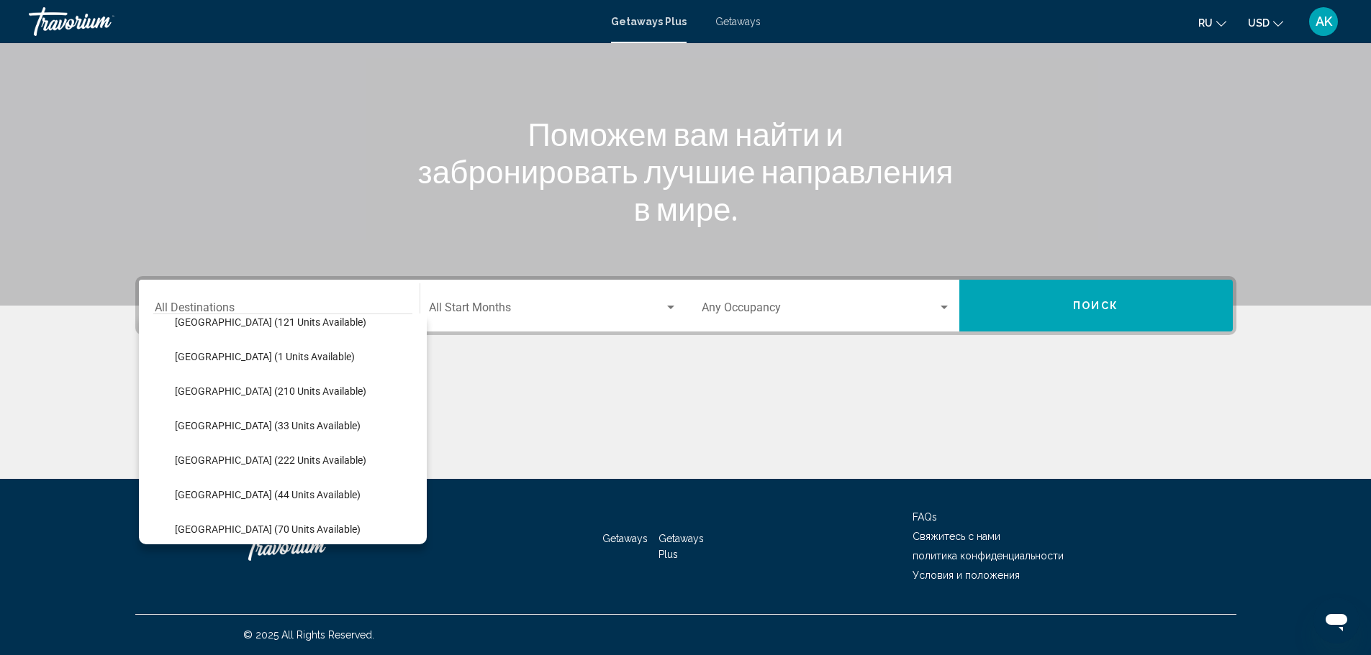
scroll to position [532, 0]
click at [281, 501] on span "Thailand (70 units available)" at bounding box center [268, 498] width 186 height 12
type input "**********"
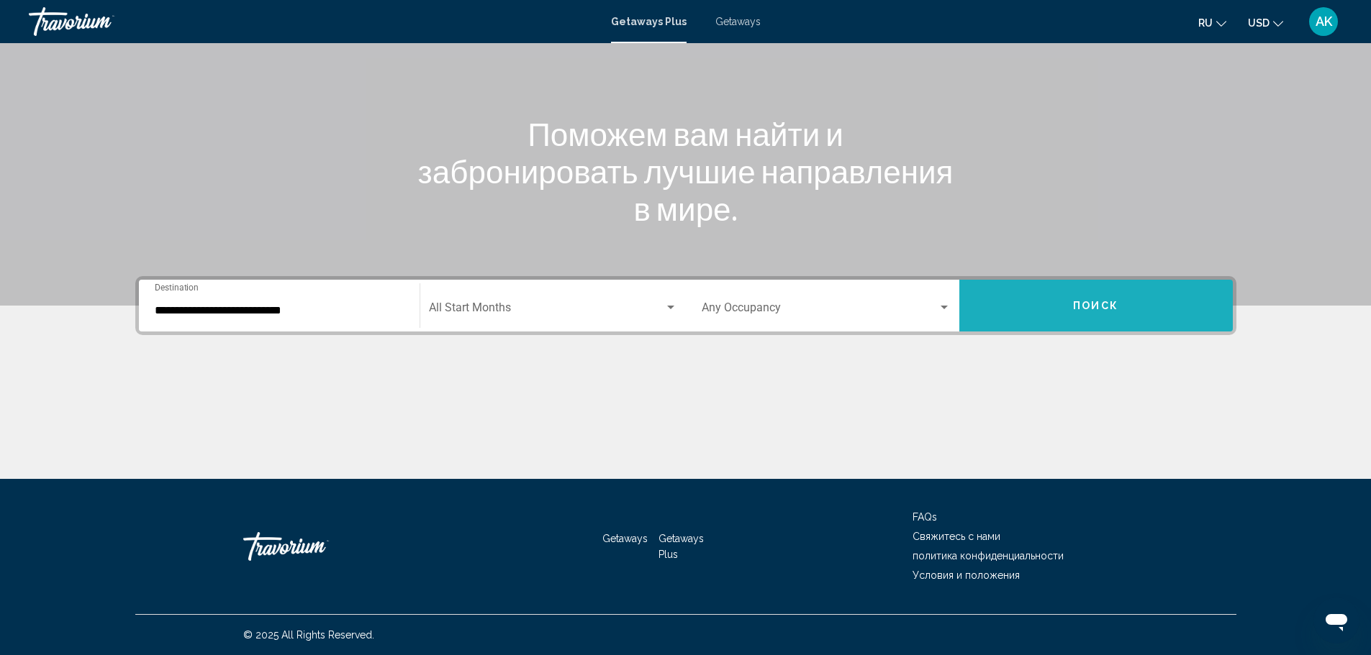
click at [1127, 306] on button "Поиск" at bounding box center [1095, 306] width 273 height 52
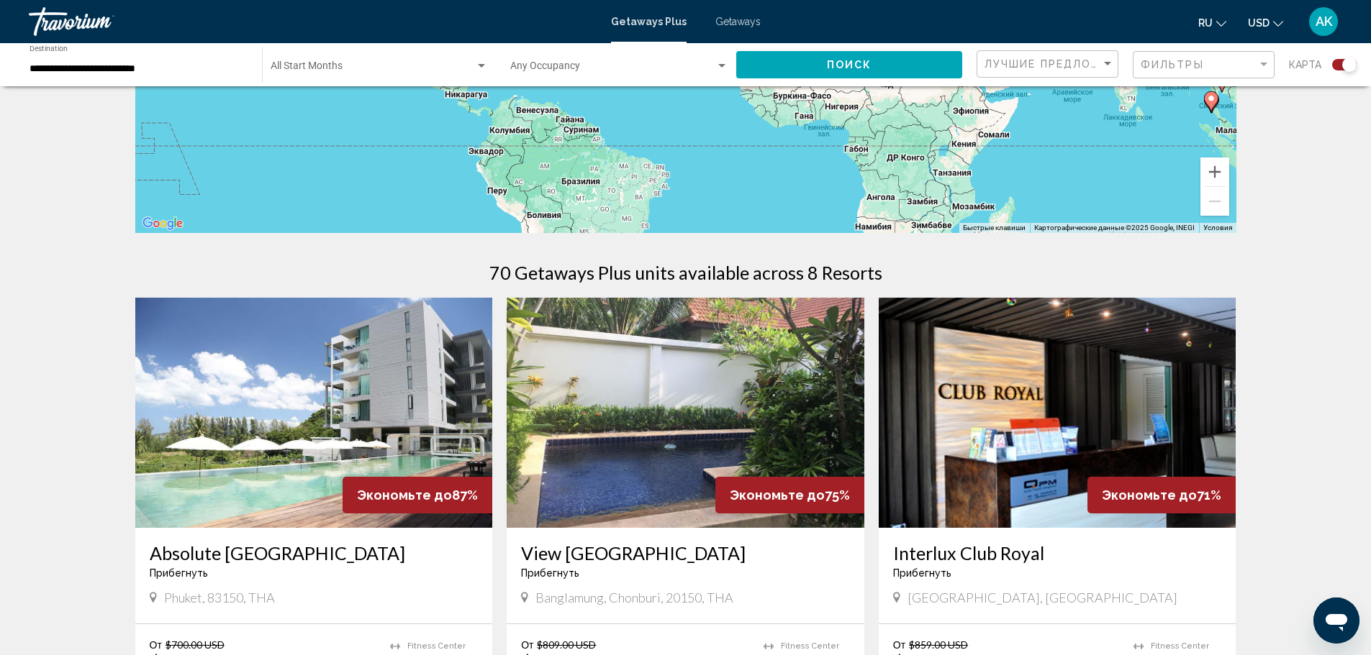
scroll to position [72, 0]
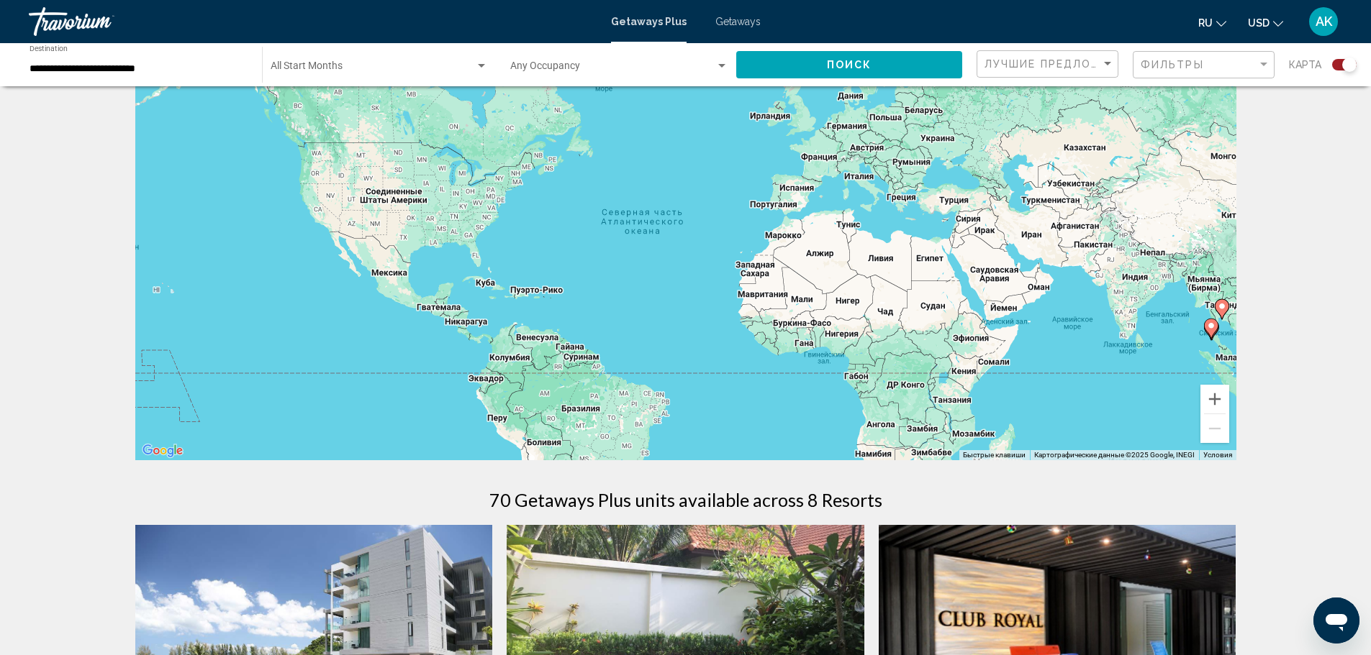
click at [466, 66] on span "Search widget" at bounding box center [373, 69] width 204 height 12
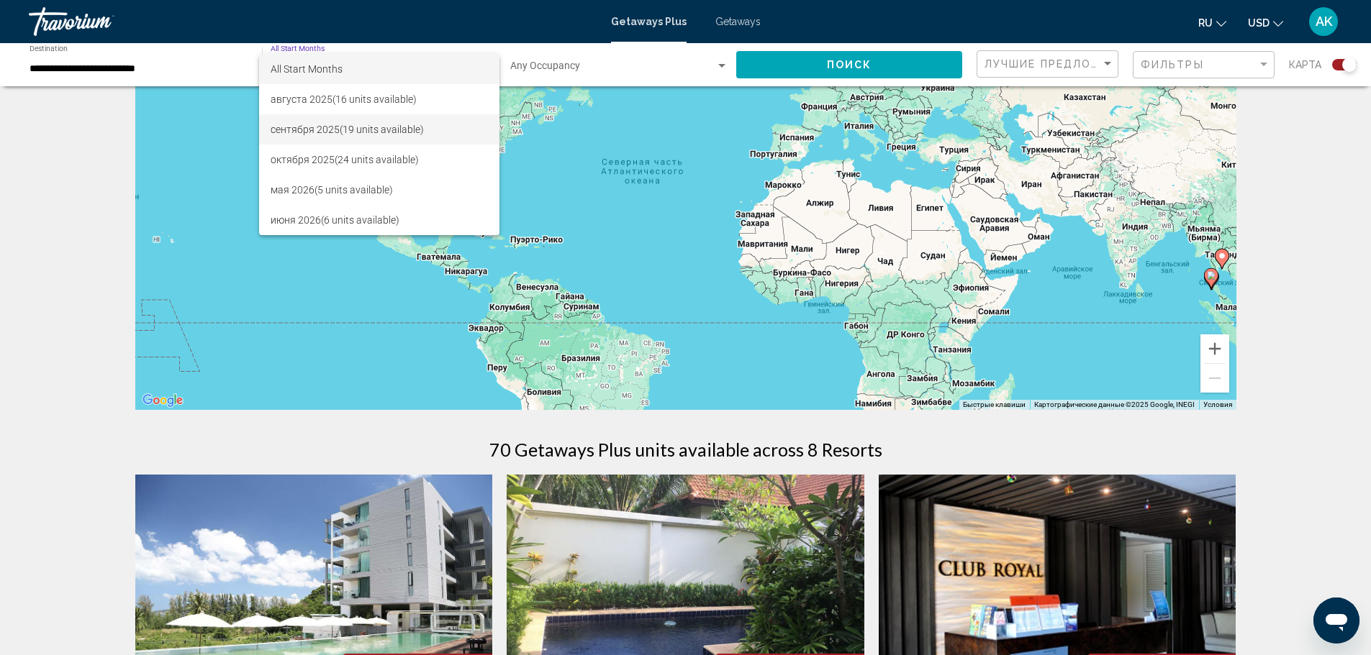
scroll to position [144, 0]
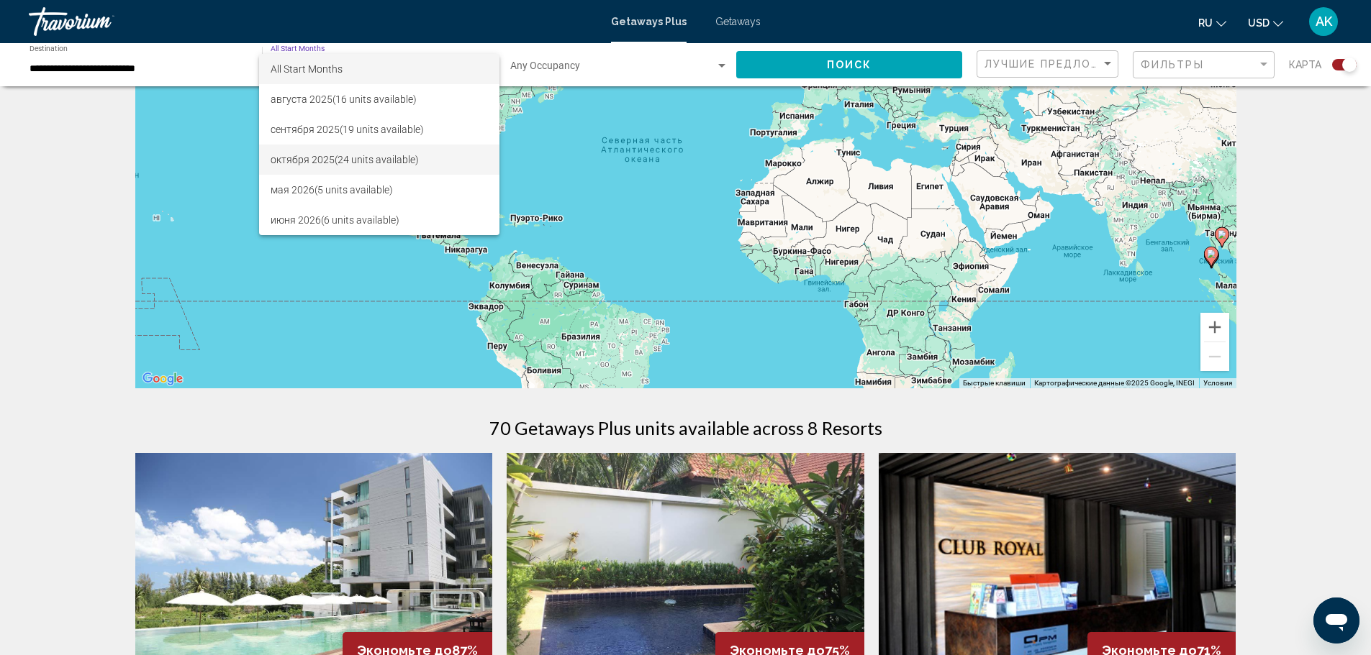
click at [389, 157] on span "октября 2025 (24 units available)" at bounding box center [379, 160] width 217 height 30
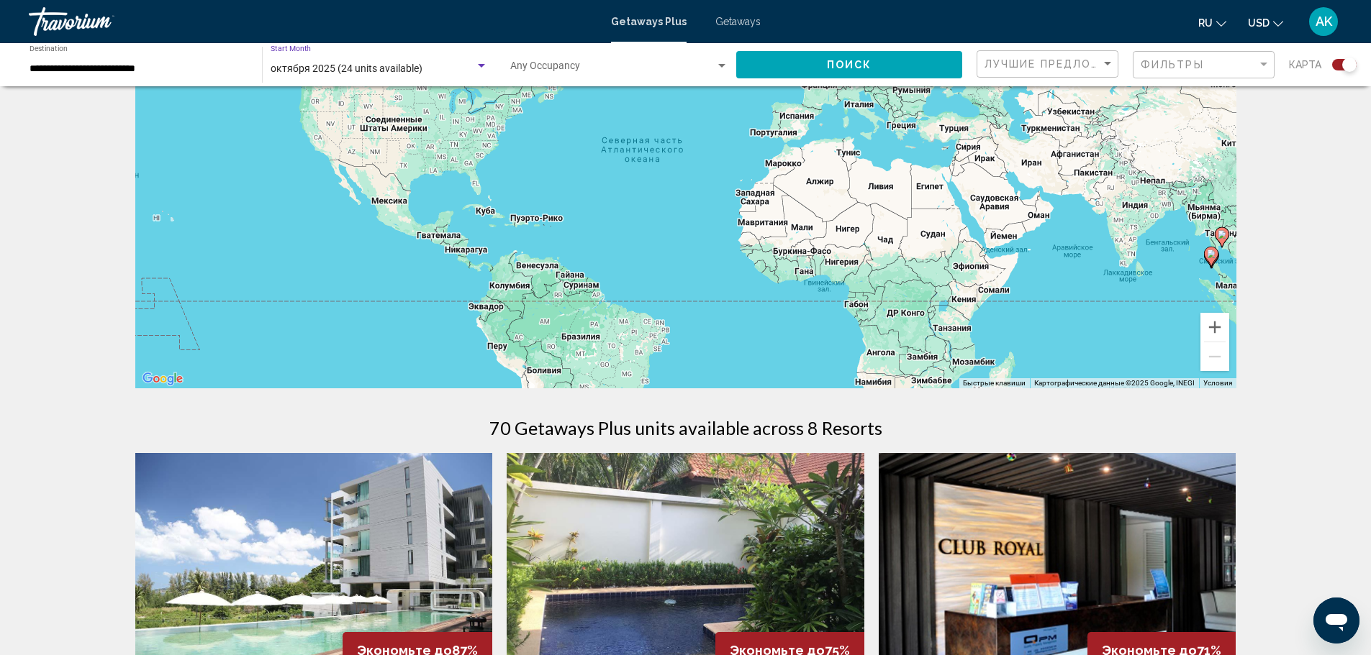
click at [873, 71] on button "Поиск" at bounding box center [849, 64] width 226 height 27
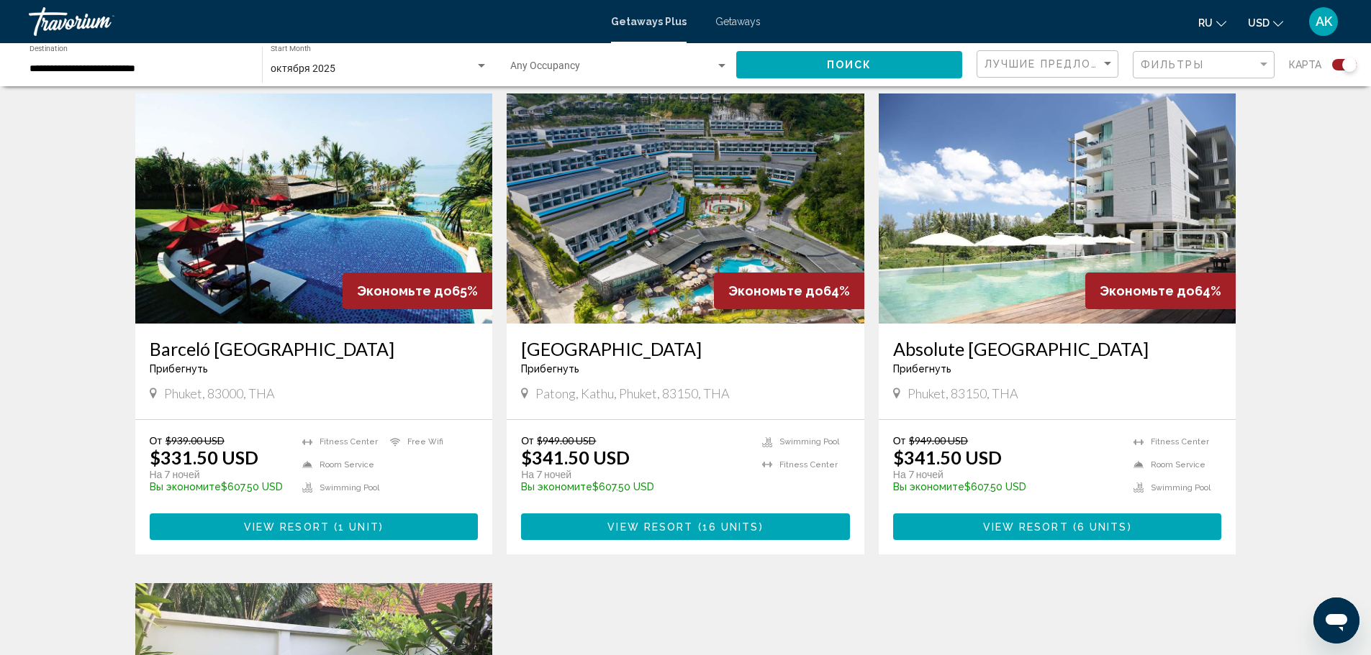
scroll to position [576, 0]
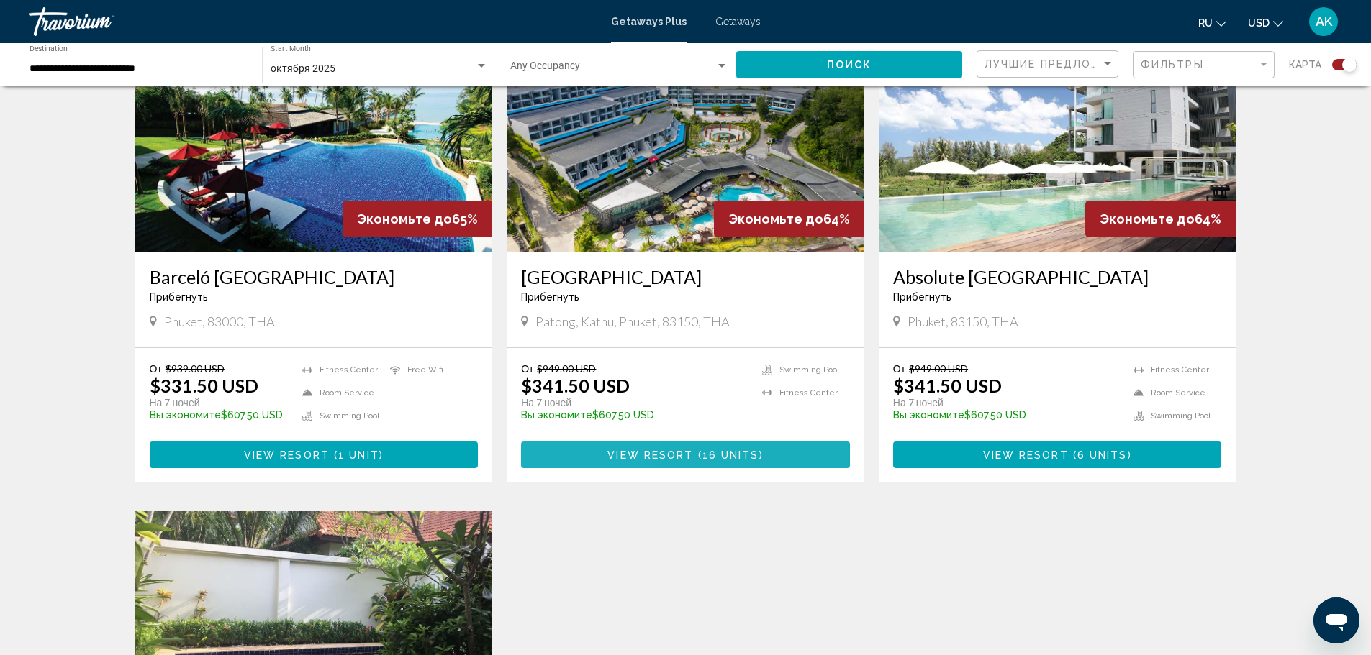
click at [573, 457] on button "View Resort ( 16 units )" at bounding box center [685, 455] width 329 height 27
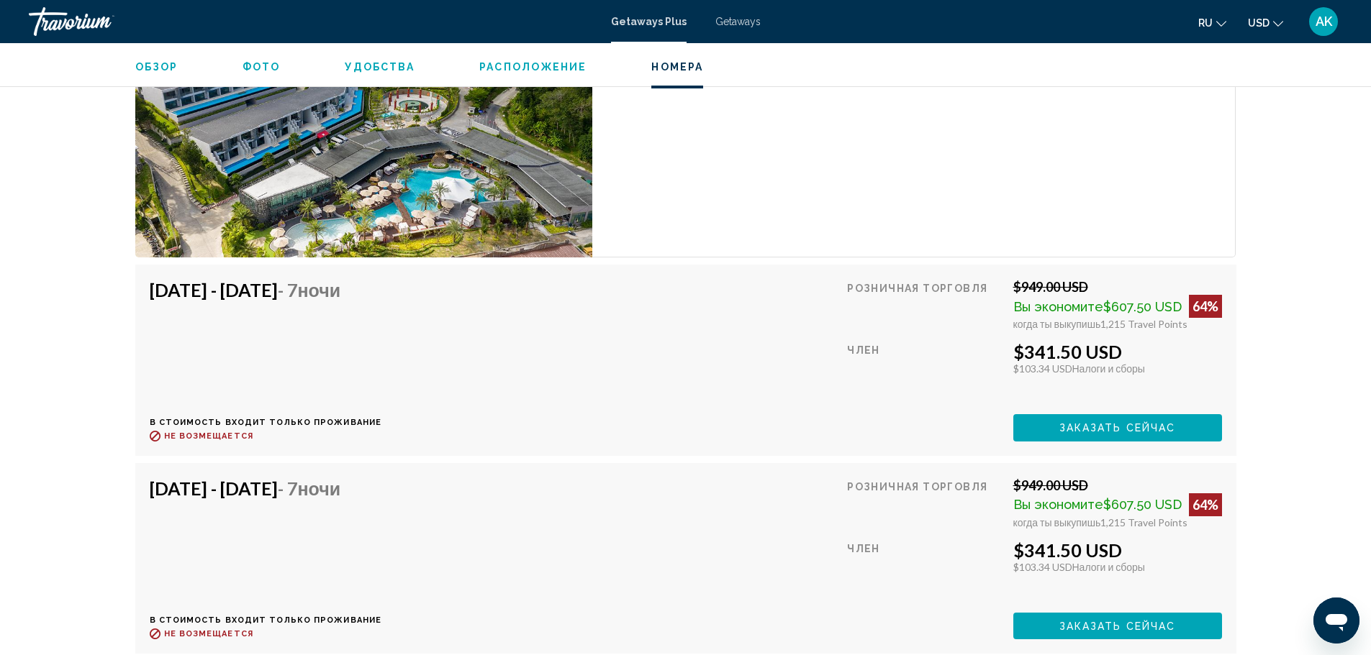
scroll to position [2590, 0]
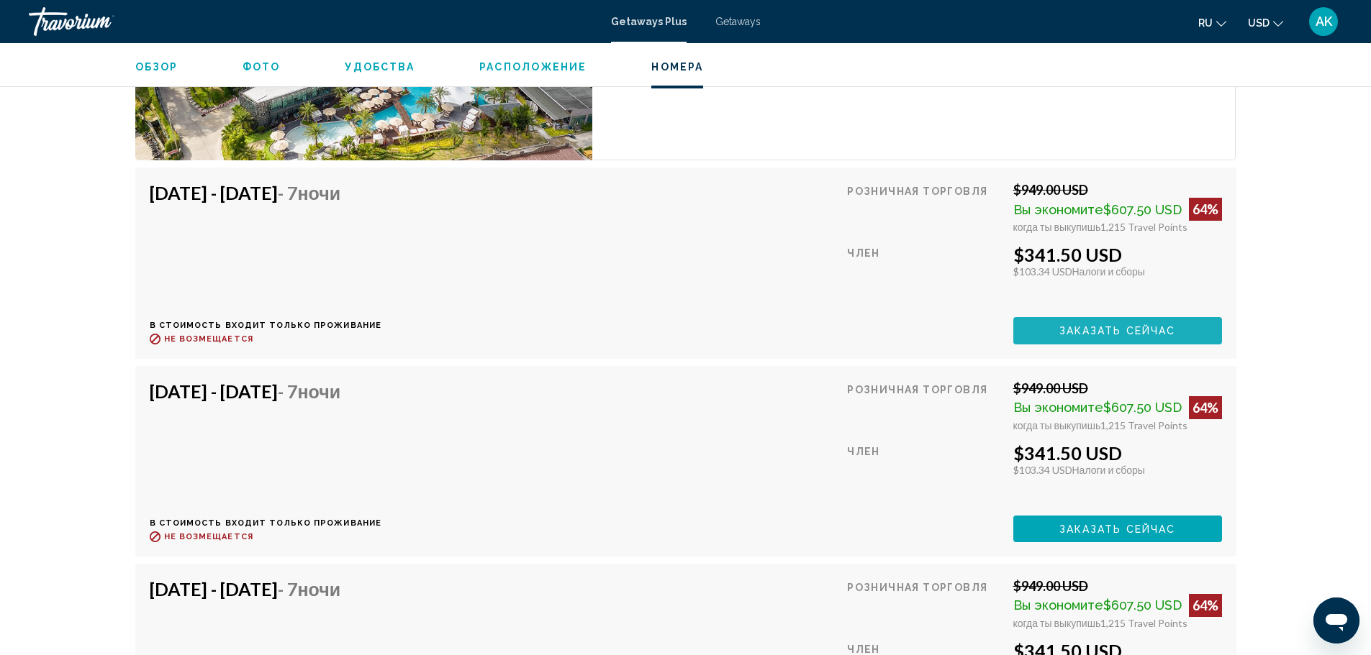
click at [1117, 335] on span "Заказать сейчас" at bounding box center [1117, 332] width 117 height 12
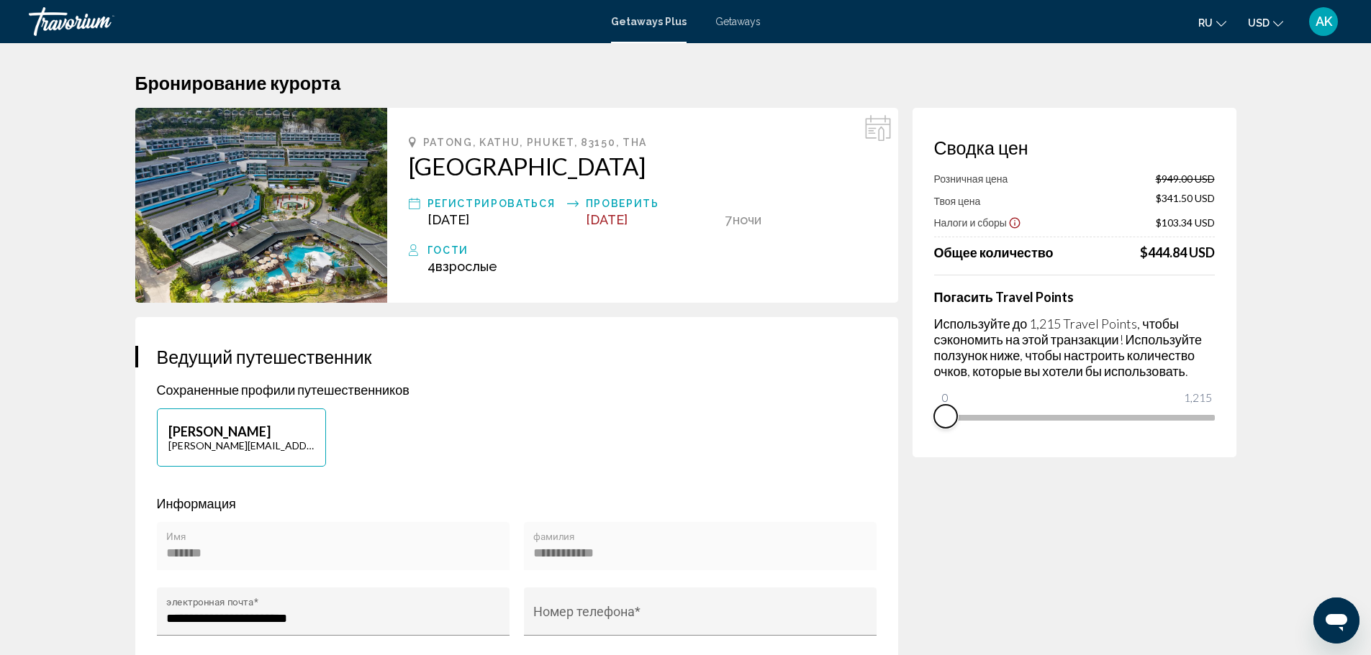
drag, startPoint x: 1203, startPoint y: 438, endPoint x: 848, endPoint y: 470, distance: 356.8
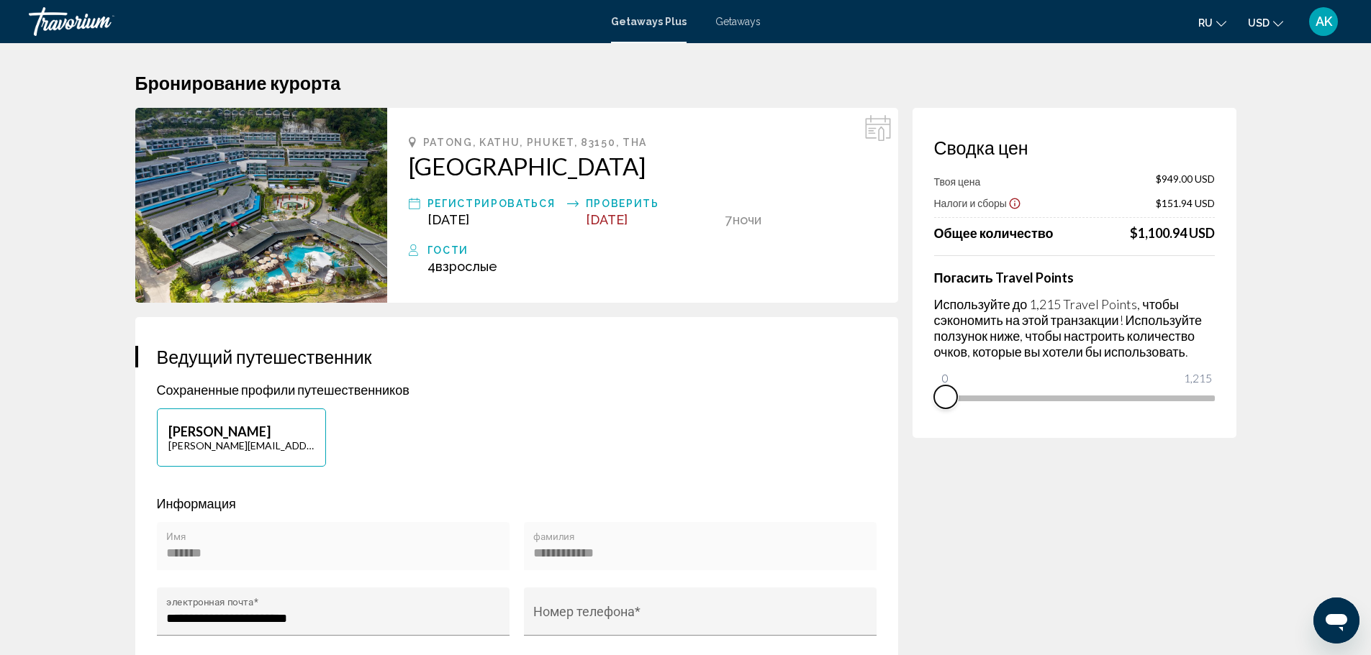
click at [948, 399] on span "Main content" at bounding box center [945, 397] width 23 height 23
drag, startPoint x: 948, startPoint y: 399, endPoint x: 1148, endPoint y: 386, distance: 201.2
click at [1148, 386] on div "Перейти к основному содержанию Getaways Plus Getaways ru English Español França…" at bounding box center [685, 327] width 1371 height 655
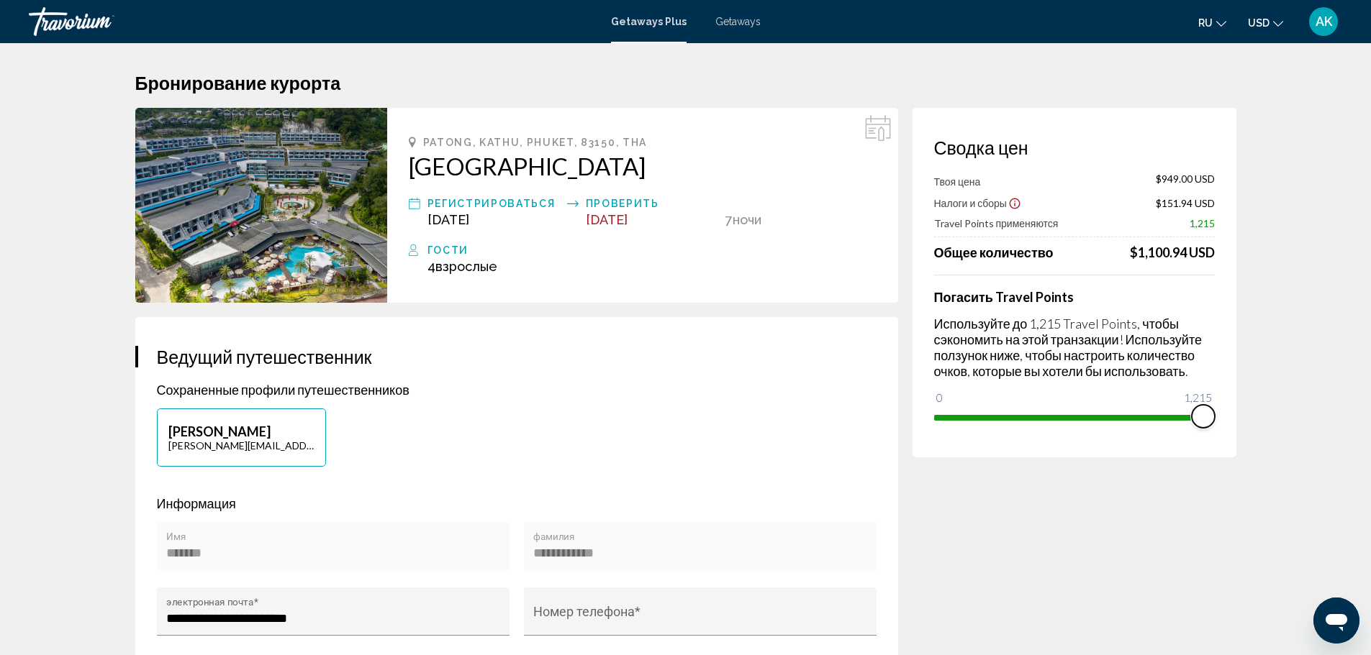
drag, startPoint x: 946, startPoint y: 396, endPoint x: 1337, endPoint y: 373, distance: 391.4
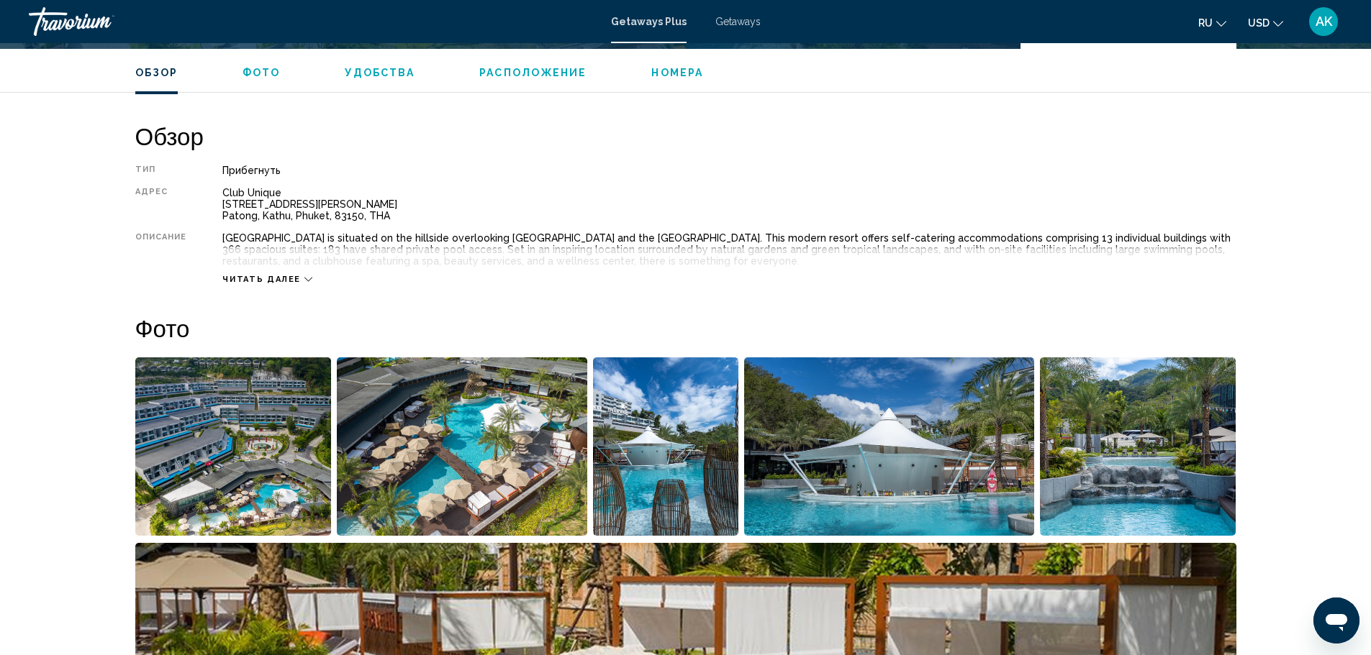
scroll to position [216, 0]
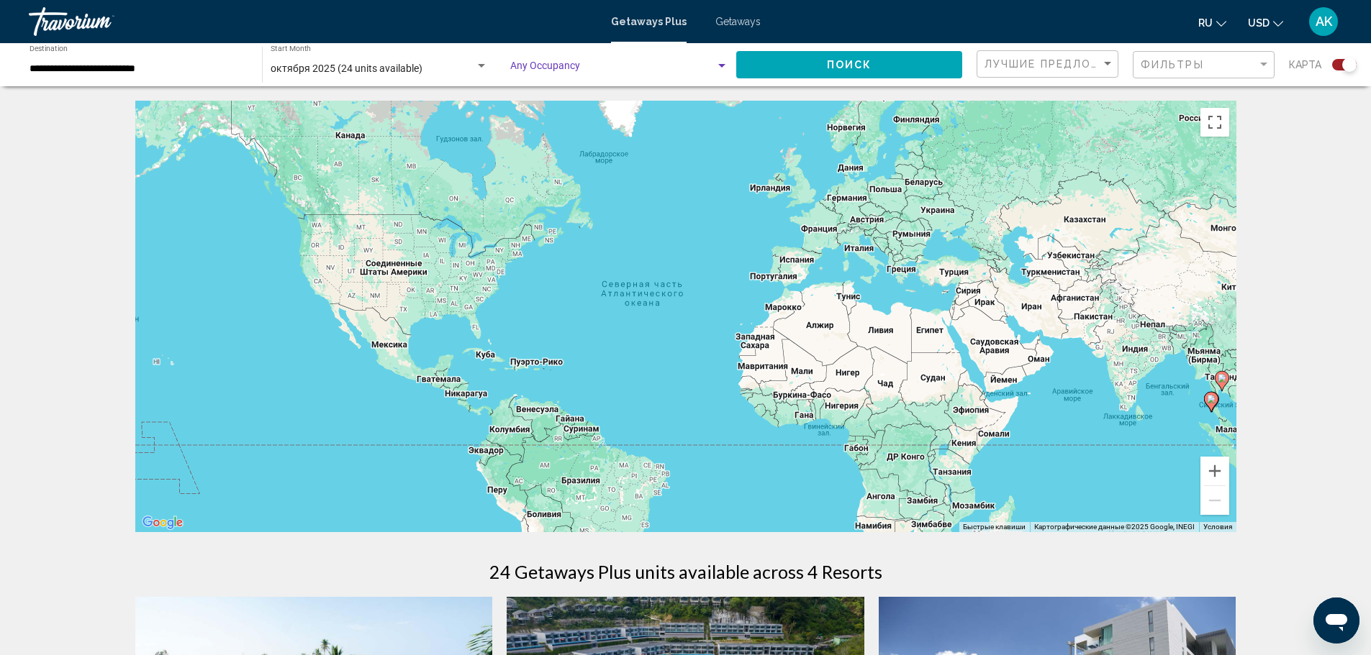
click at [712, 64] on span "Search widget" at bounding box center [612, 69] width 205 height 12
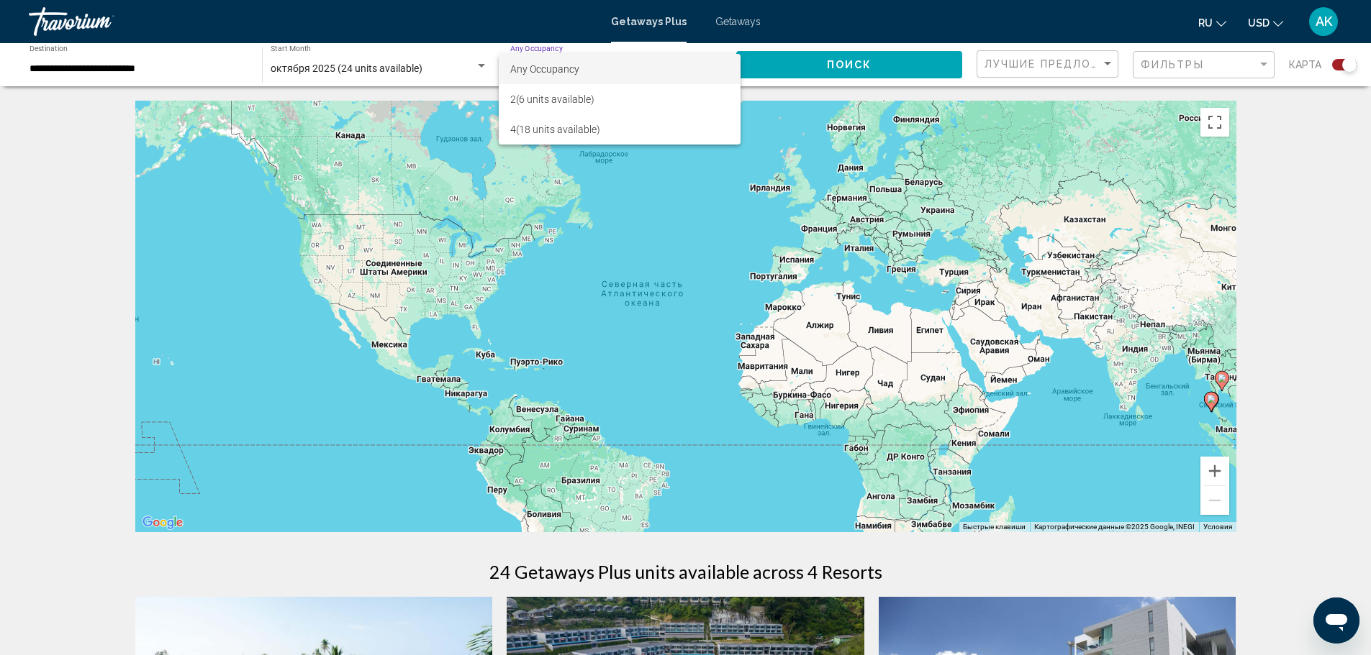
click at [444, 67] on div at bounding box center [685, 327] width 1371 height 655
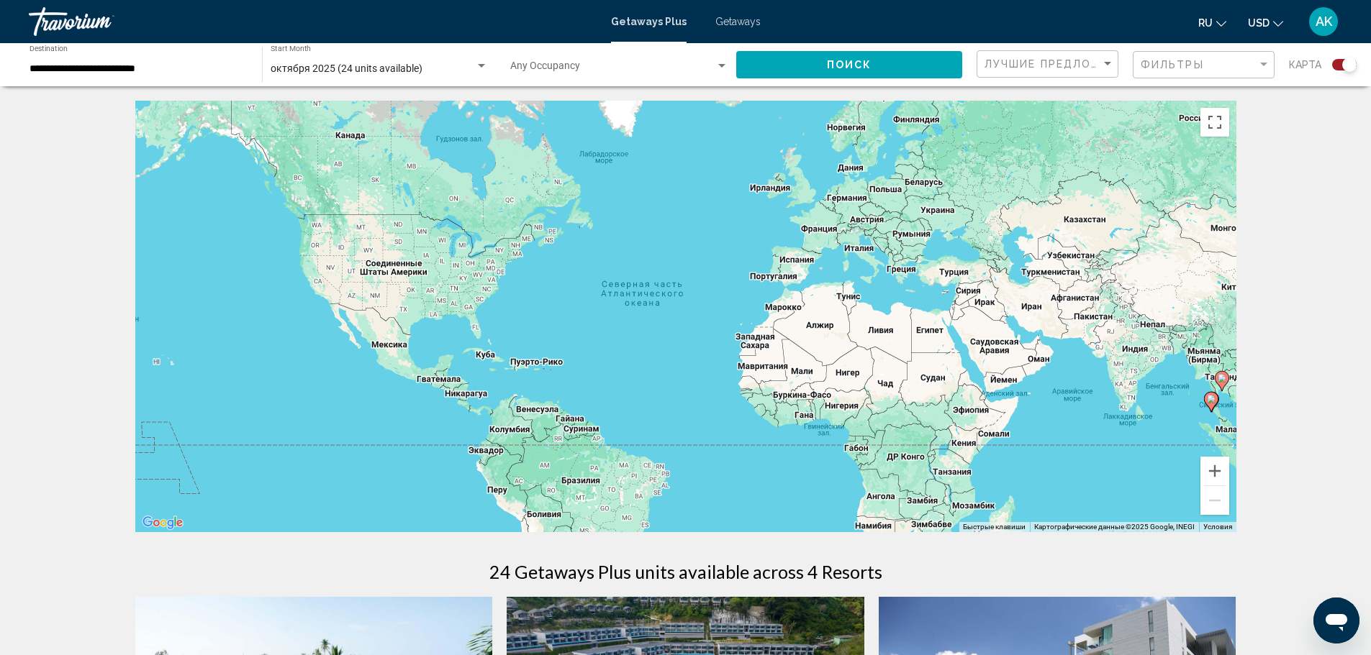
click at [470, 68] on div "октября 2025 (24 units available)" at bounding box center [373, 69] width 204 height 12
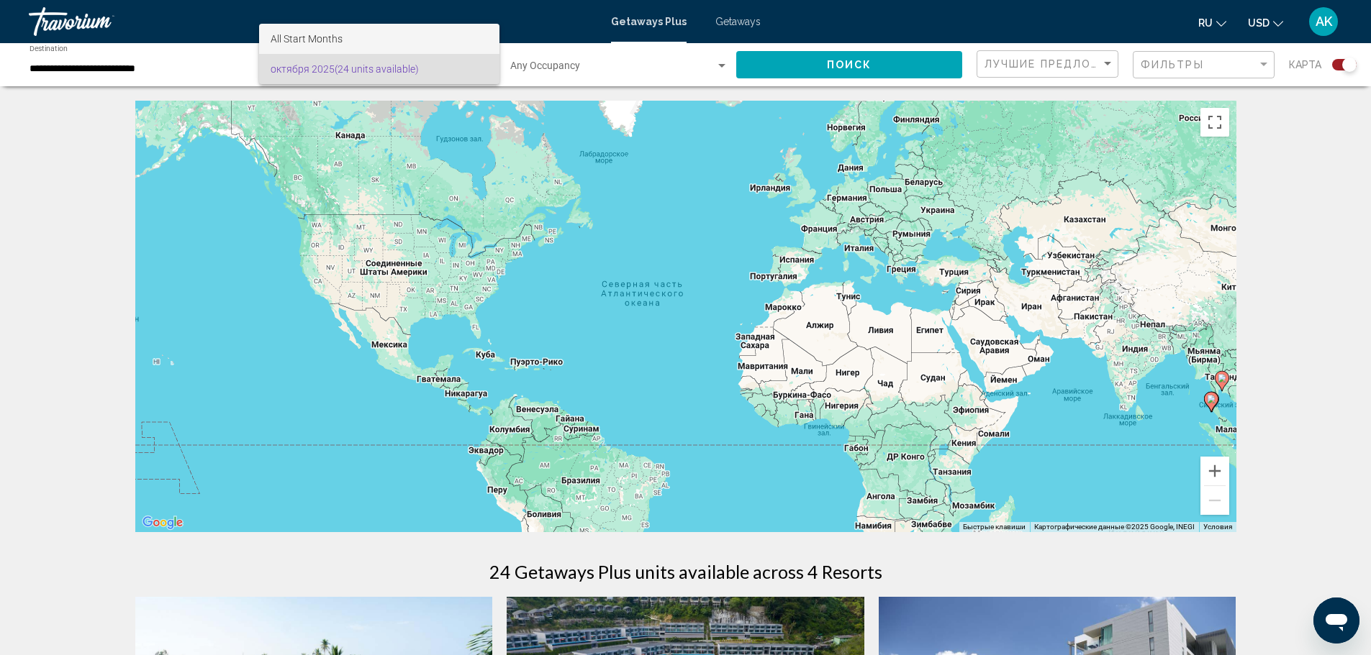
click at [384, 35] on span "All Start Months" at bounding box center [379, 39] width 217 height 30
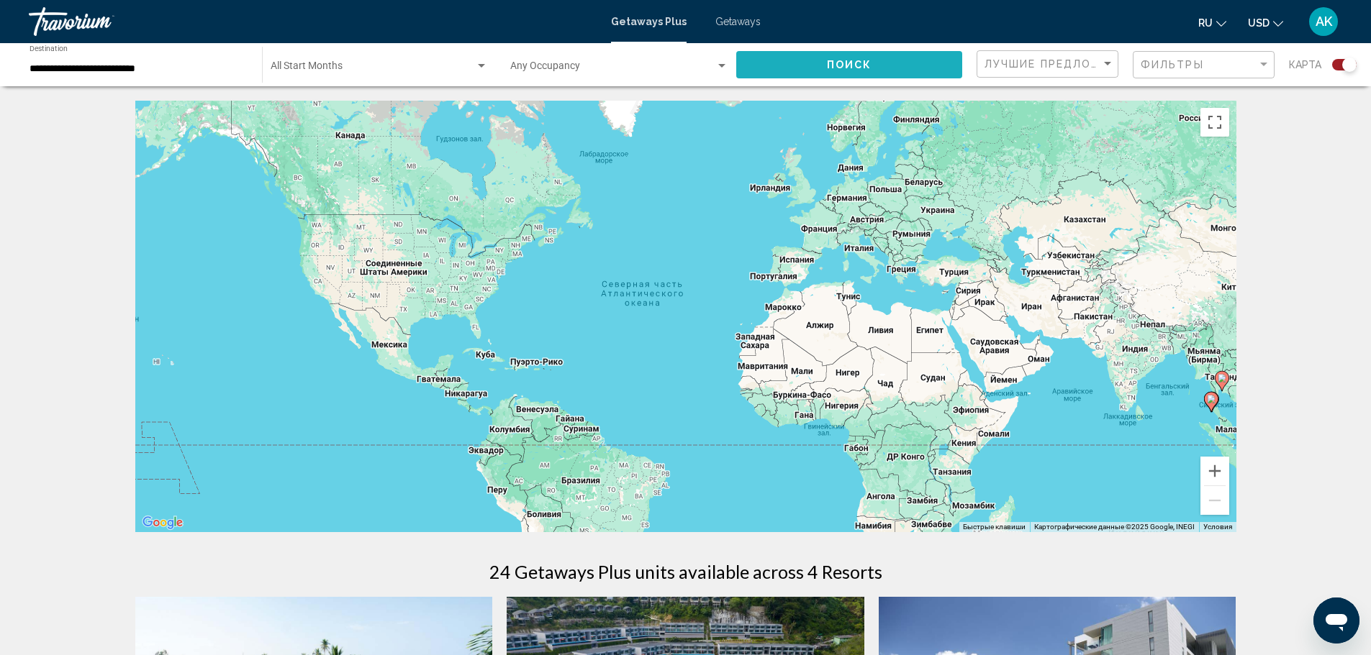
click at [899, 68] on button "Поиск" at bounding box center [849, 64] width 226 height 27
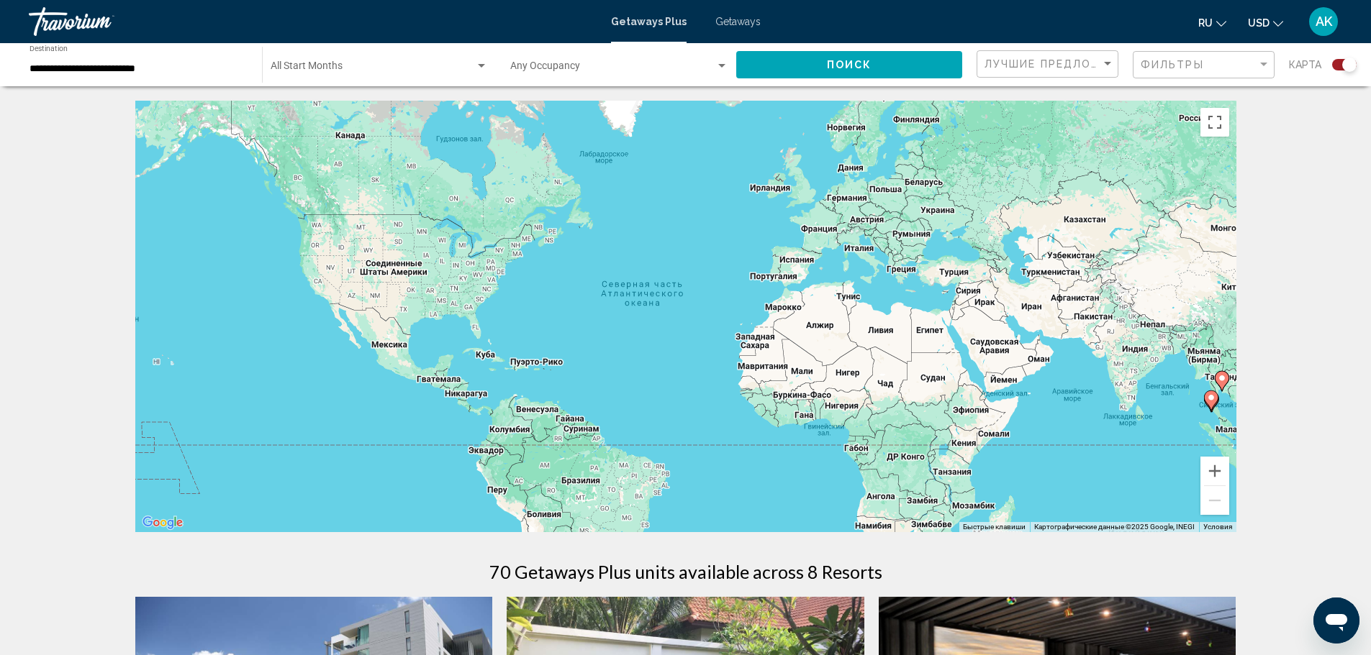
click at [491, 68] on div "Start Month All Start Months" at bounding box center [379, 65] width 232 height 40
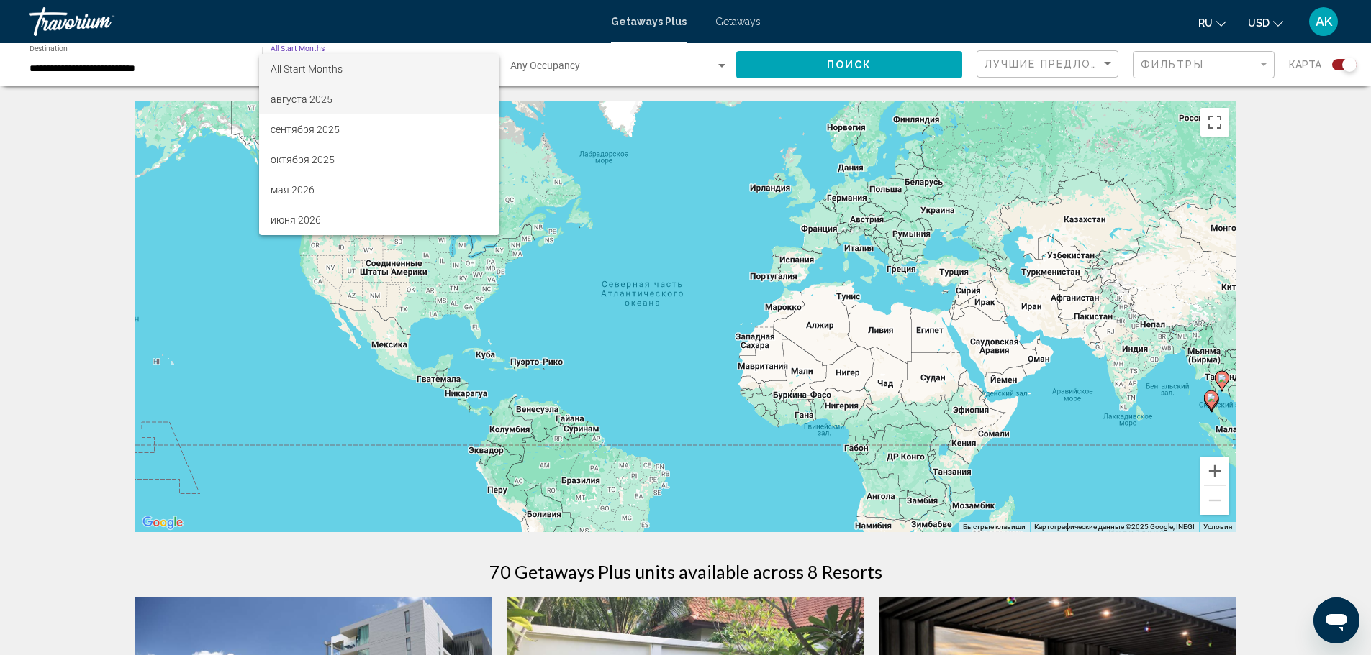
click at [340, 103] on span "августа 2025" at bounding box center [379, 99] width 217 height 30
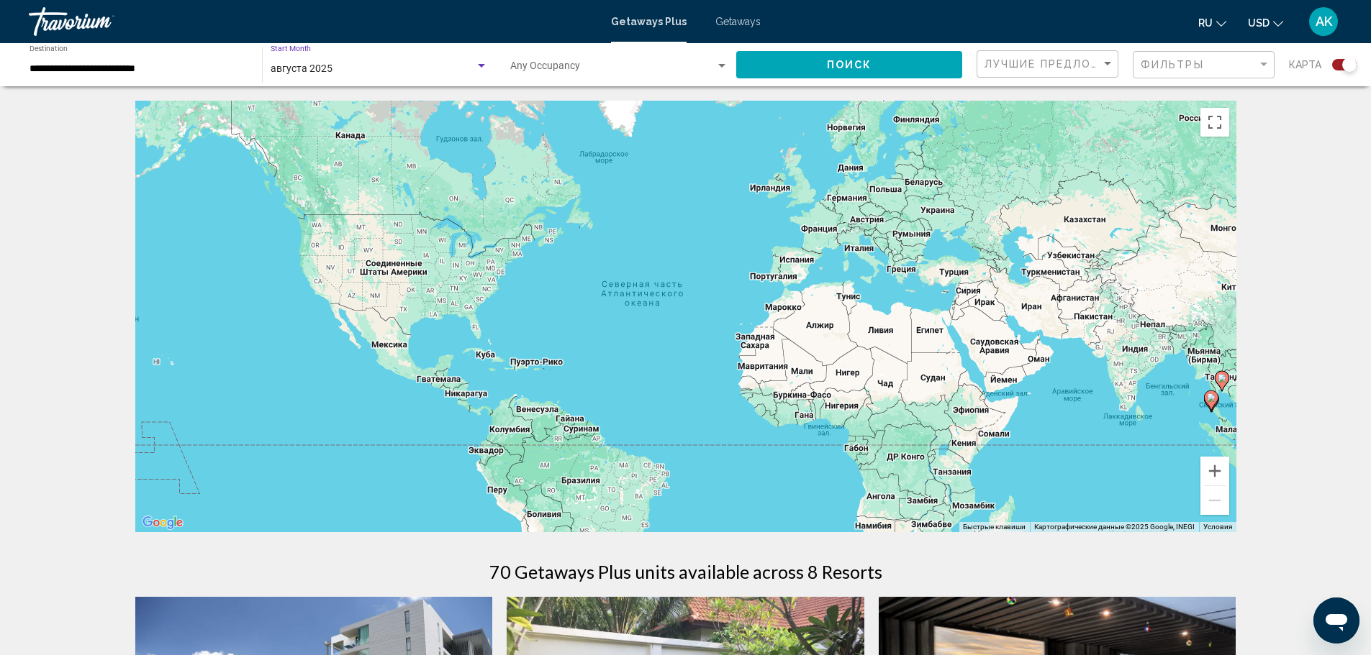
click at [926, 54] on button "Поиск" at bounding box center [849, 64] width 226 height 27
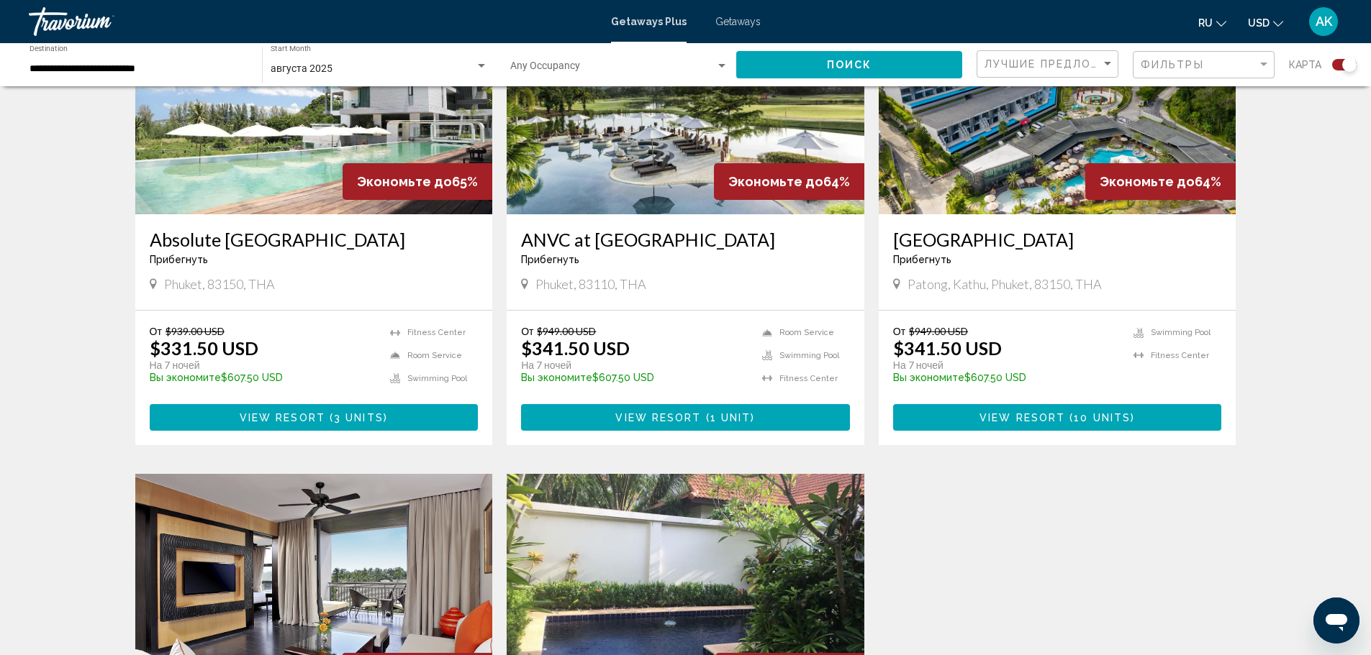
scroll to position [648, 0]
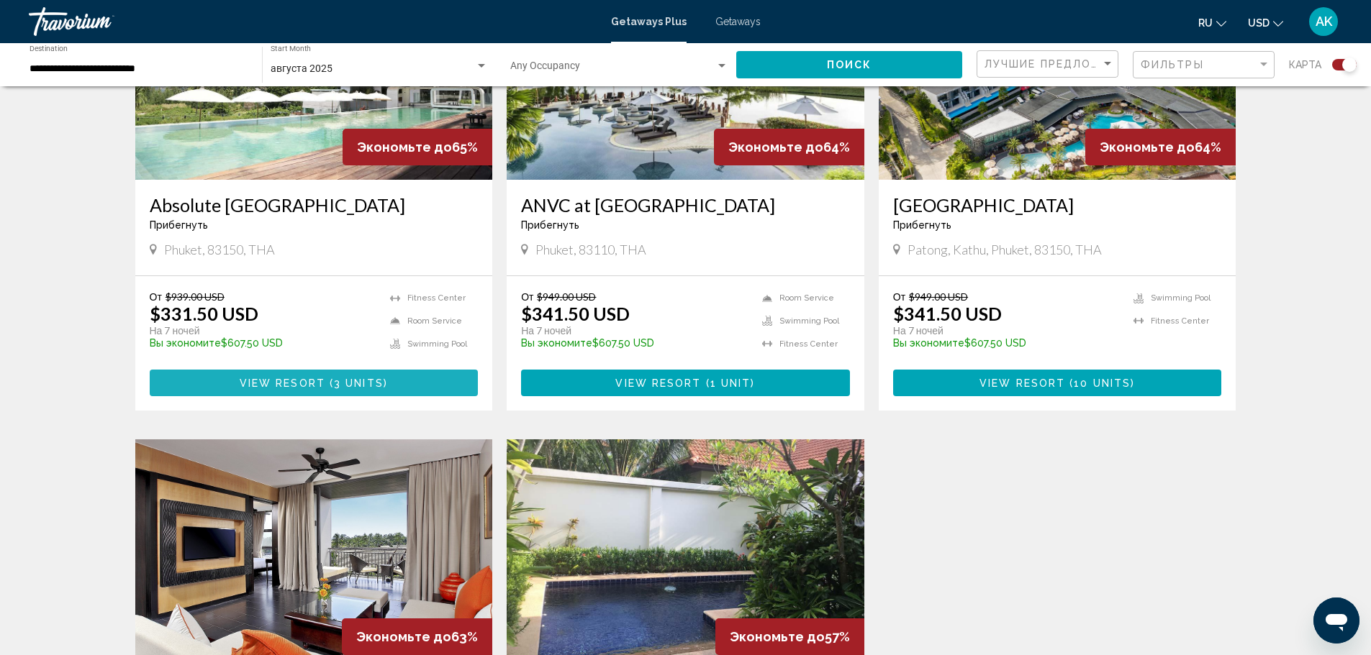
click at [363, 375] on button "View Resort ( 3 units )" at bounding box center [314, 383] width 329 height 27
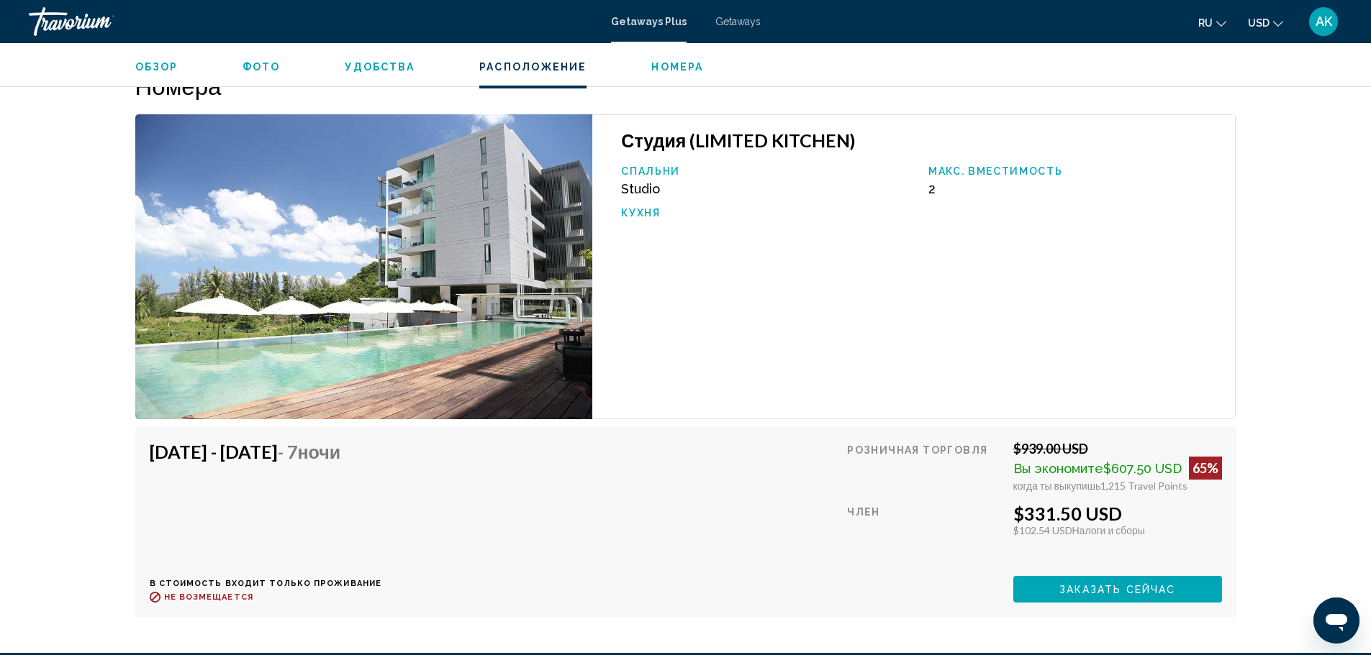
scroll to position [2442, 0]
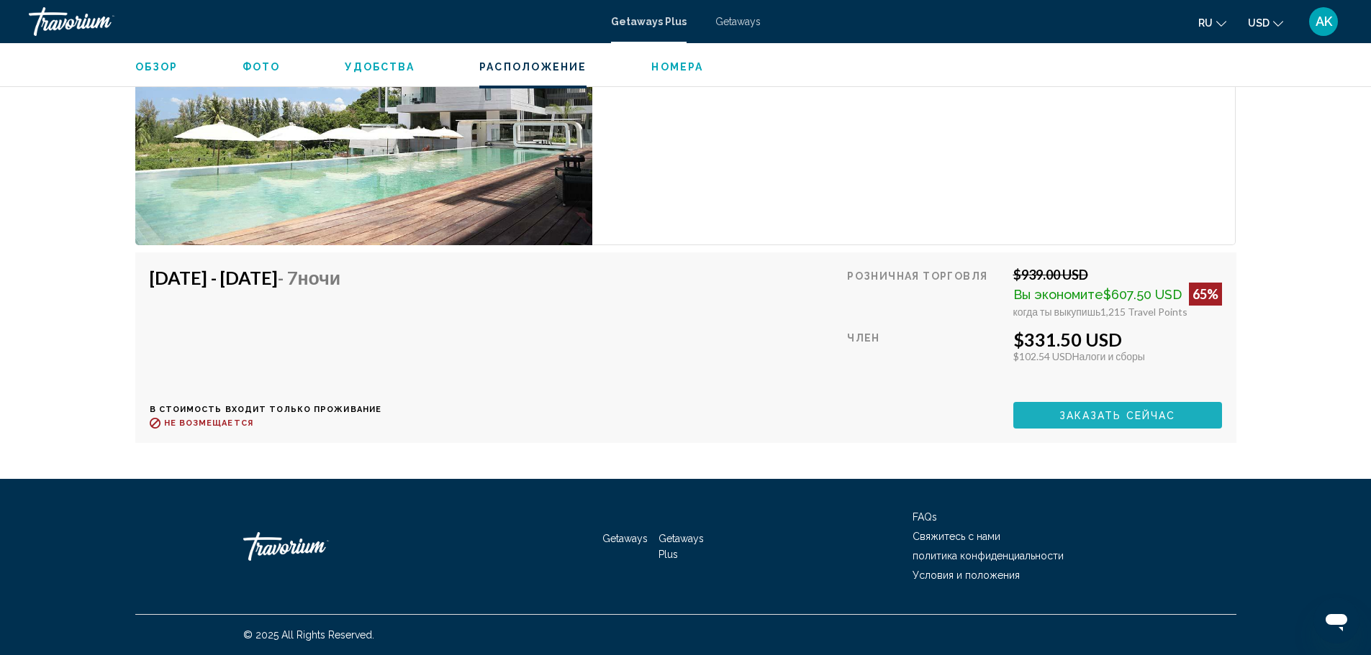
drag, startPoint x: 1101, startPoint y: 417, endPoint x: 802, endPoint y: 424, distance: 298.7
click at [815, 426] on div "Aug 30, 2025 - Sep 6, 2025 - 7 ночи В стоимость входит только проживание Возвра…" at bounding box center [686, 348] width 1072 height 162
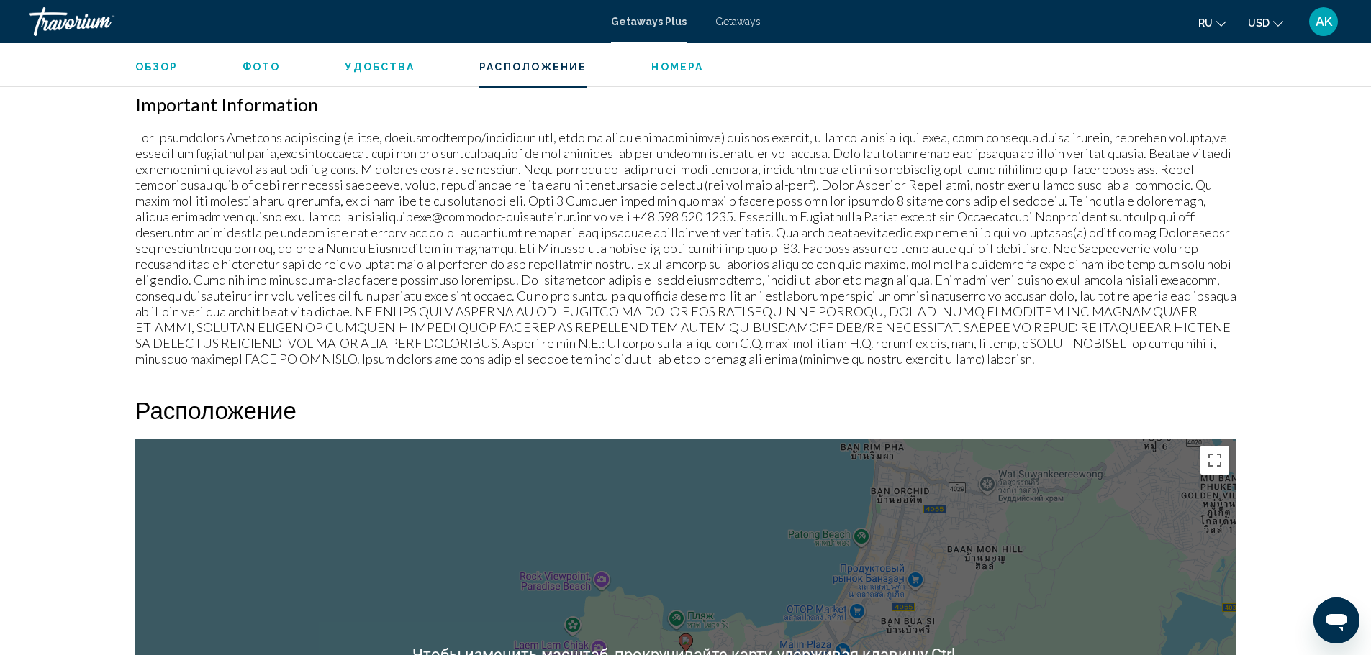
scroll to position [1435, 0]
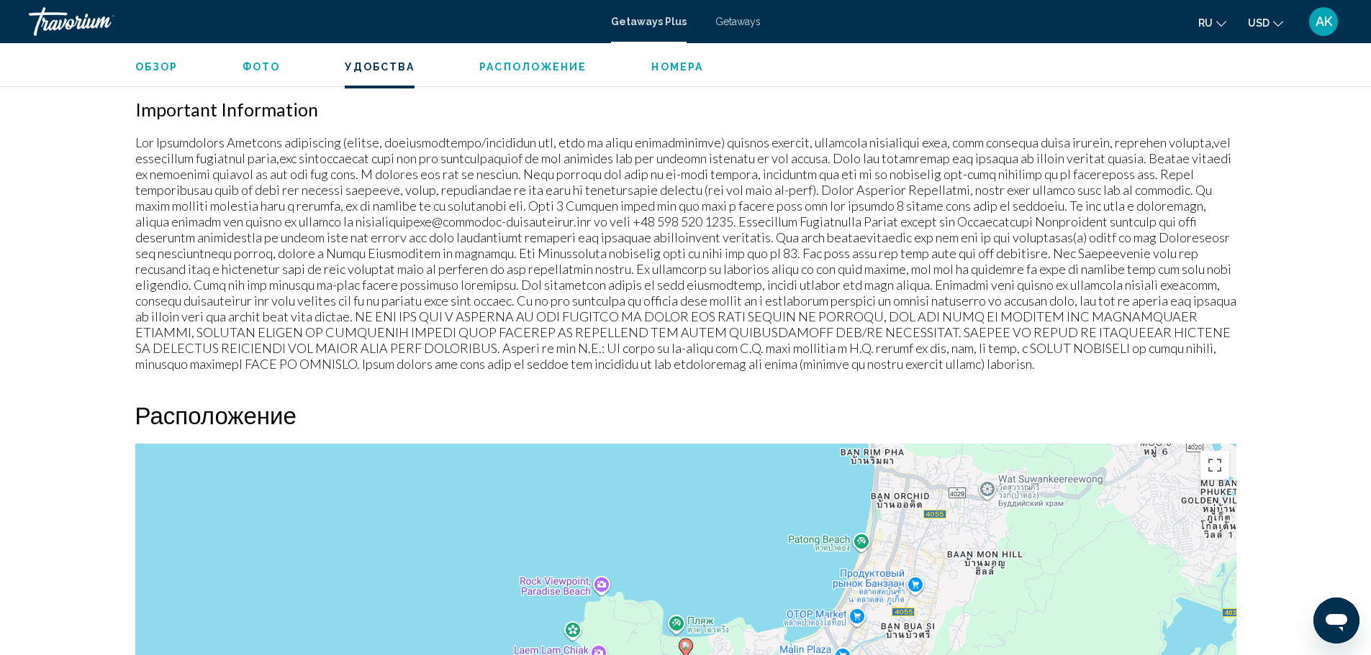
click at [71, 27] on div "Travorium" at bounding box center [101, 21] width 144 height 29
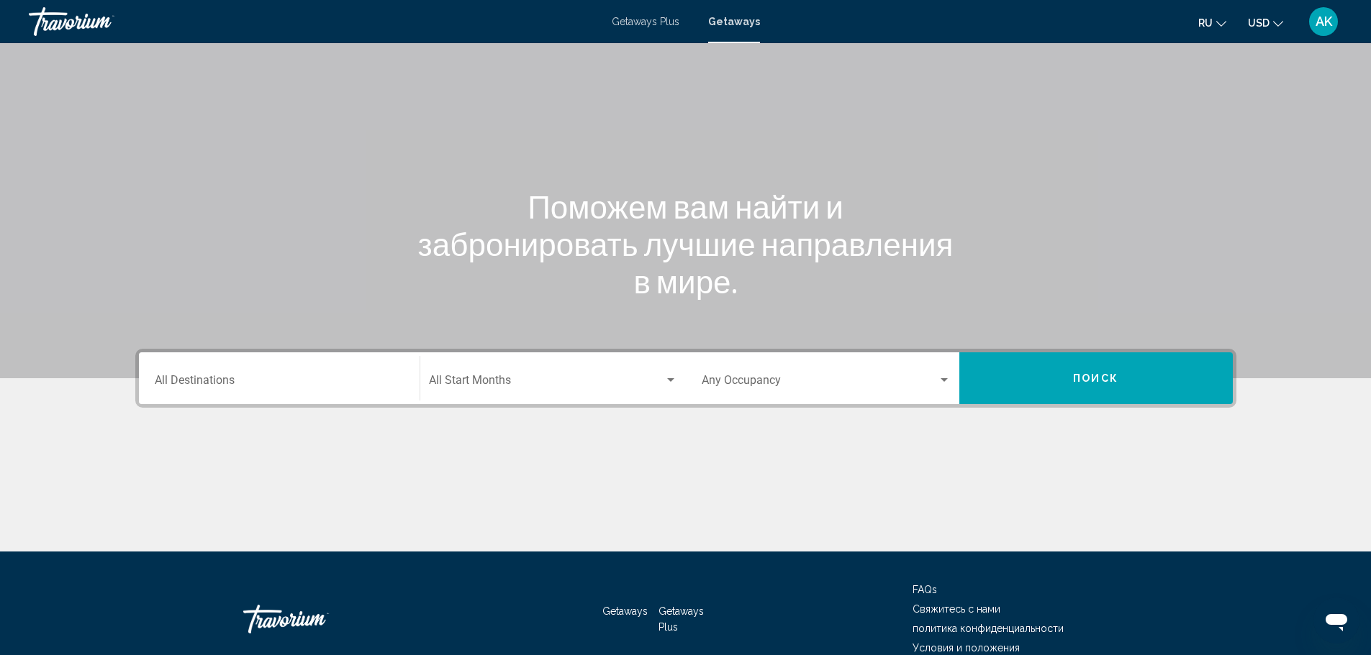
scroll to position [126, 0]
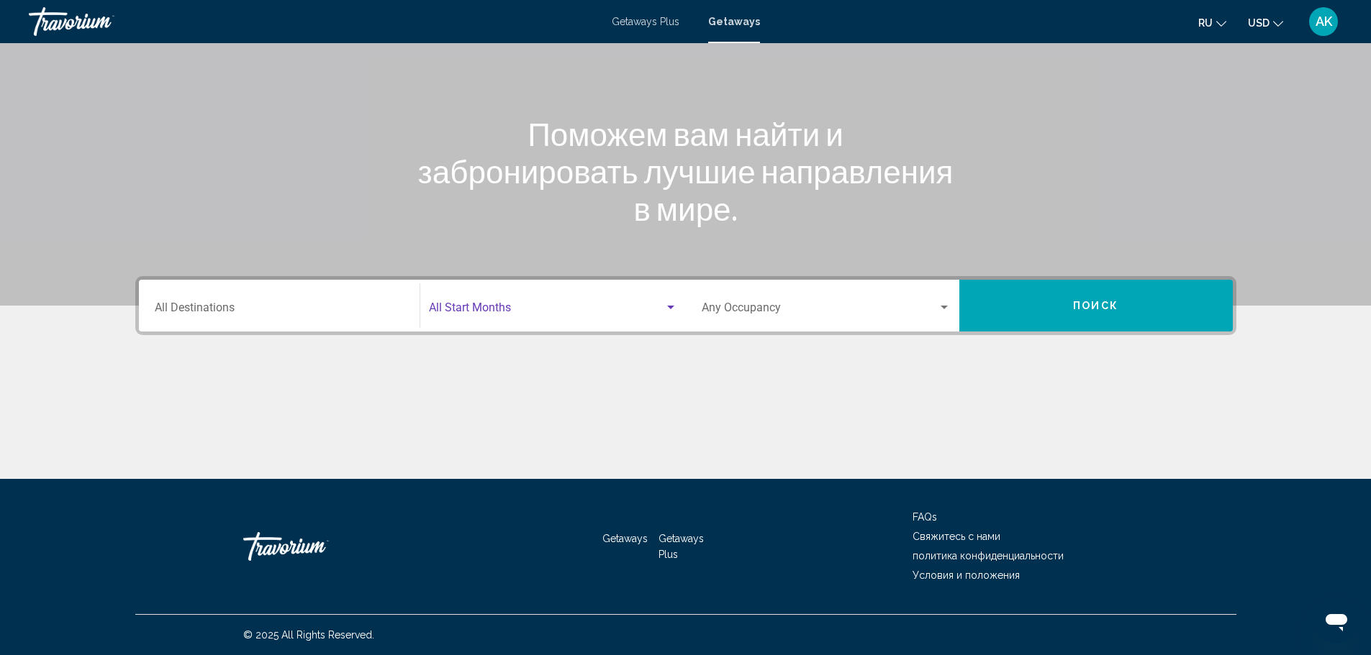
click at [627, 314] on span "Search widget" at bounding box center [546, 310] width 235 height 13
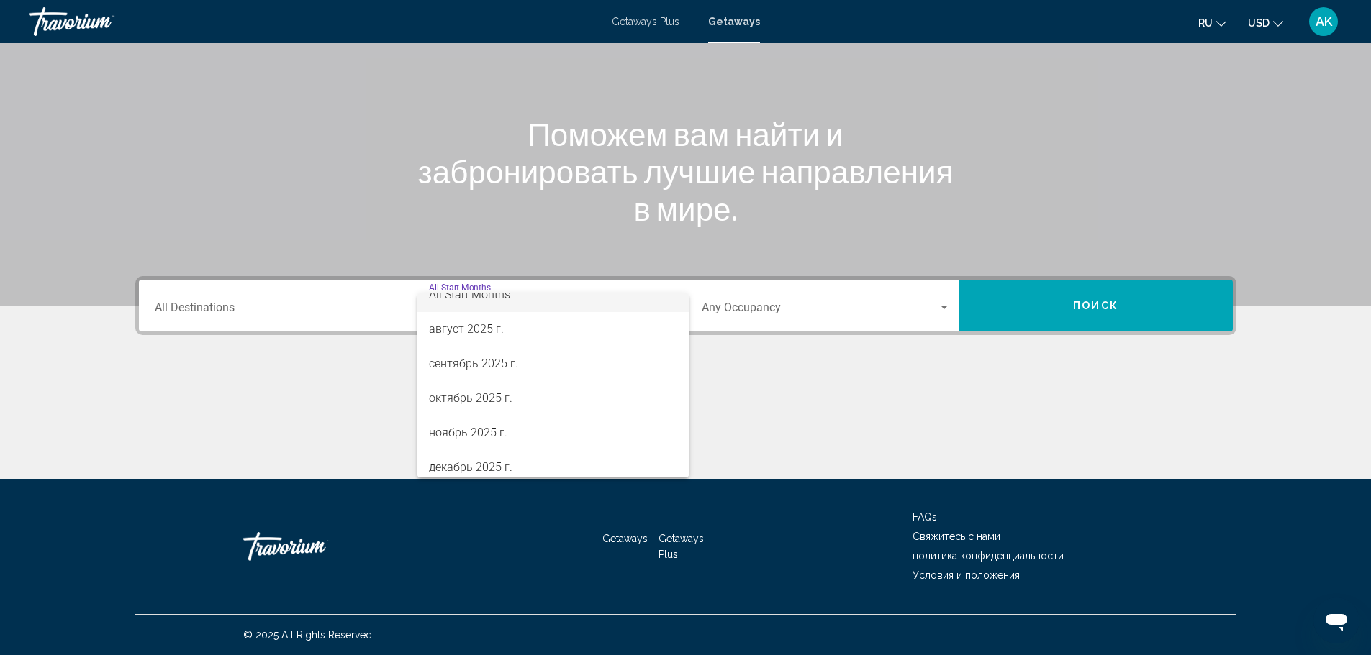
scroll to position [0, 0]
